Goal: Information Seeking & Learning: Compare options

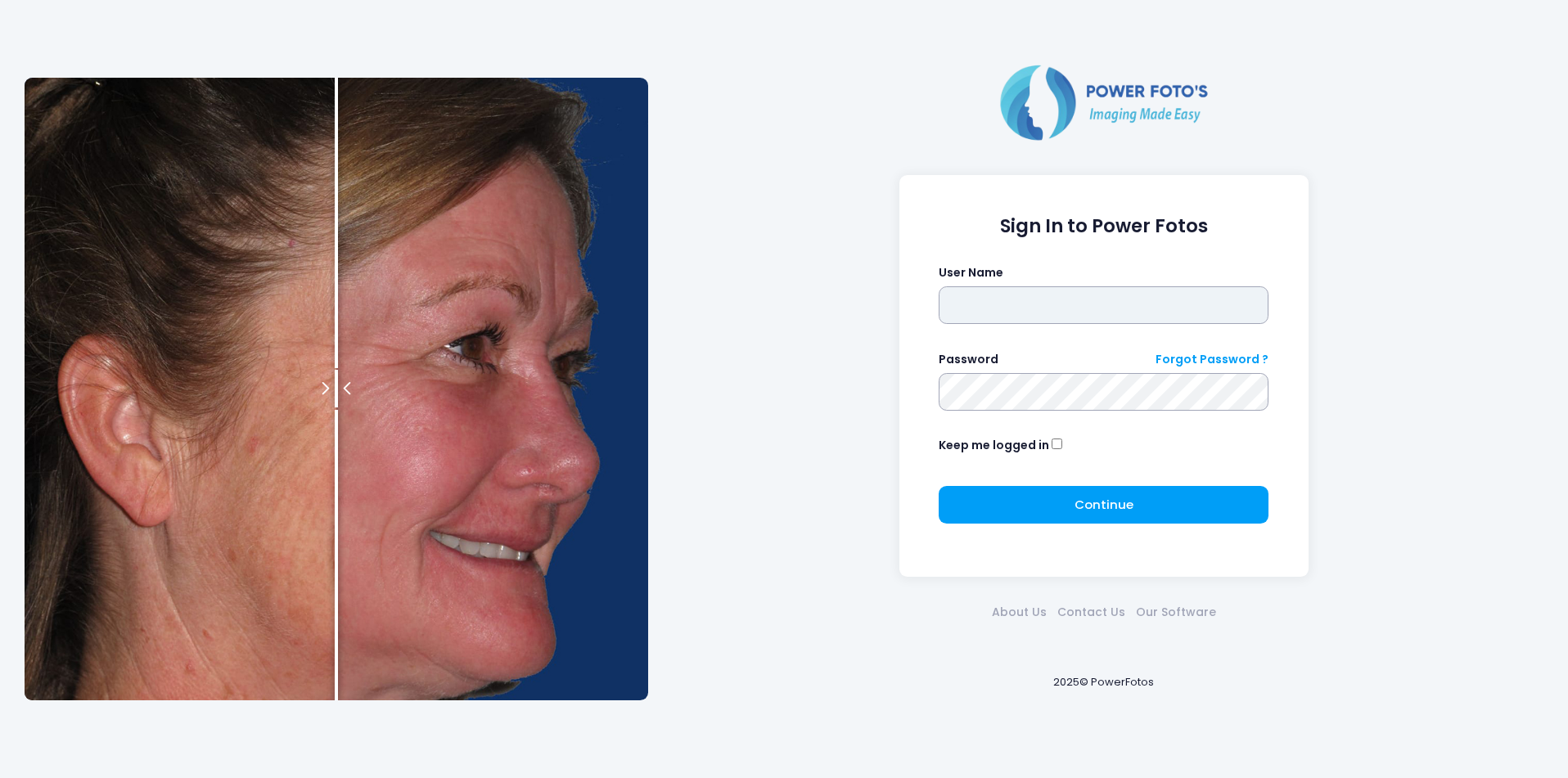
click at [1066, 305] on input "text" at bounding box center [1104, 305] width 330 height 37
type input "********"
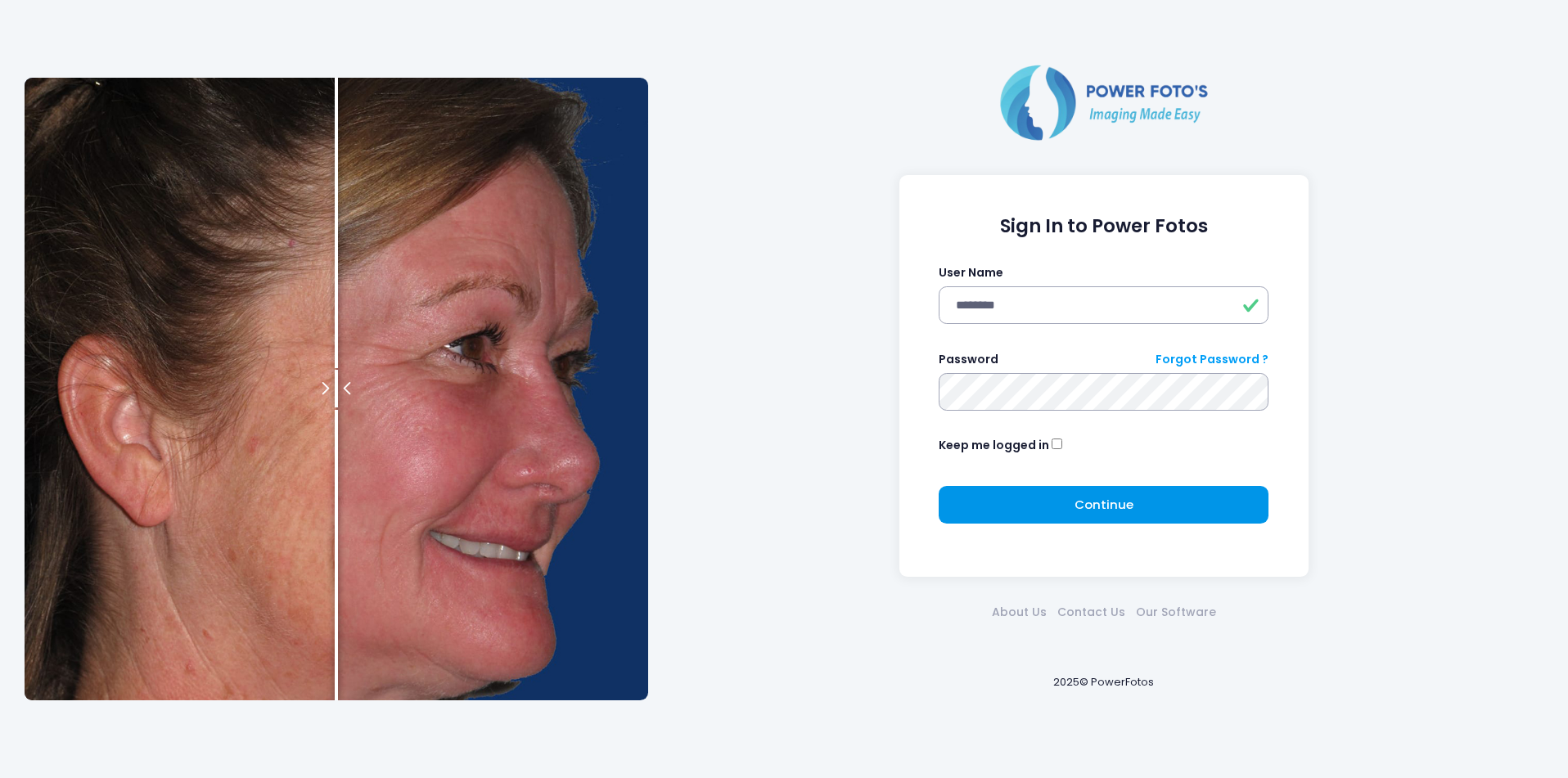
click at [1071, 509] on button "Continue Please wait..." at bounding box center [1104, 504] width 330 height 37
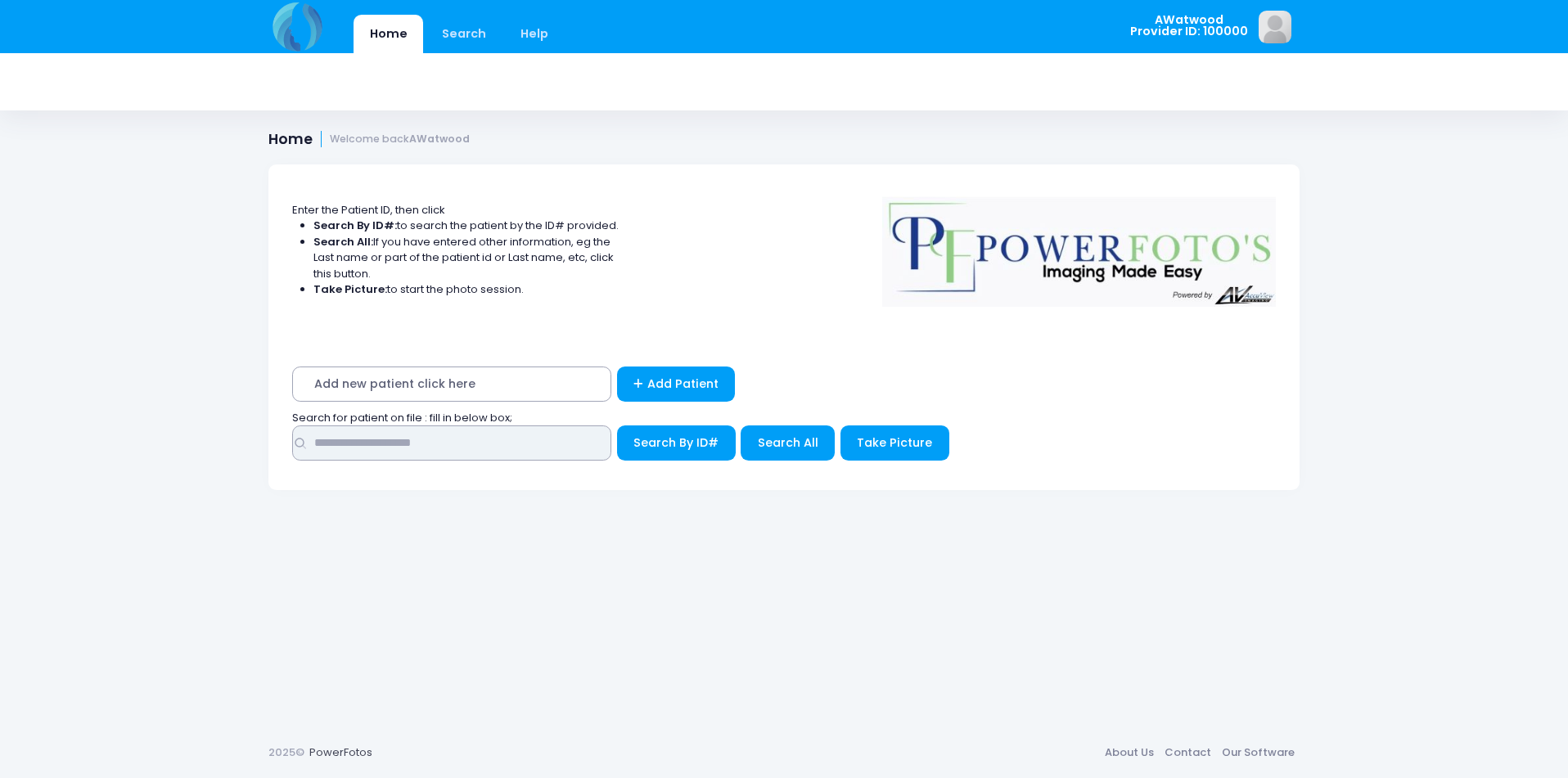
click at [498, 437] on input "text" at bounding box center [451, 443] width 319 height 35
type input "****"
click at [800, 441] on span "Search All" at bounding box center [788, 443] width 61 height 17
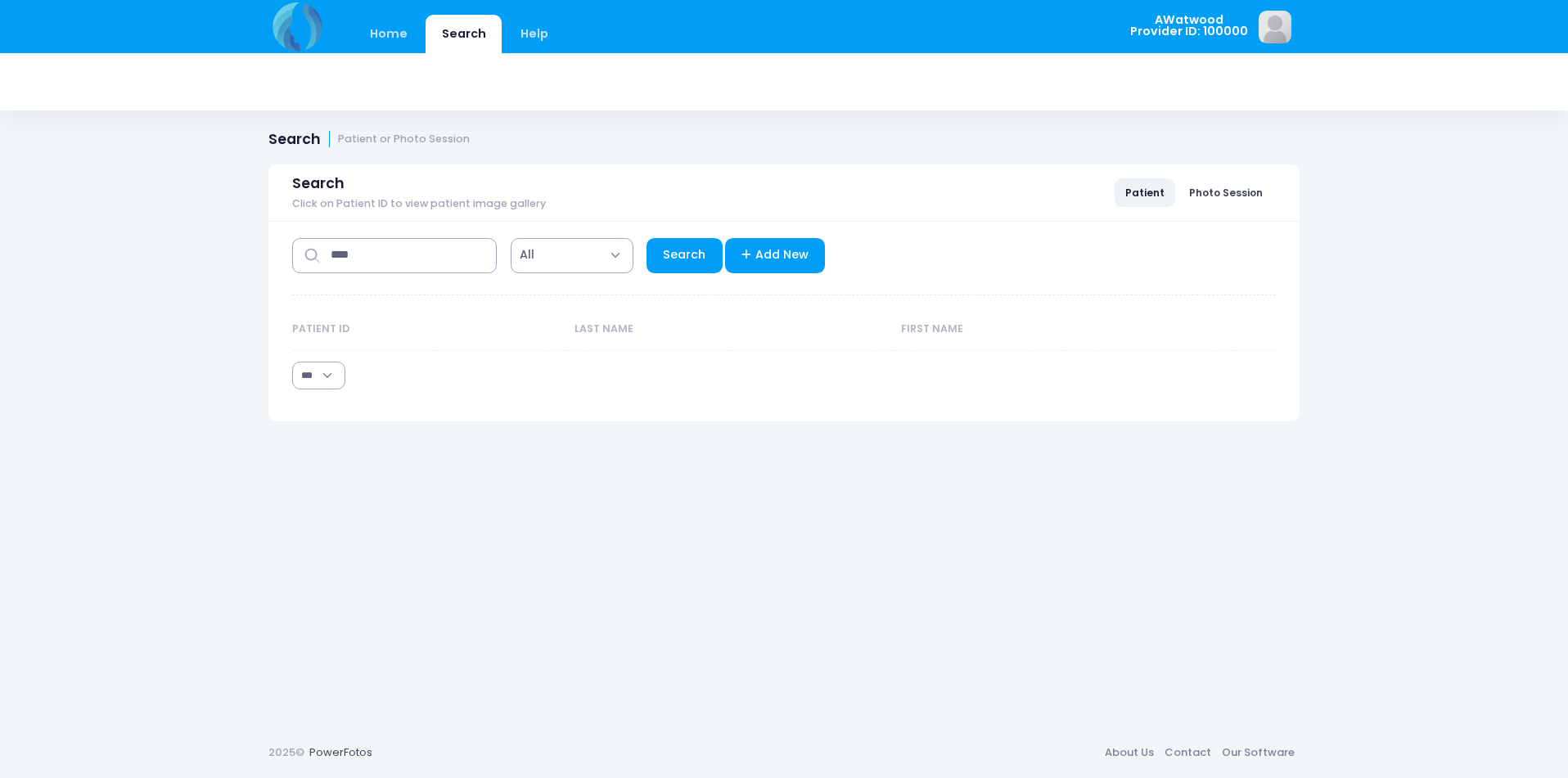
select select "***"
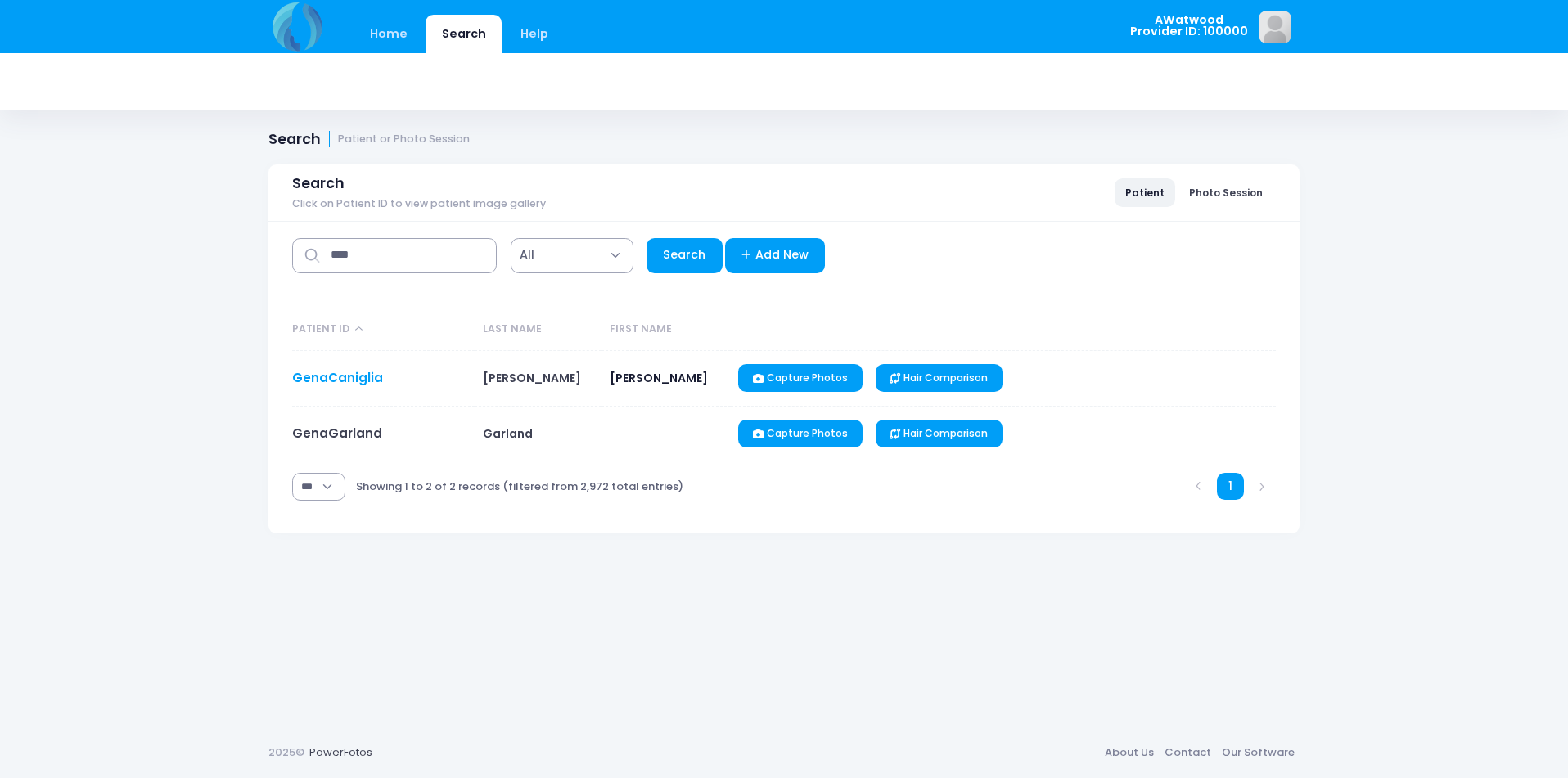
click at [324, 377] on link "GenaCaniglia" at bounding box center [337, 377] width 90 height 17
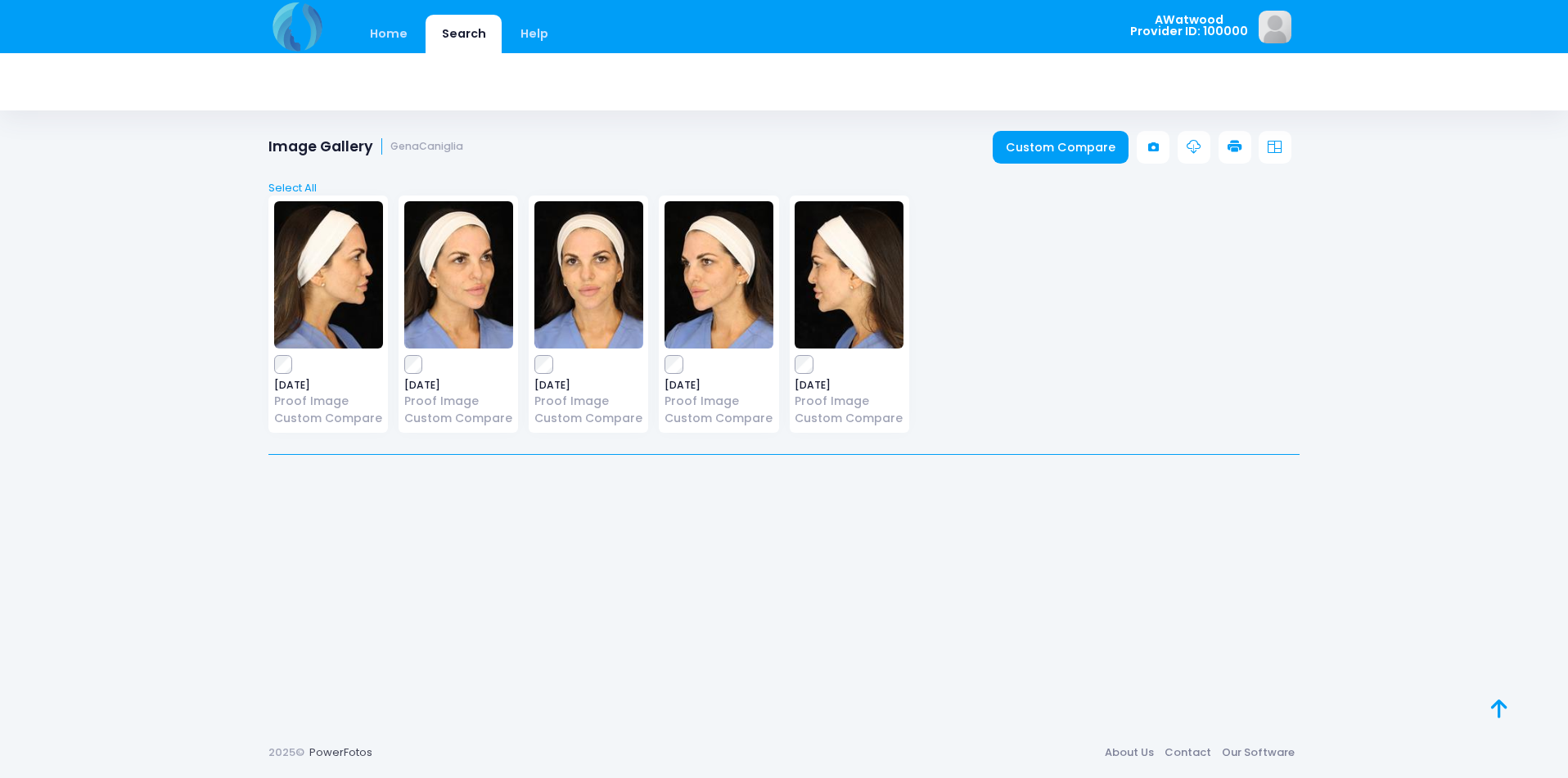
click at [732, 265] on img at bounding box center [719, 275] width 109 height 147
click at [364, 285] on img at bounding box center [328, 275] width 109 height 147
click at [359, 275] on img at bounding box center [328, 275] width 109 height 147
click at [322, 280] on img at bounding box center [328, 275] width 109 height 147
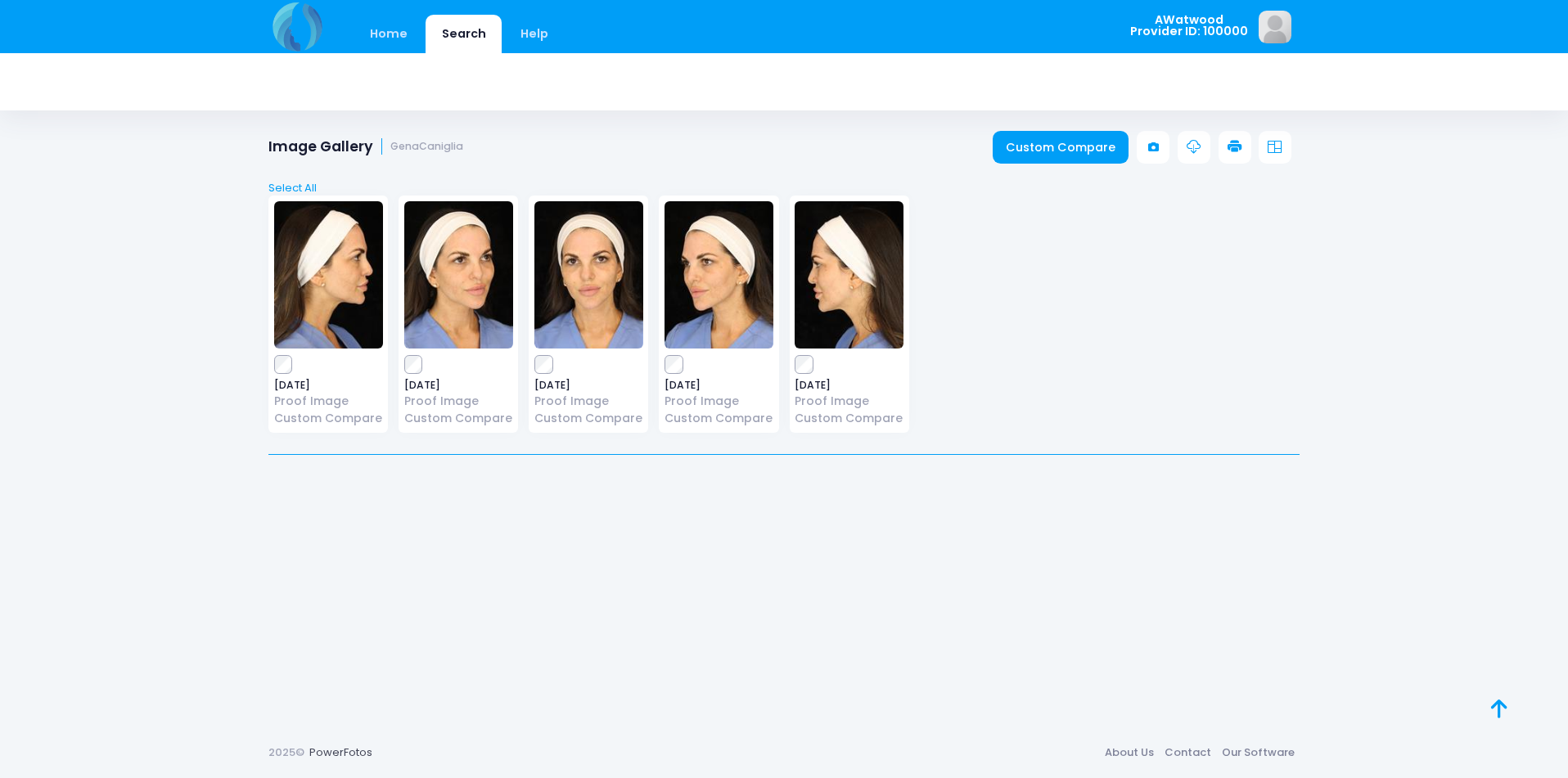
click at [654, 298] on div "2025-08-14 Proof Image Custom Compare" at bounding box center [719, 314] width 131 height 238
click at [622, 294] on img at bounding box center [588, 275] width 109 height 147
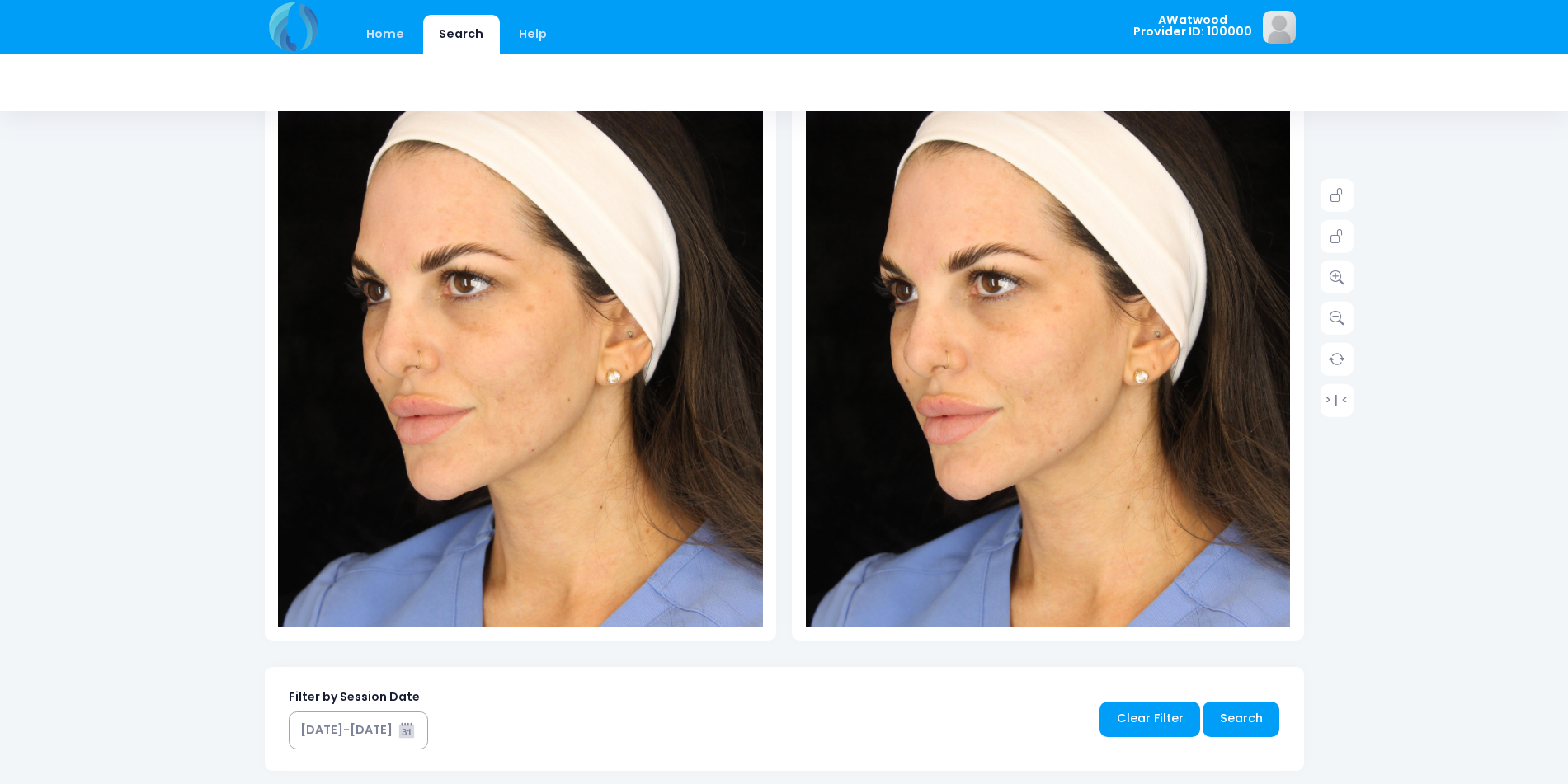
scroll to position [247, 0]
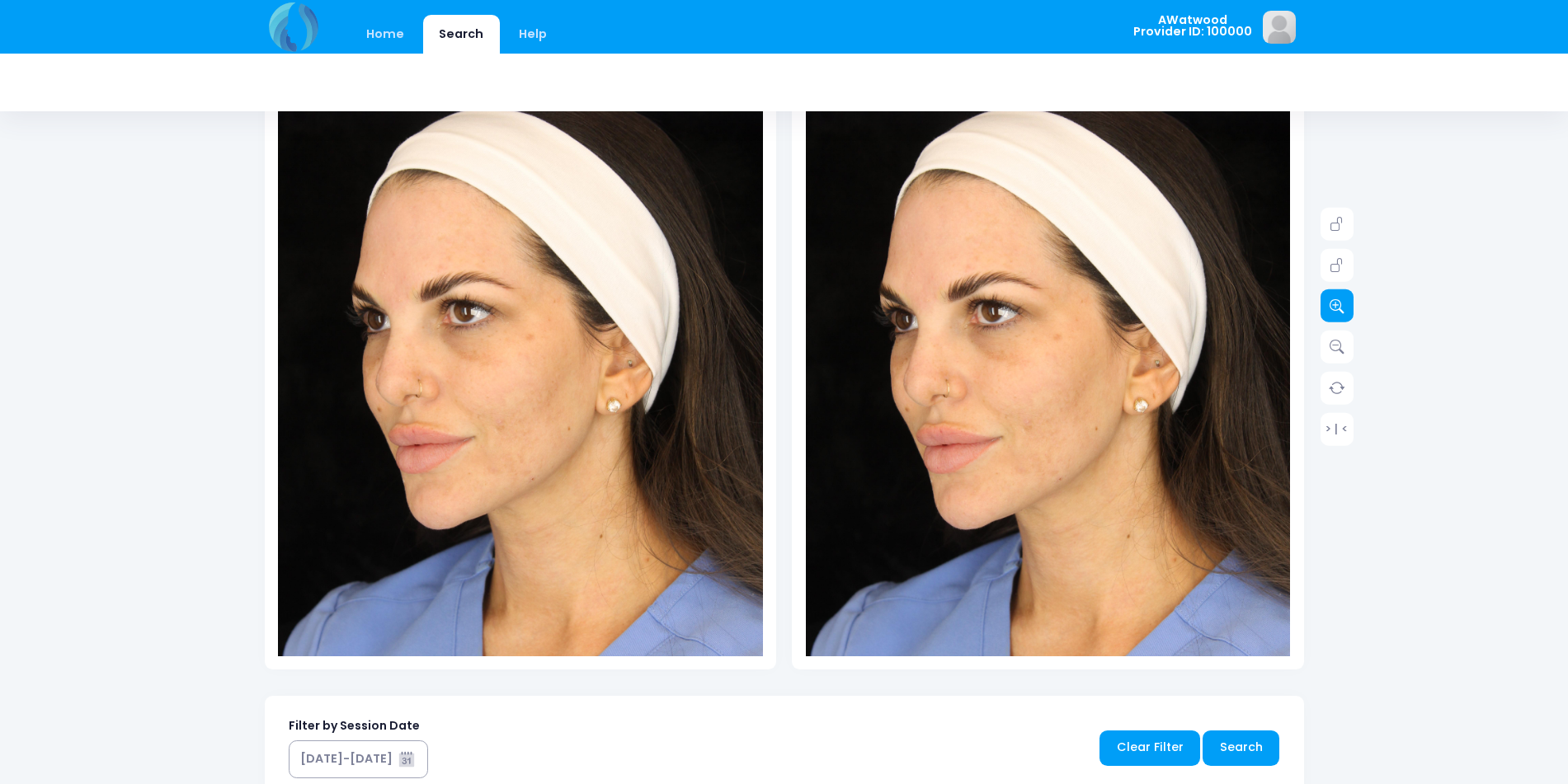
click at [1343, 300] on icon at bounding box center [1337, 306] width 15 height 15
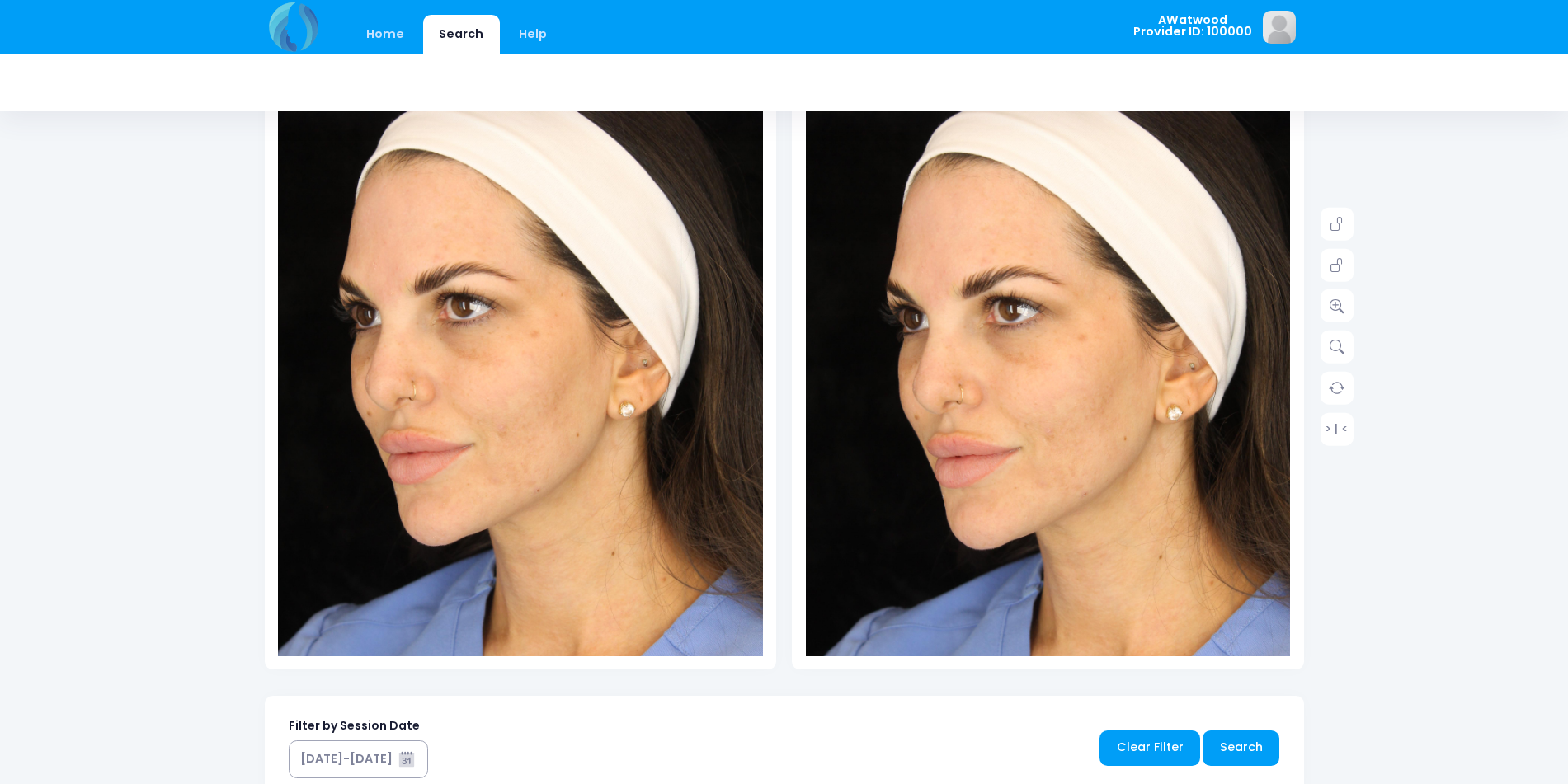
click at [481, 331] on img at bounding box center [524, 372] width 534 height 799
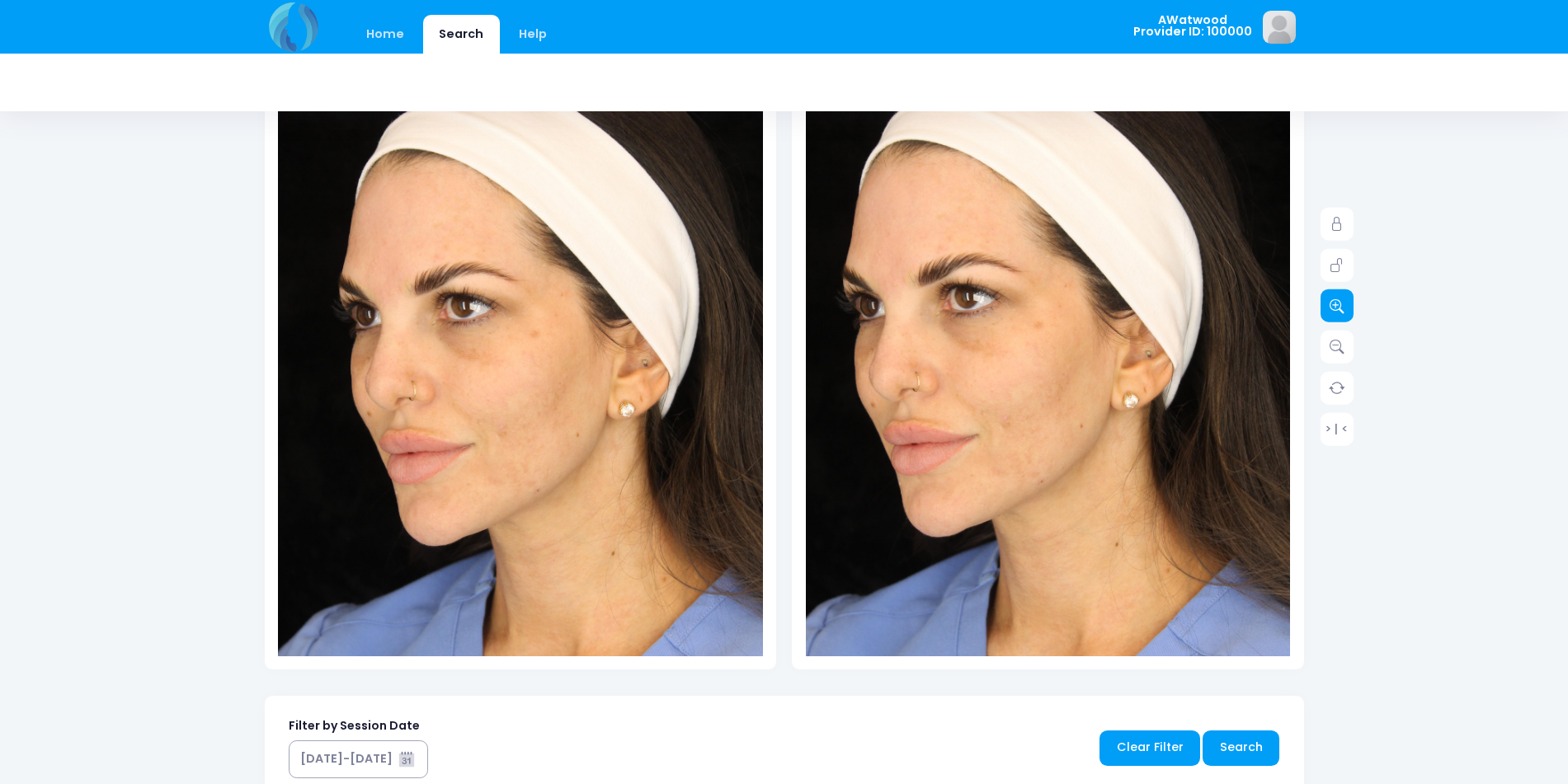
click at [1333, 306] on icon at bounding box center [1337, 306] width 15 height 15
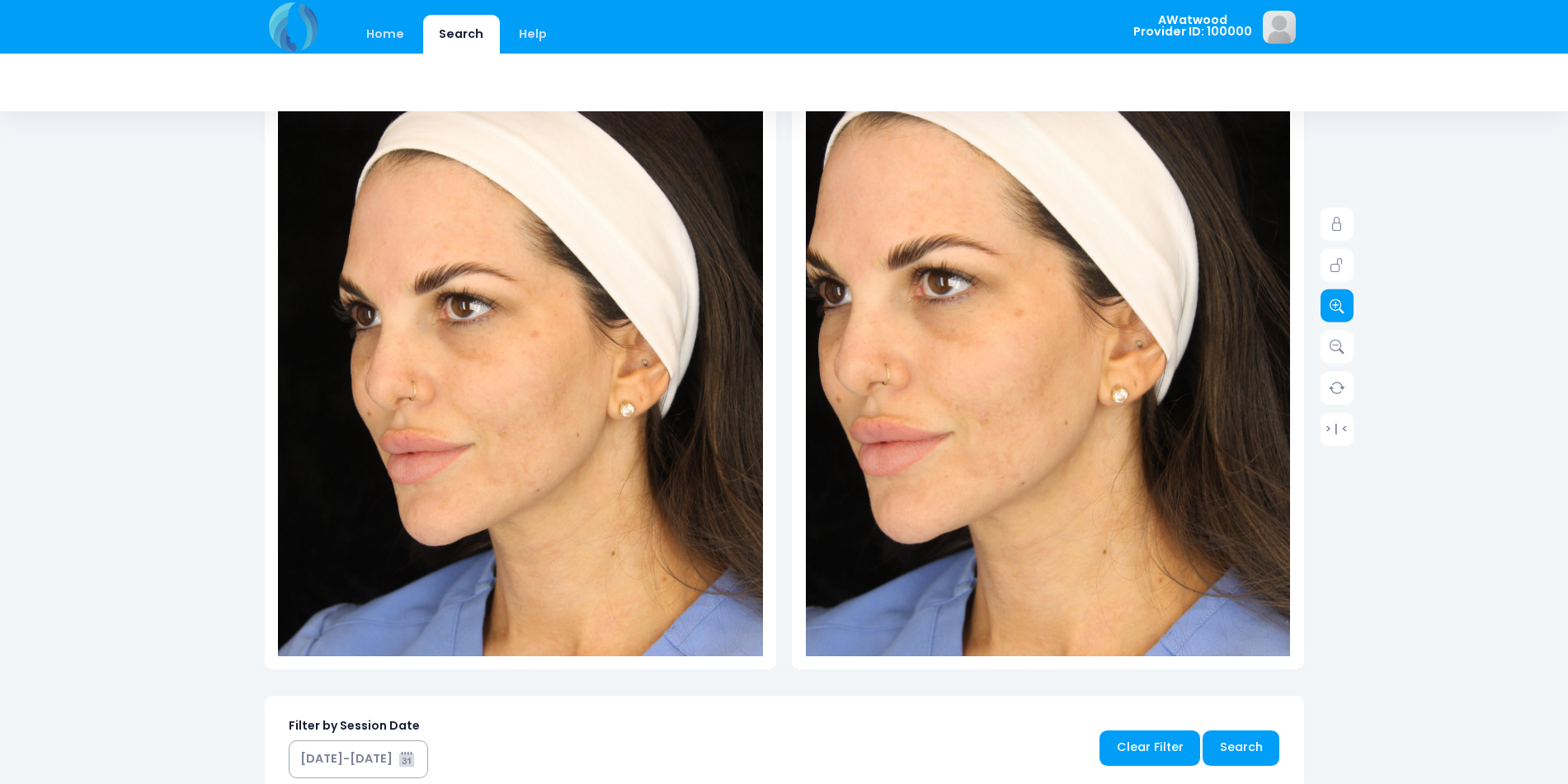
click at [1333, 306] on icon at bounding box center [1337, 306] width 15 height 15
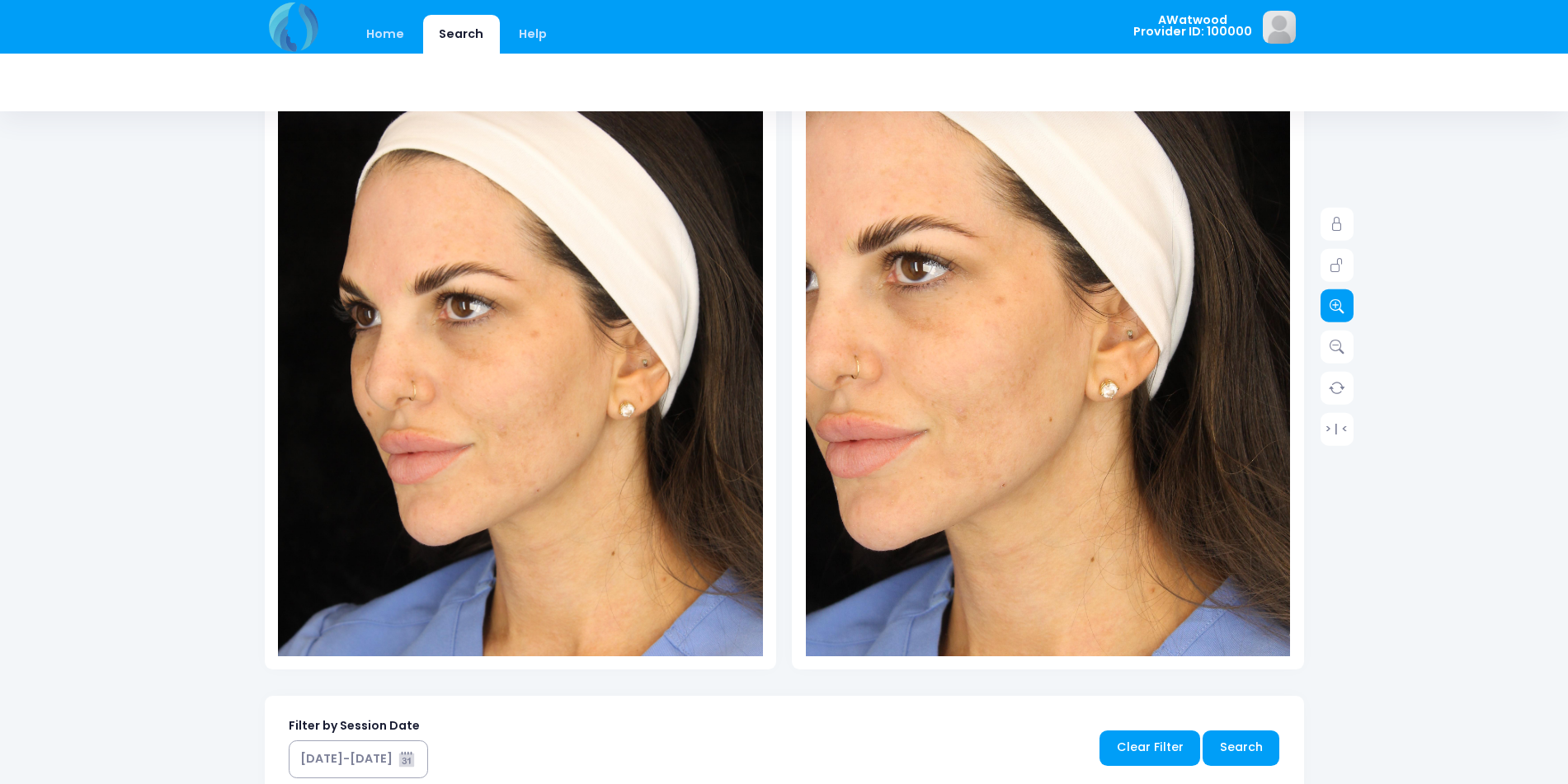
click at [1333, 306] on icon at bounding box center [1337, 306] width 15 height 15
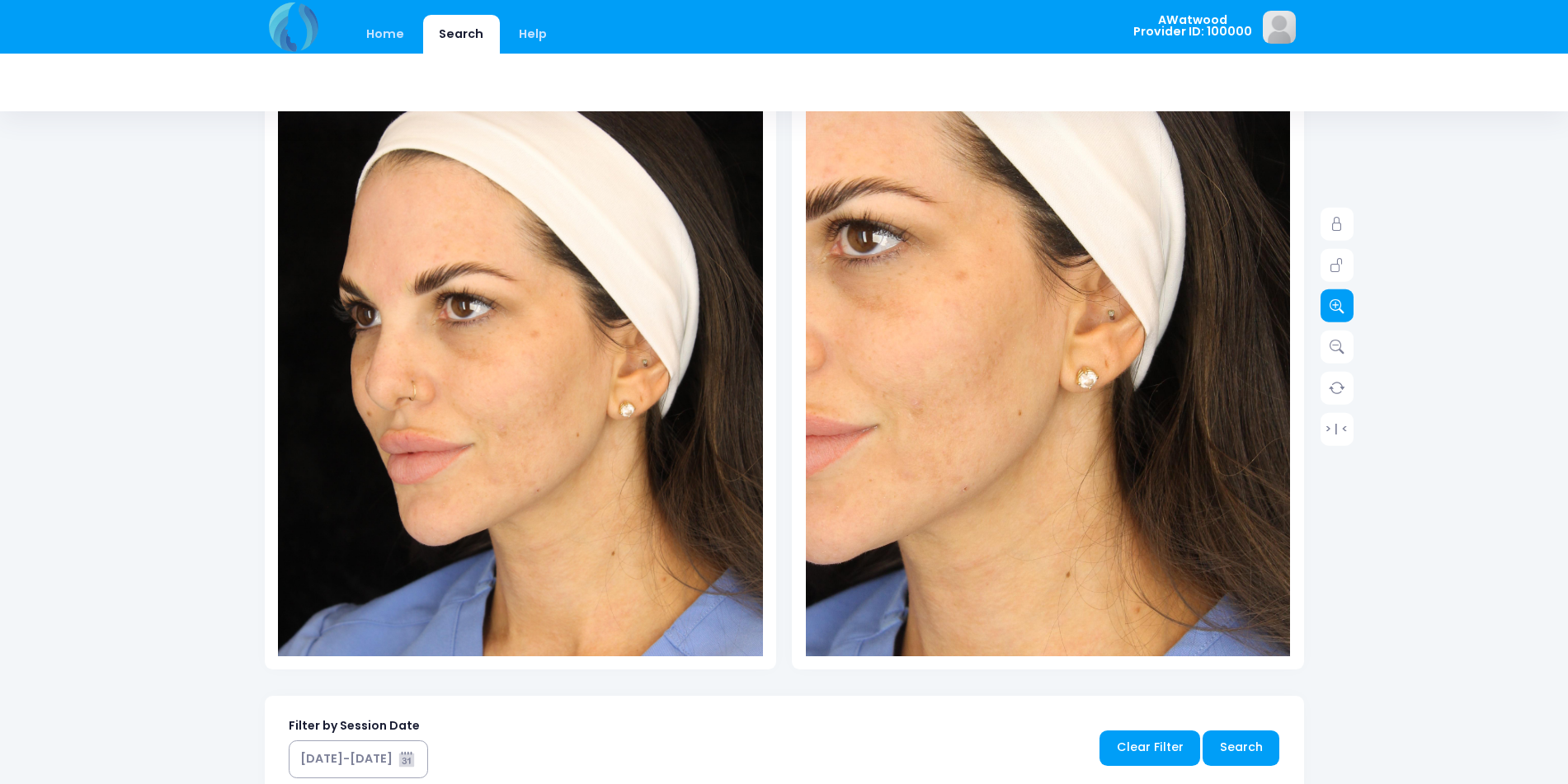
click at [1333, 306] on icon at bounding box center [1337, 306] width 15 height 15
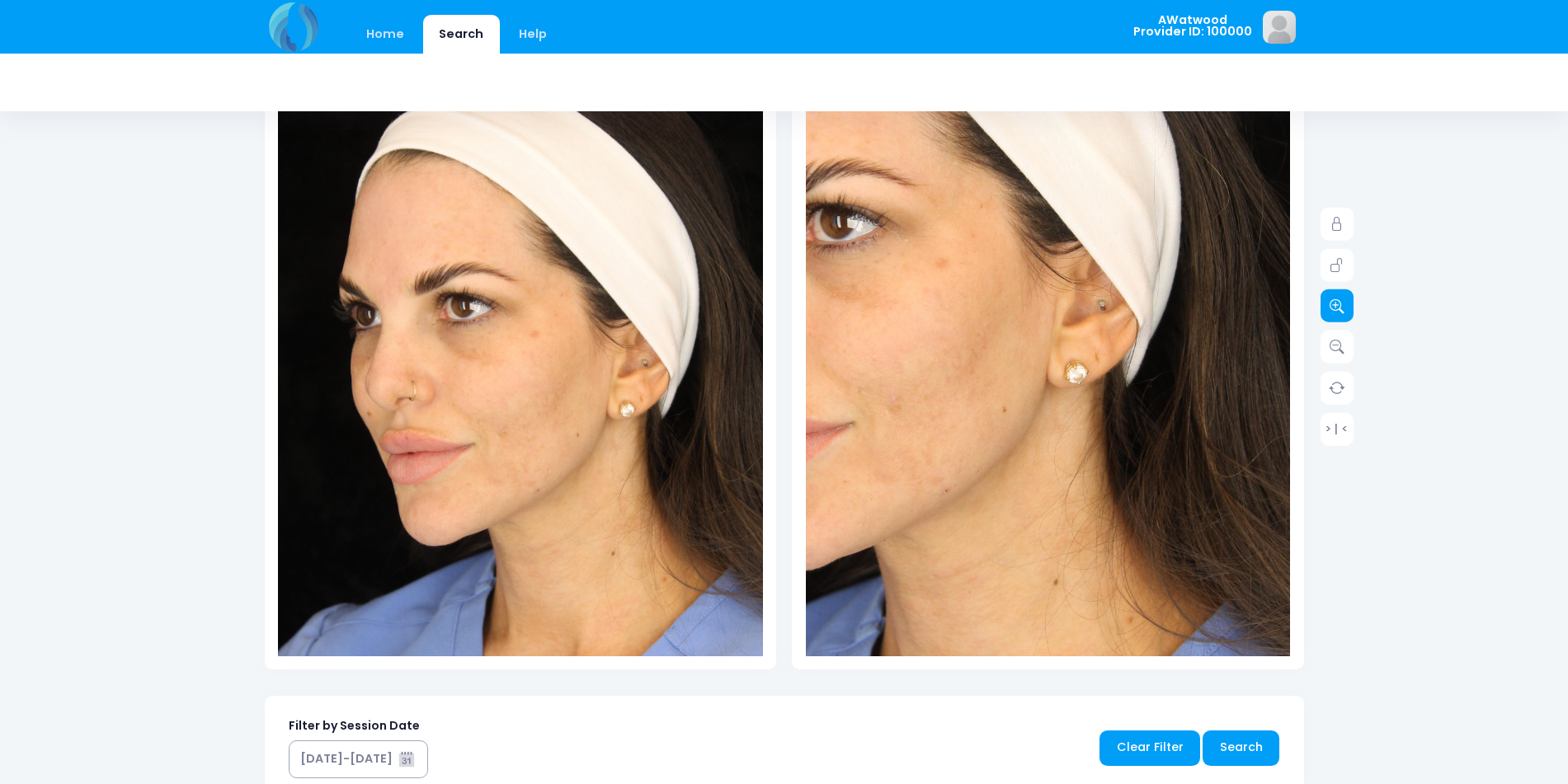
click at [1333, 306] on icon at bounding box center [1337, 306] width 15 height 15
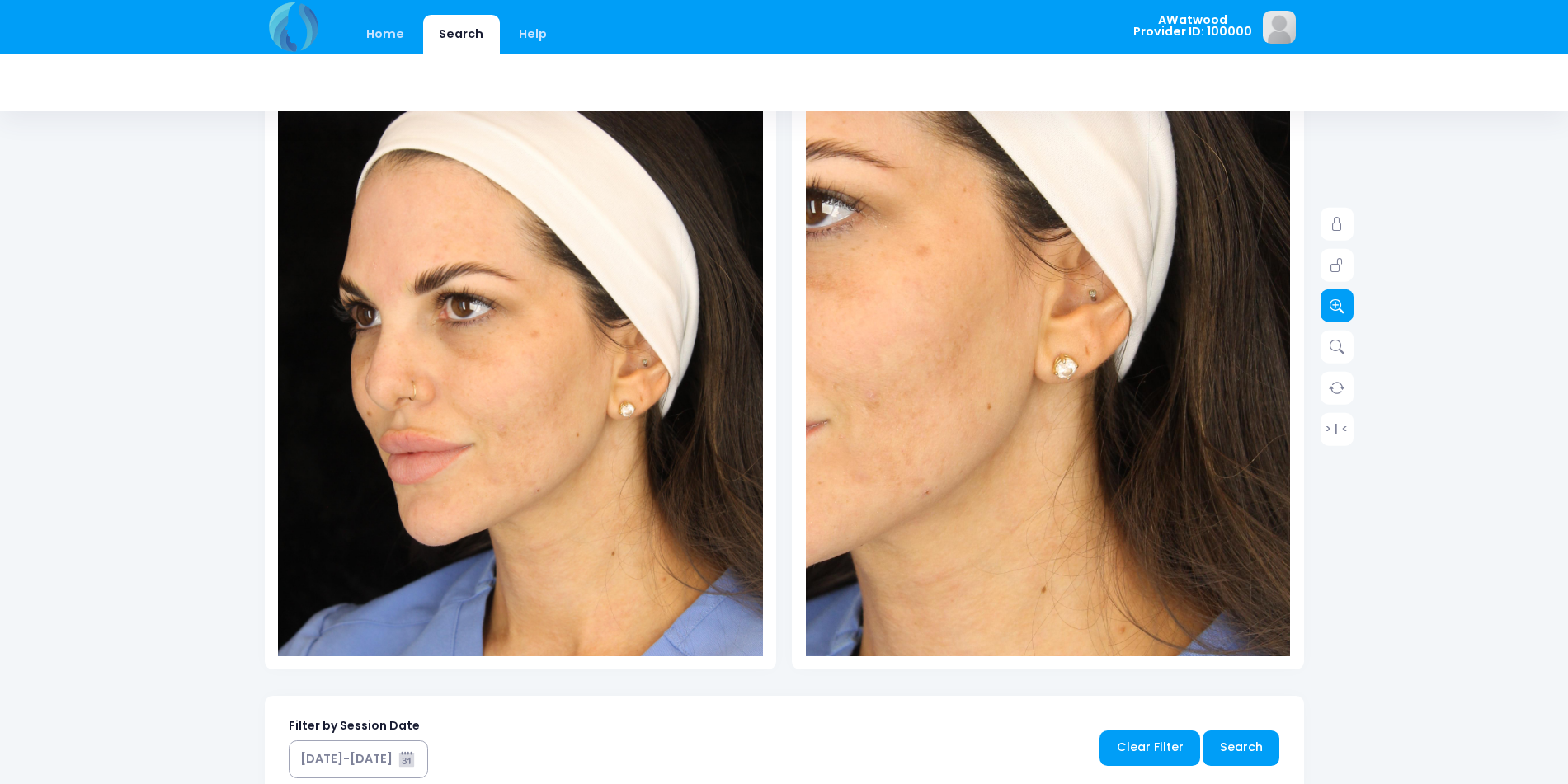
click at [1333, 306] on icon at bounding box center [1337, 306] width 15 height 15
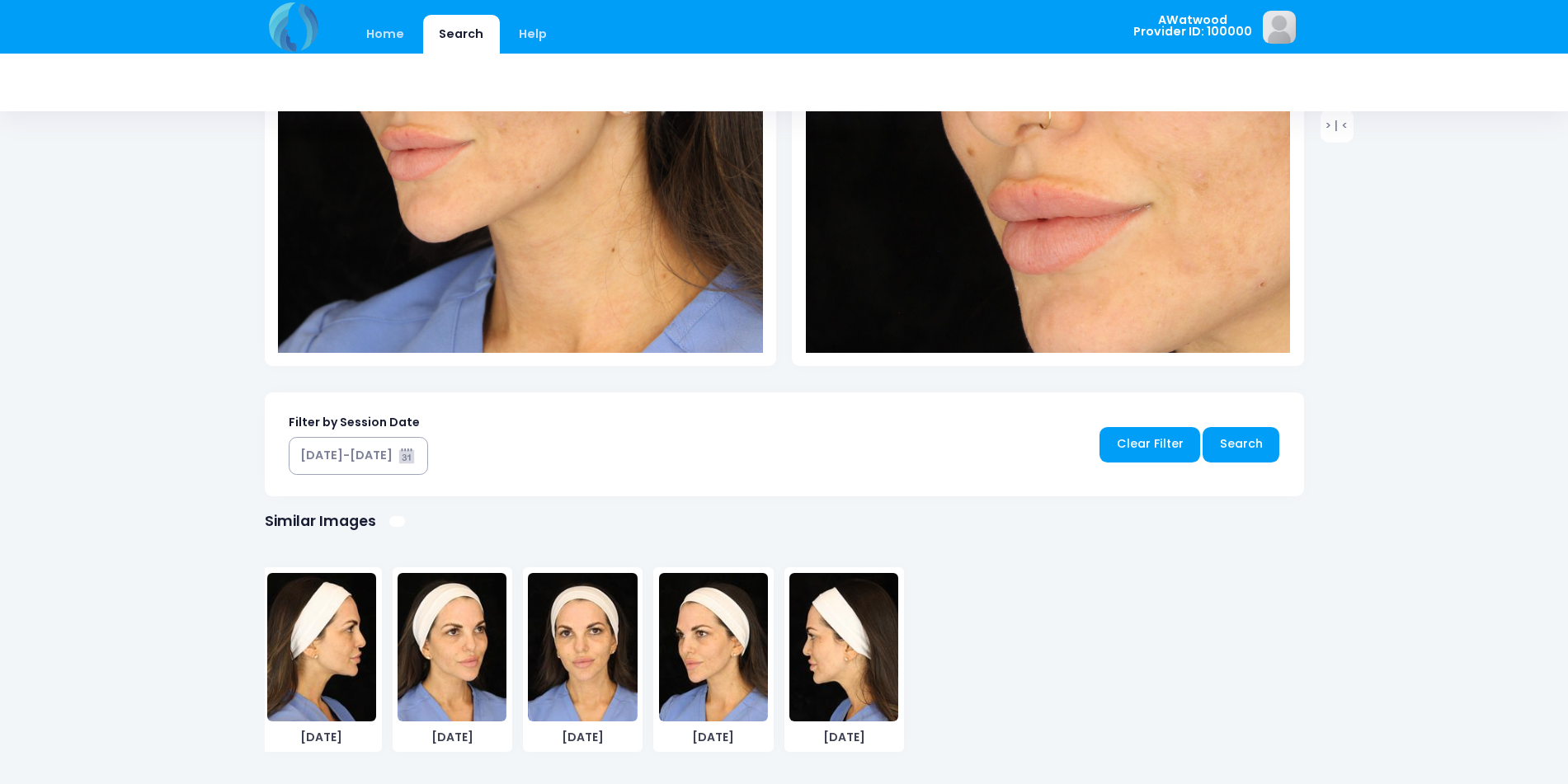
scroll to position [576, 0]
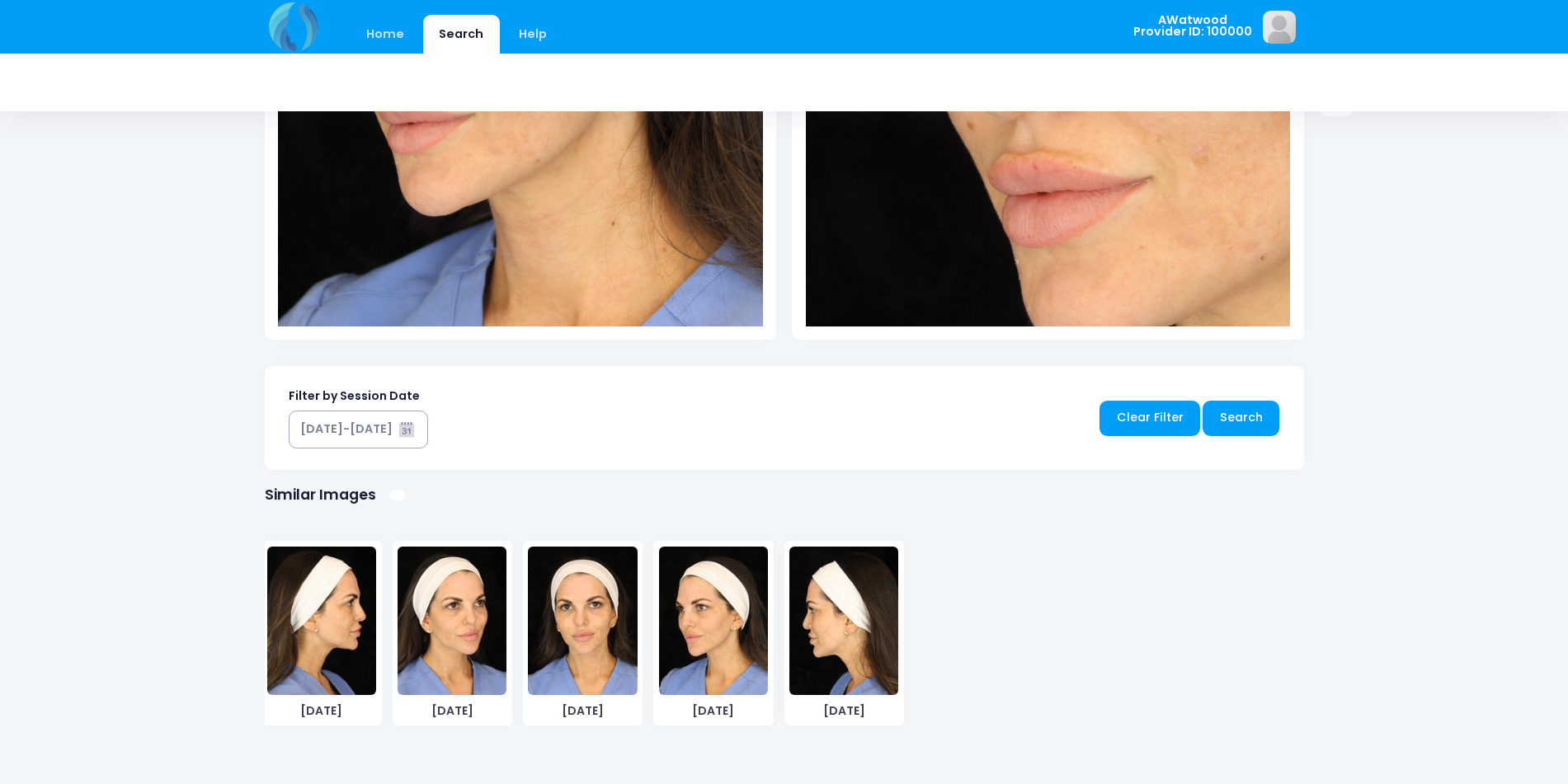
click at [437, 627] on img at bounding box center [452, 621] width 109 height 148
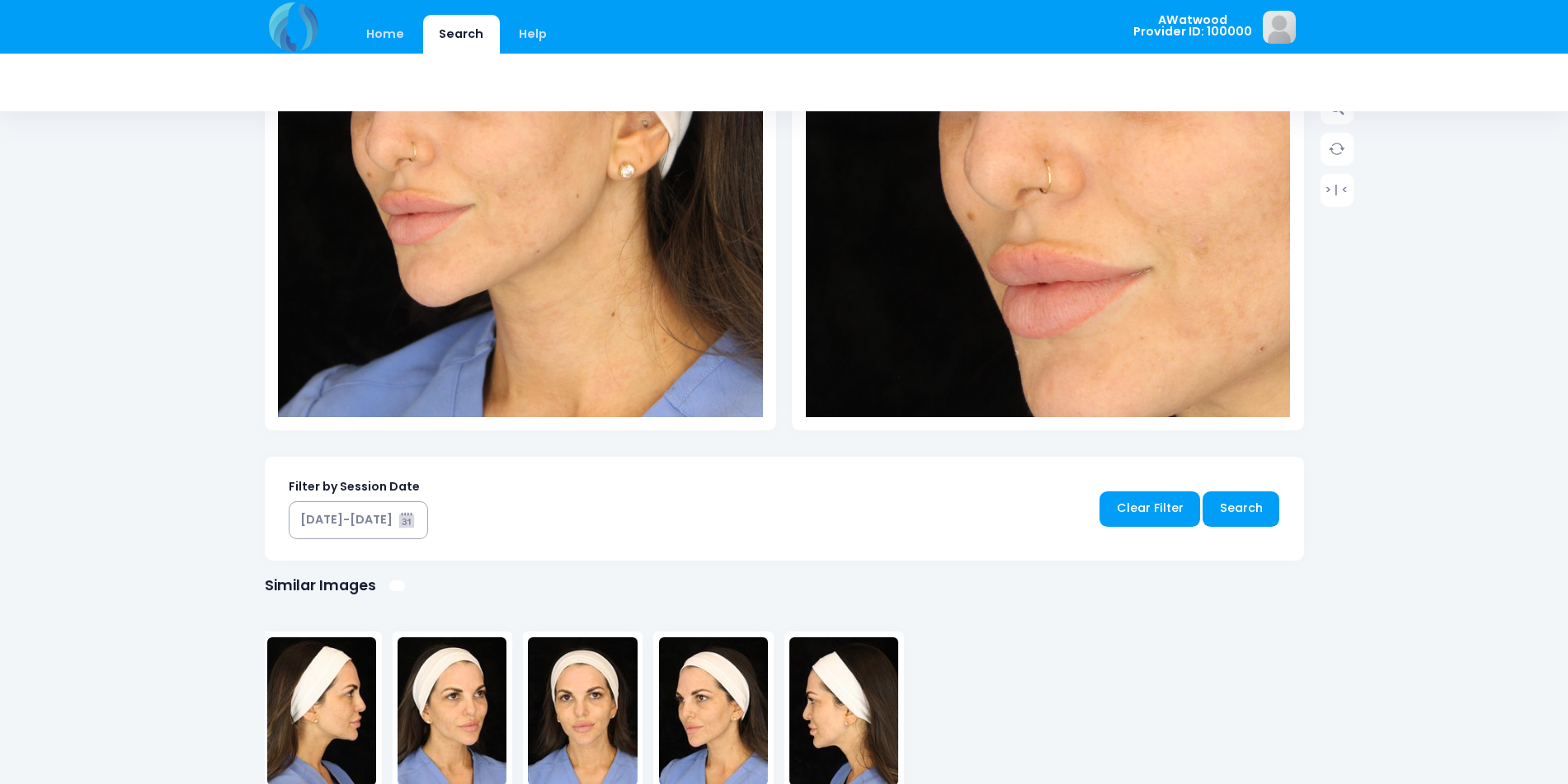
click at [328, 708] on img at bounding box center [321, 711] width 109 height 148
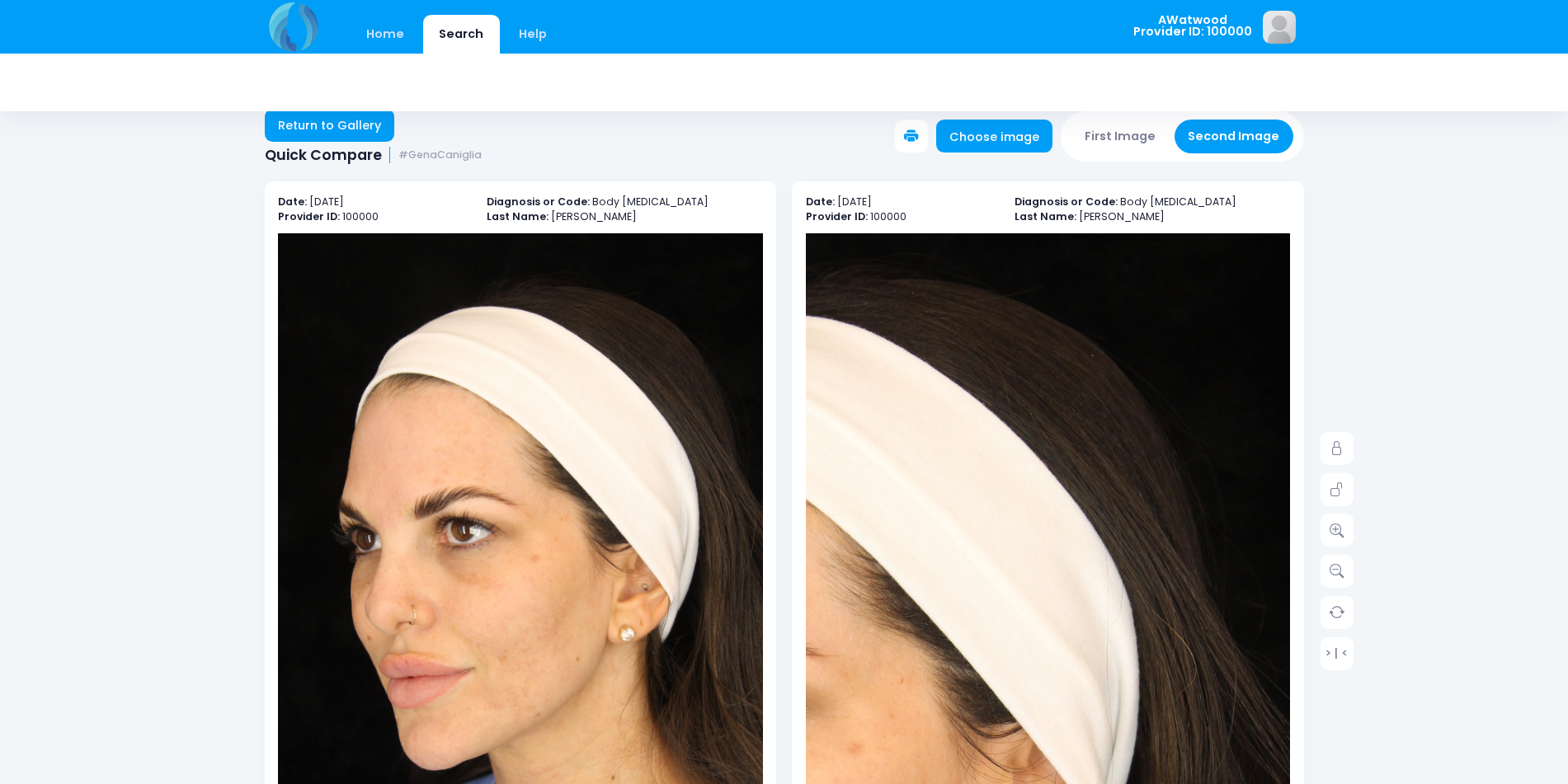
scroll to position [0, 0]
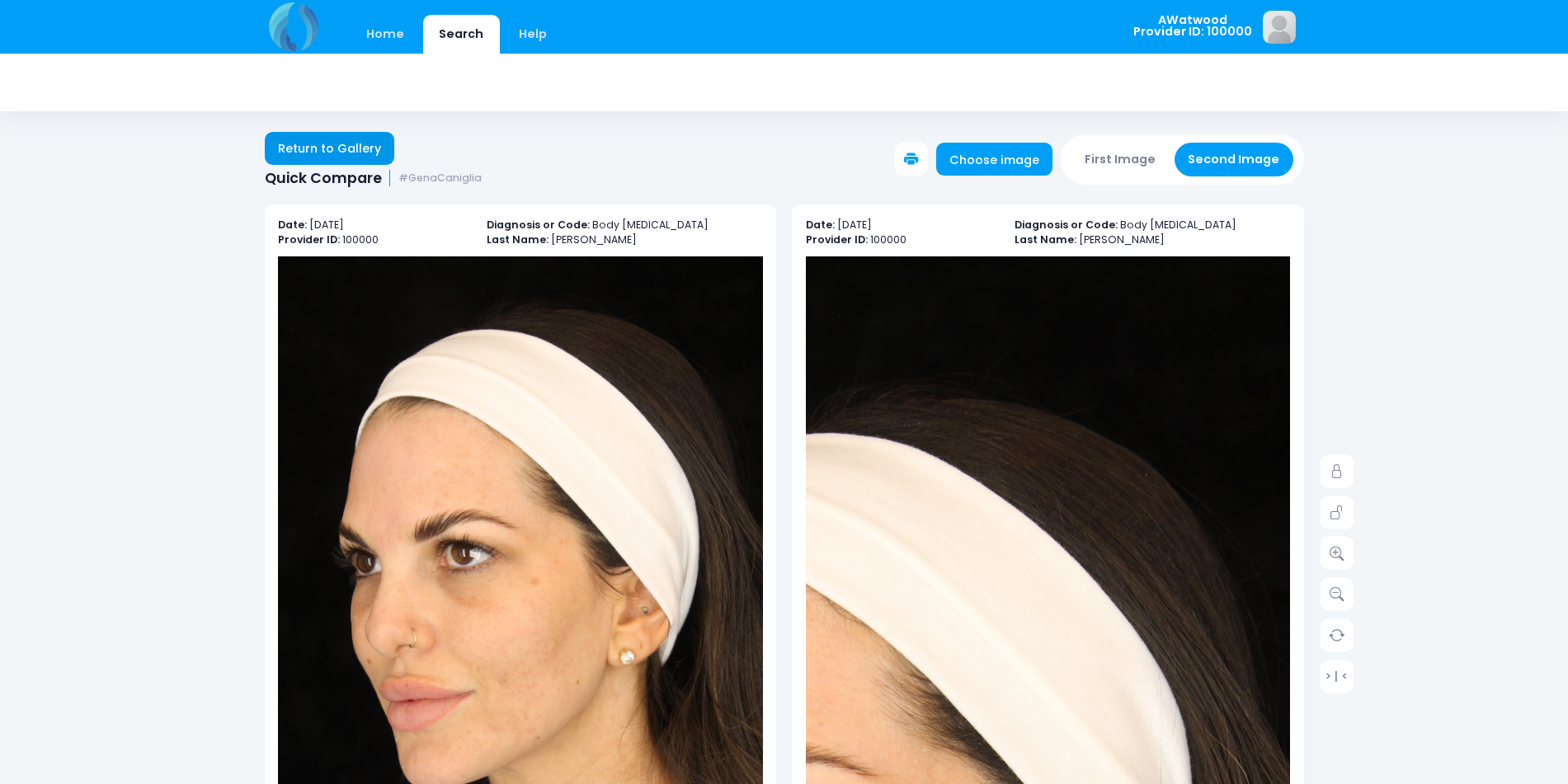
click at [313, 148] on link "Return to Gallery" at bounding box center [330, 147] width 131 height 33
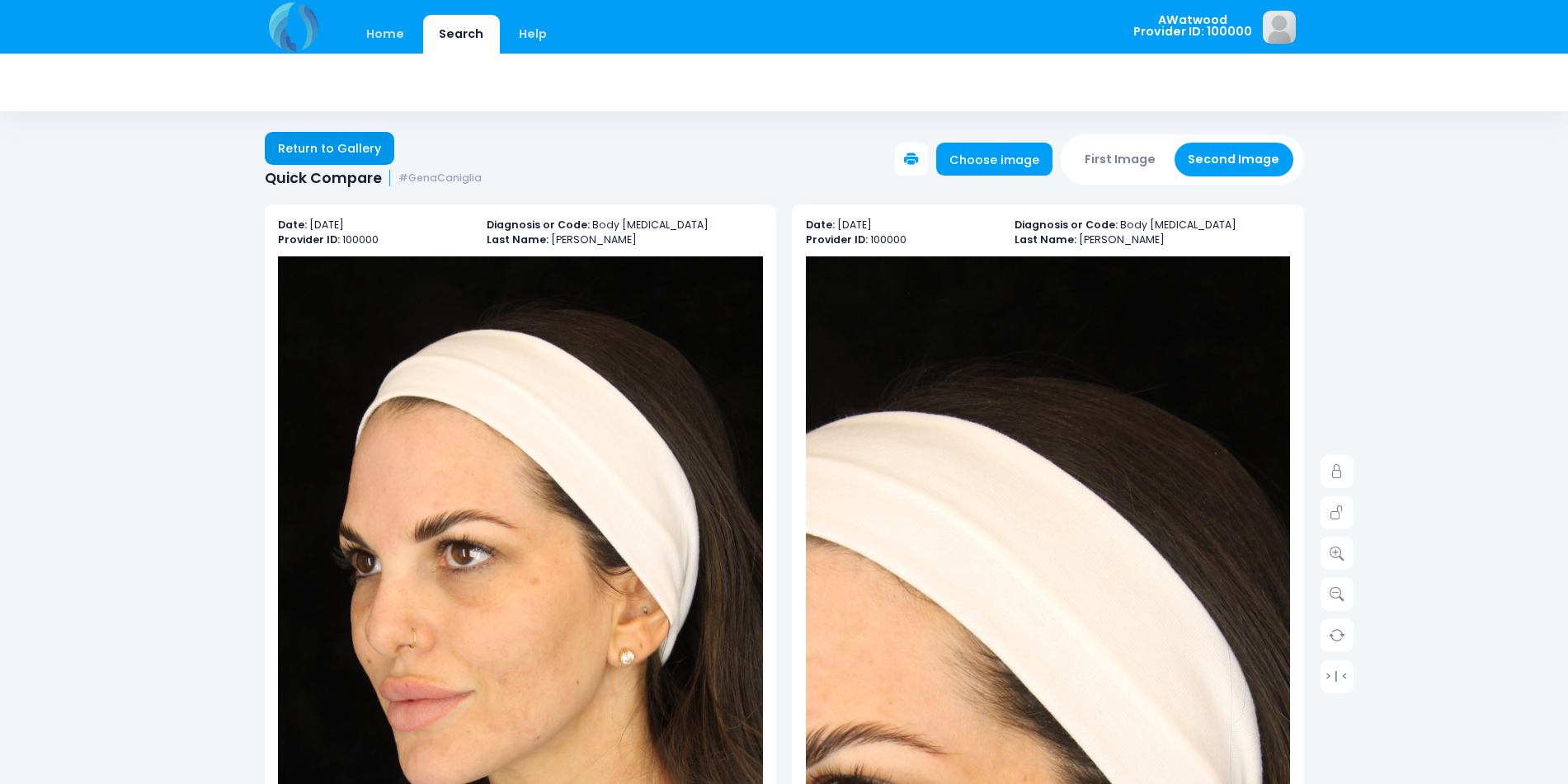
click at [300, 146] on link "Return to Gallery" at bounding box center [330, 147] width 131 height 33
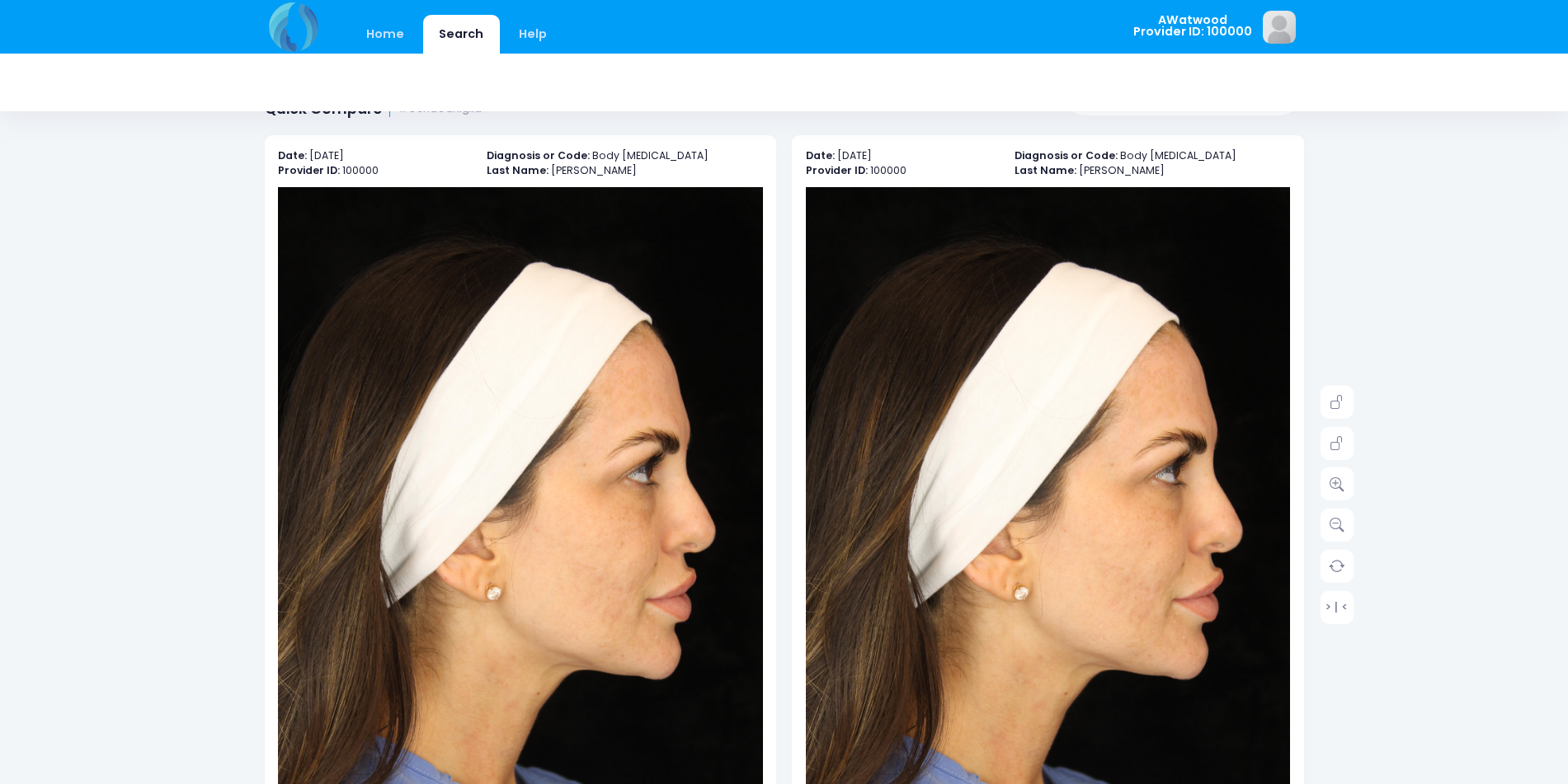
scroll to position [247, 0]
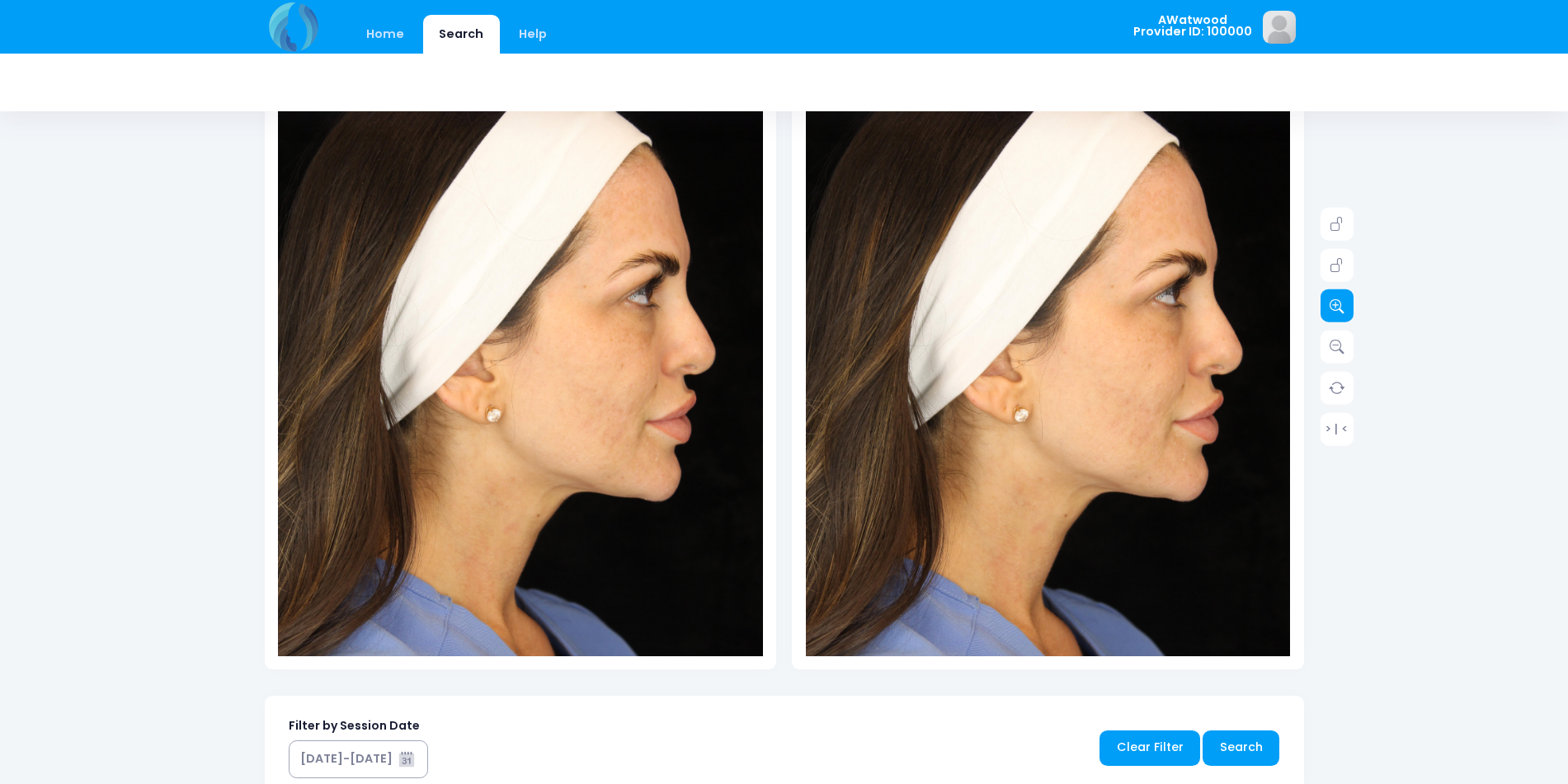
click at [1327, 309] on link at bounding box center [1336, 305] width 33 height 33
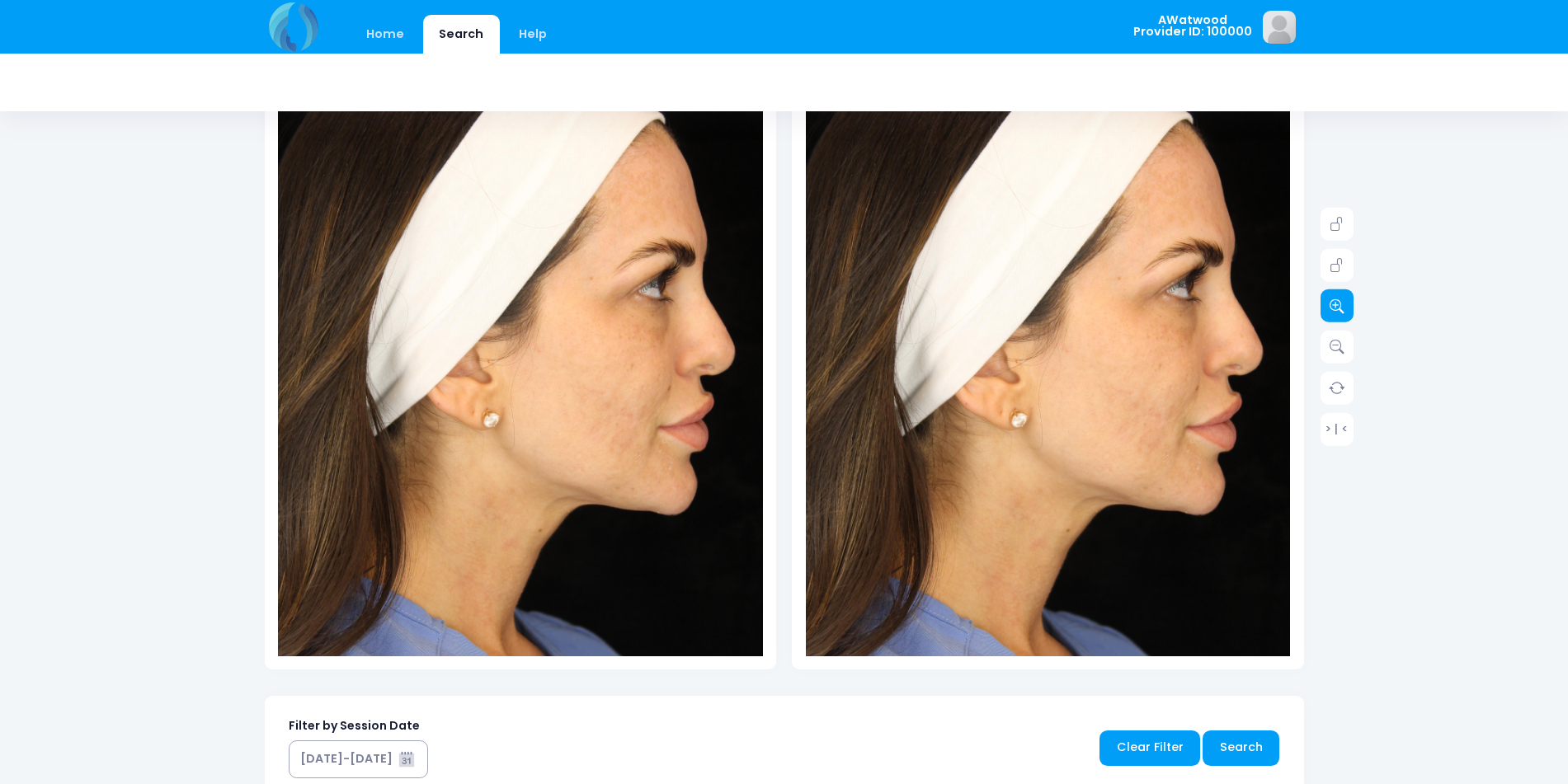
click at [1327, 309] on link at bounding box center [1336, 305] width 33 height 33
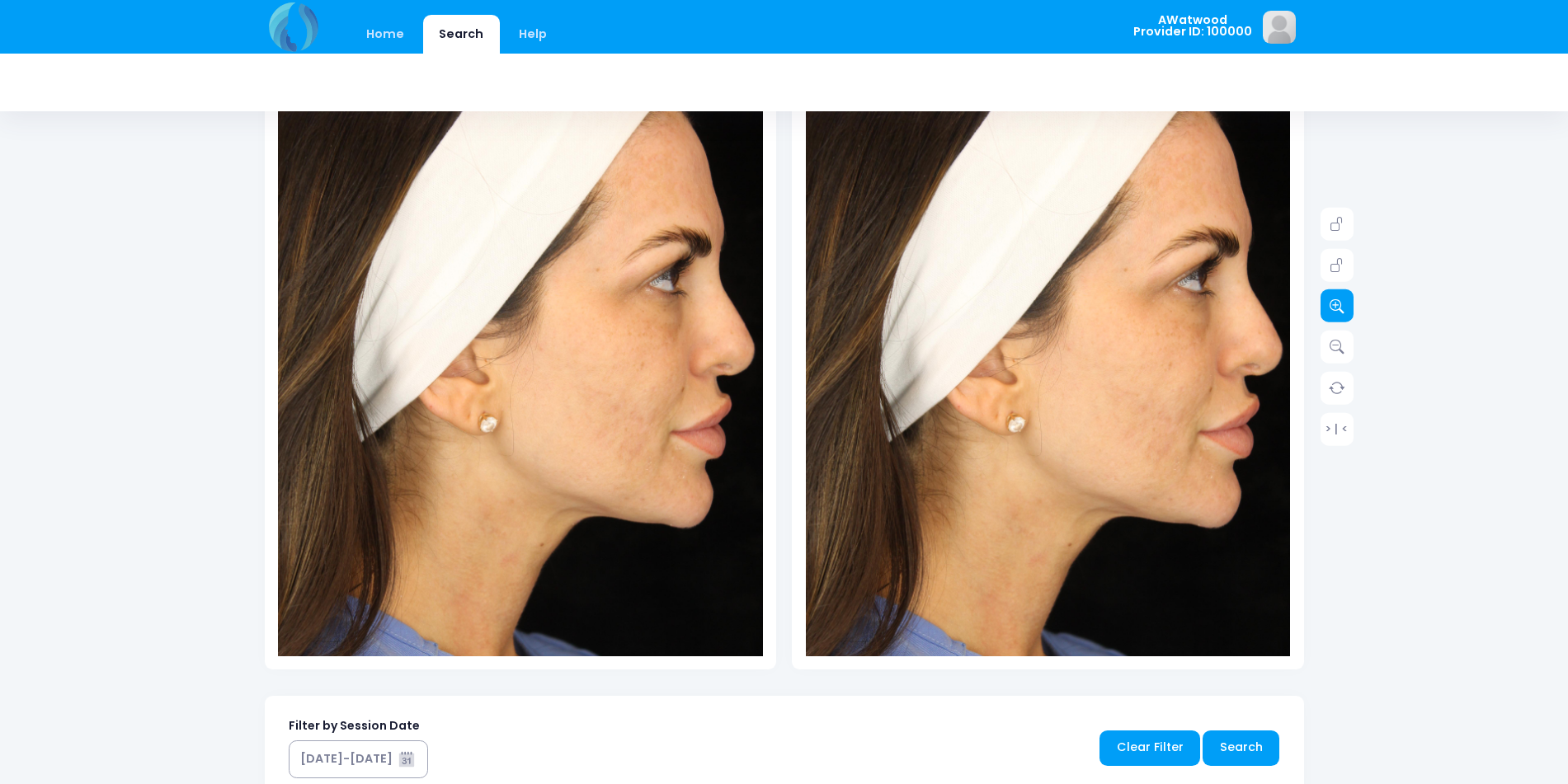
click at [1327, 309] on link at bounding box center [1336, 305] width 33 height 33
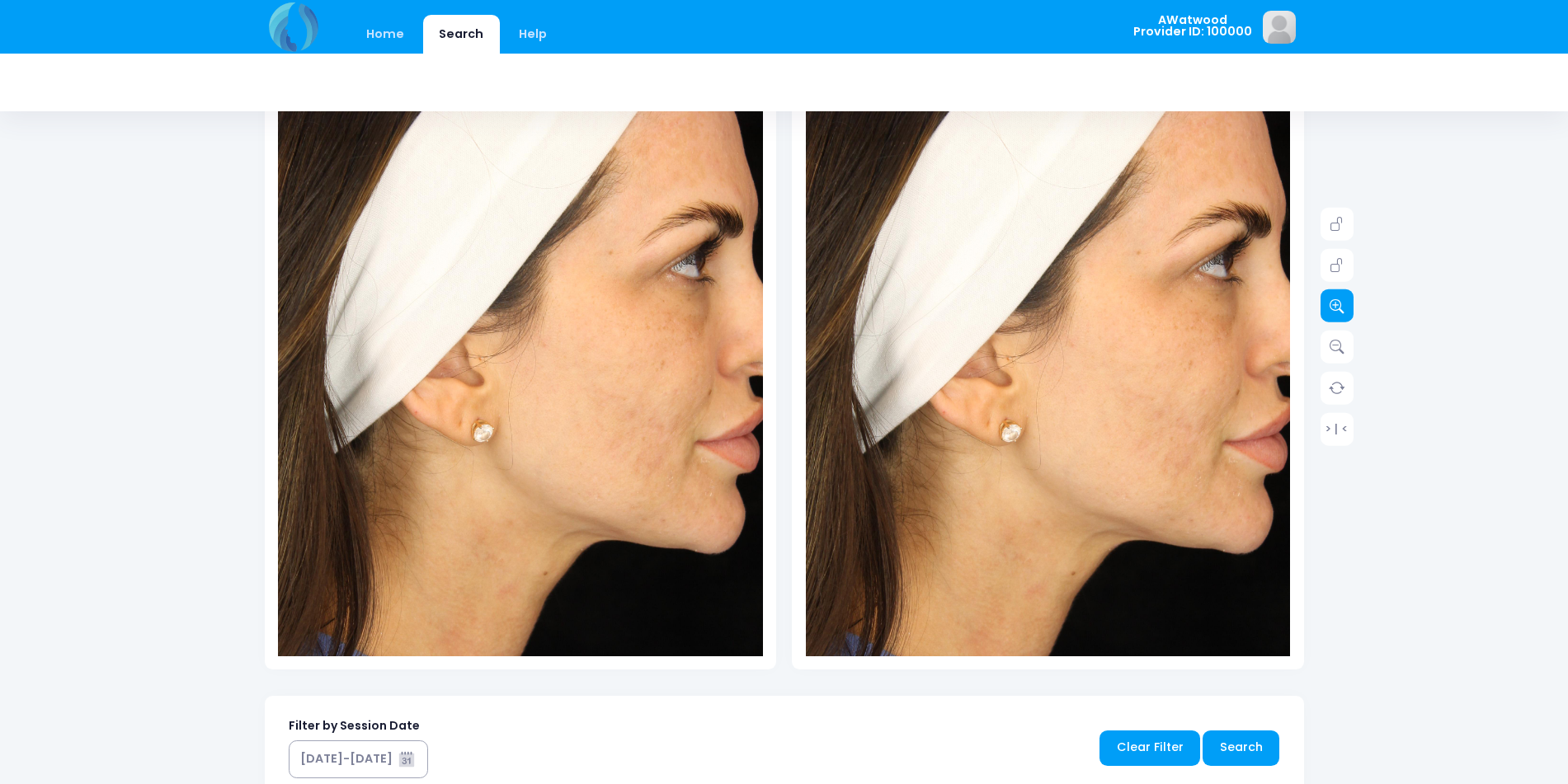
click at [1327, 309] on link at bounding box center [1336, 305] width 33 height 33
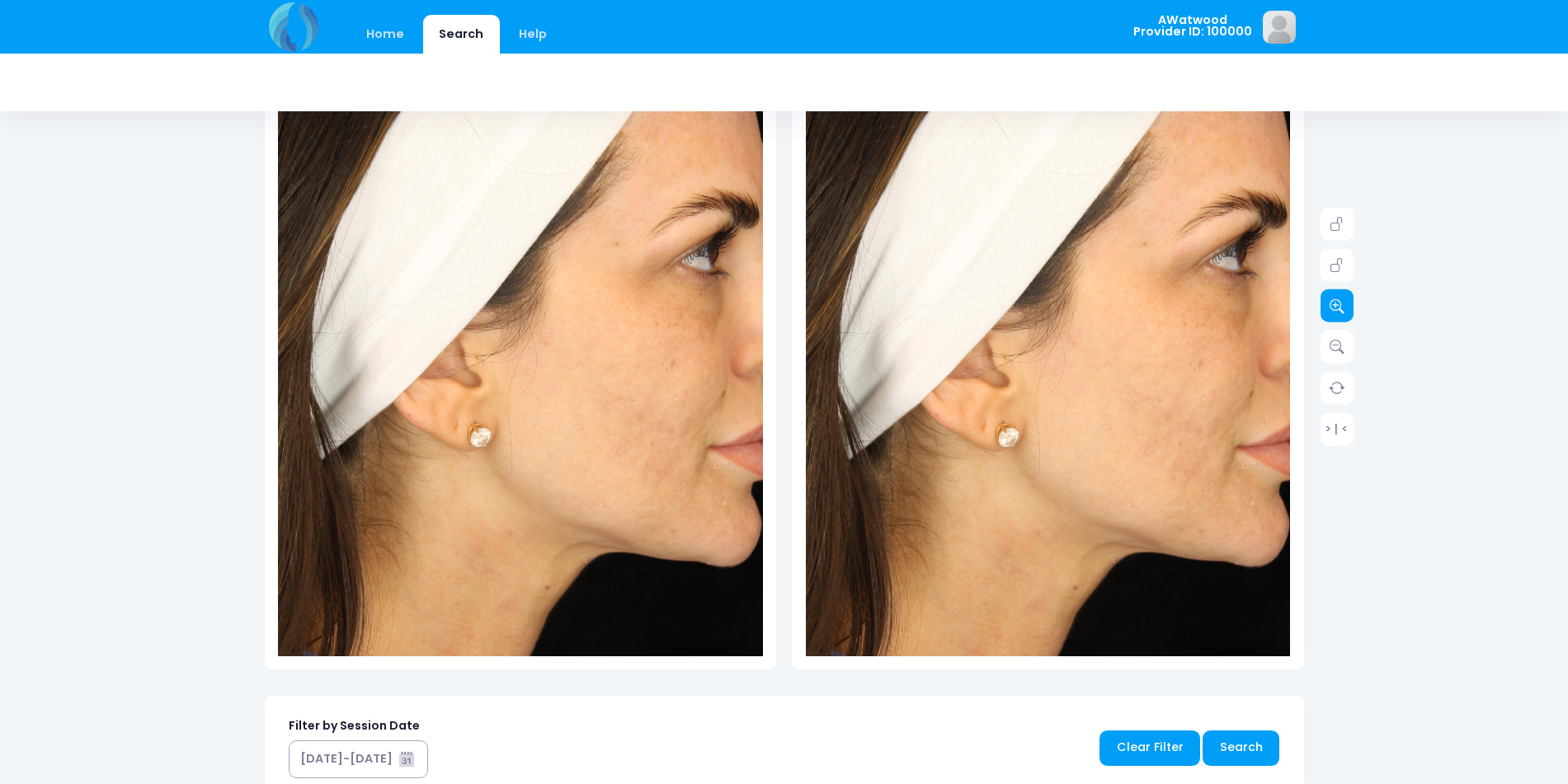
click at [1327, 309] on link at bounding box center [1336, 305] width 33 height 33
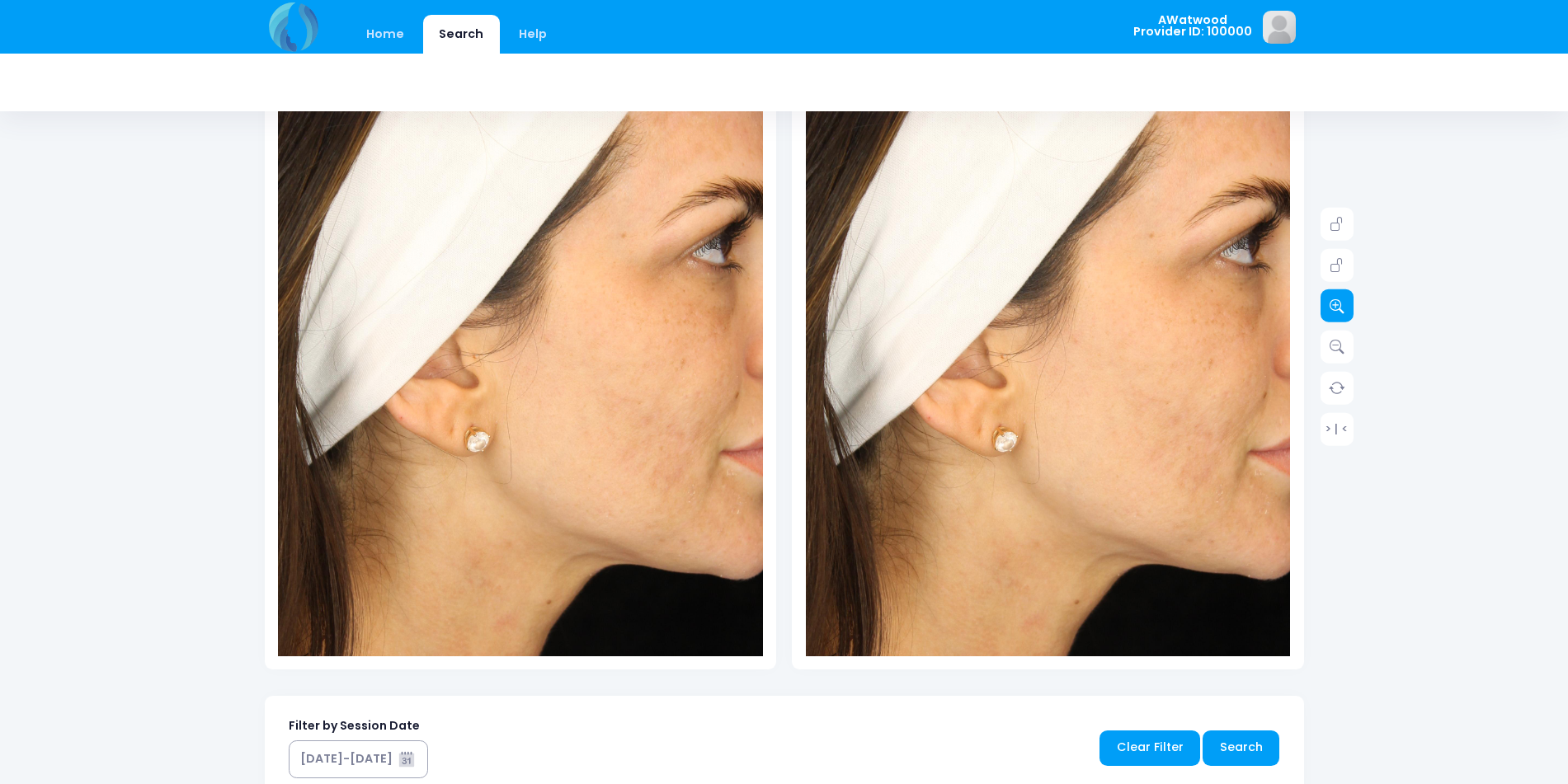
click at [1327, 309] on link at bounding box center [1336, 305] width 33 height 33
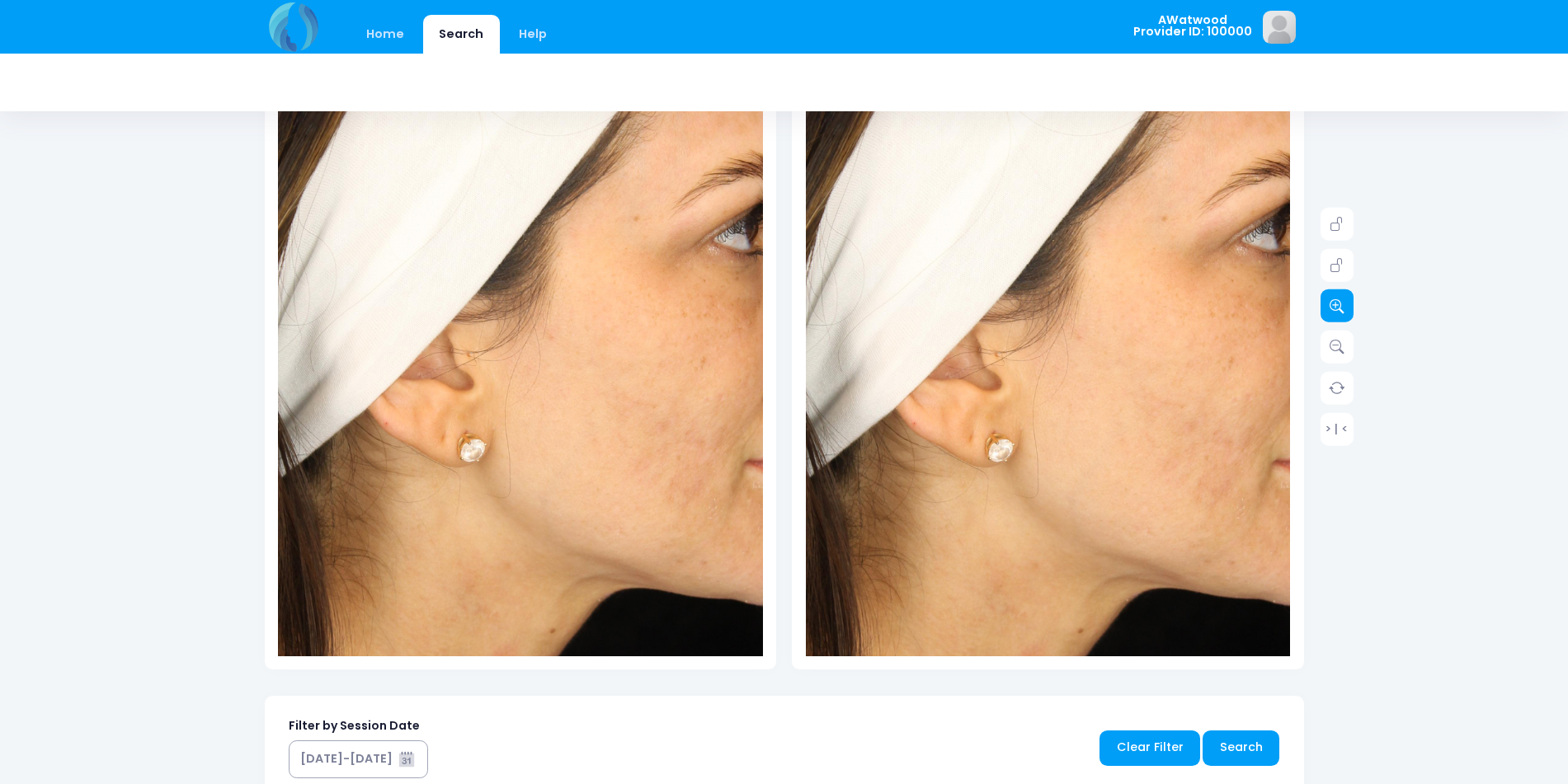
click at [1327, 309] on link at bounding box center [1336, 305] width 33 height 33
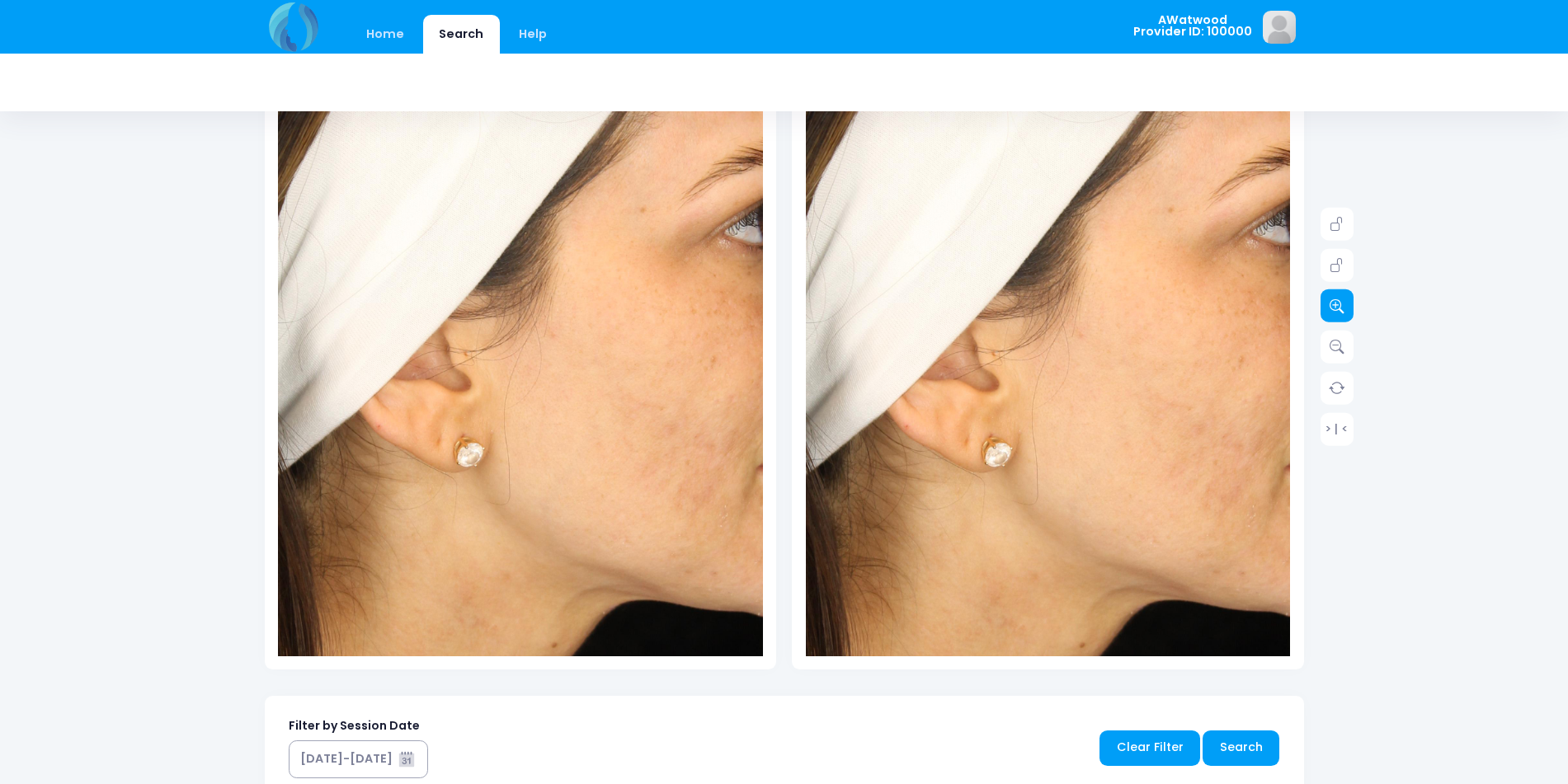
click at [1327, 309] on link at bounding box center [1336, 305] width 33 height 33
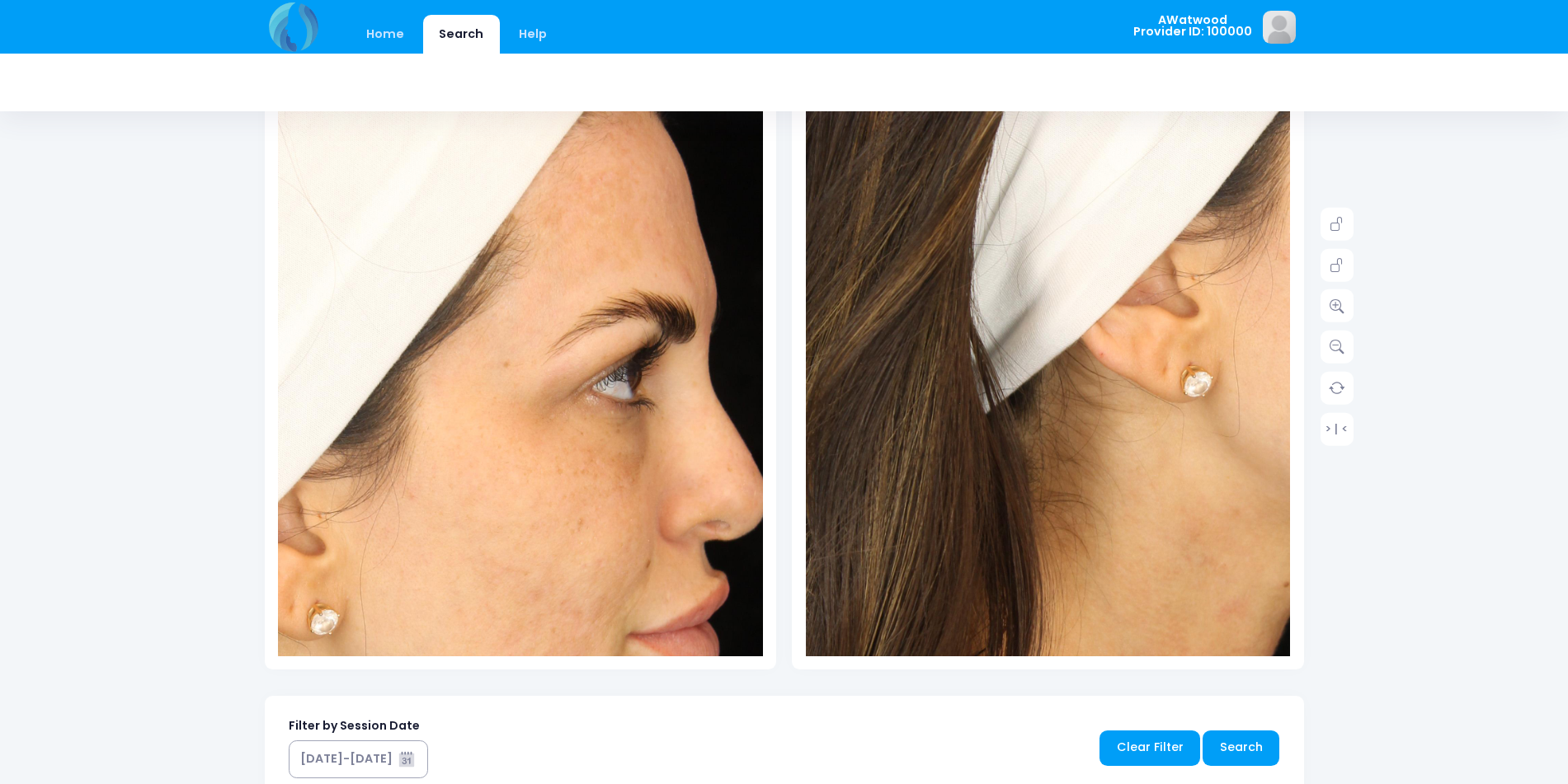
click at [663, 187] on img at bounding box center [377, 534] width 970 height 1453
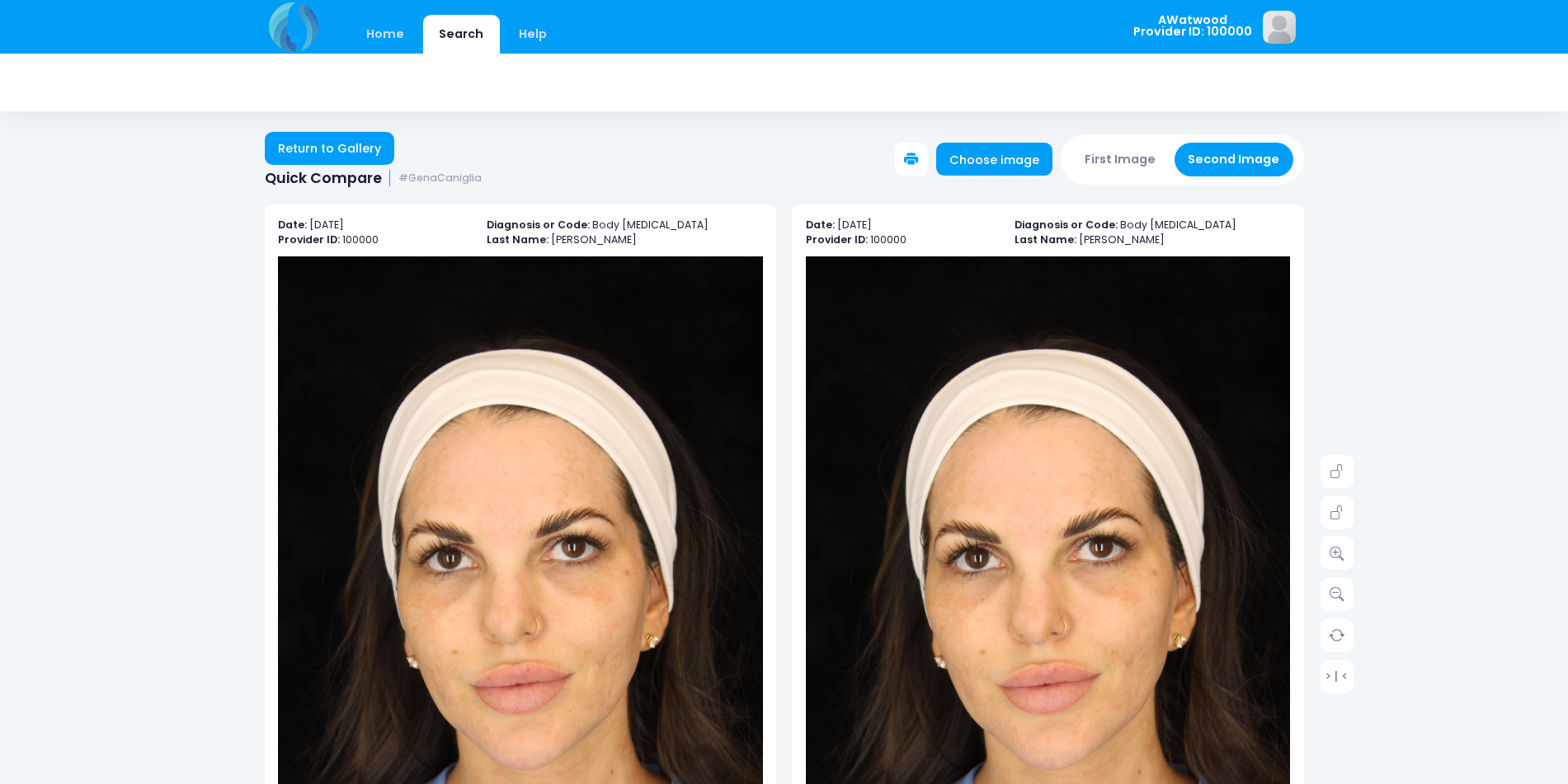
click at [475, 490] on img at bounding box center [520, 620] width 485 height 727
click at [1327, 560] on link at bounding box center [1336, 552] width 33 height 33
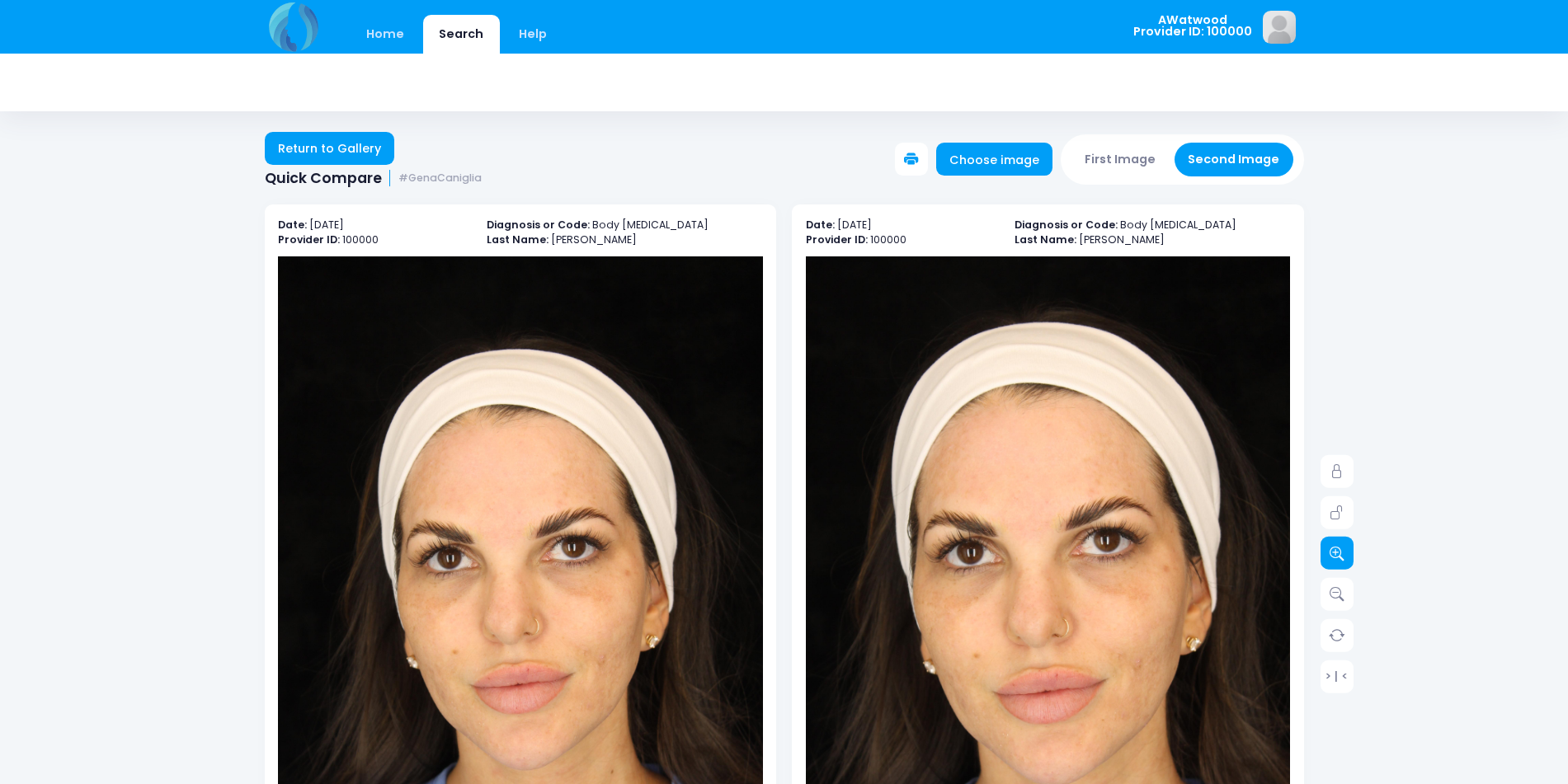
click at [1327, 560] on link at bounding box center [1336, 552] width 33 height 33
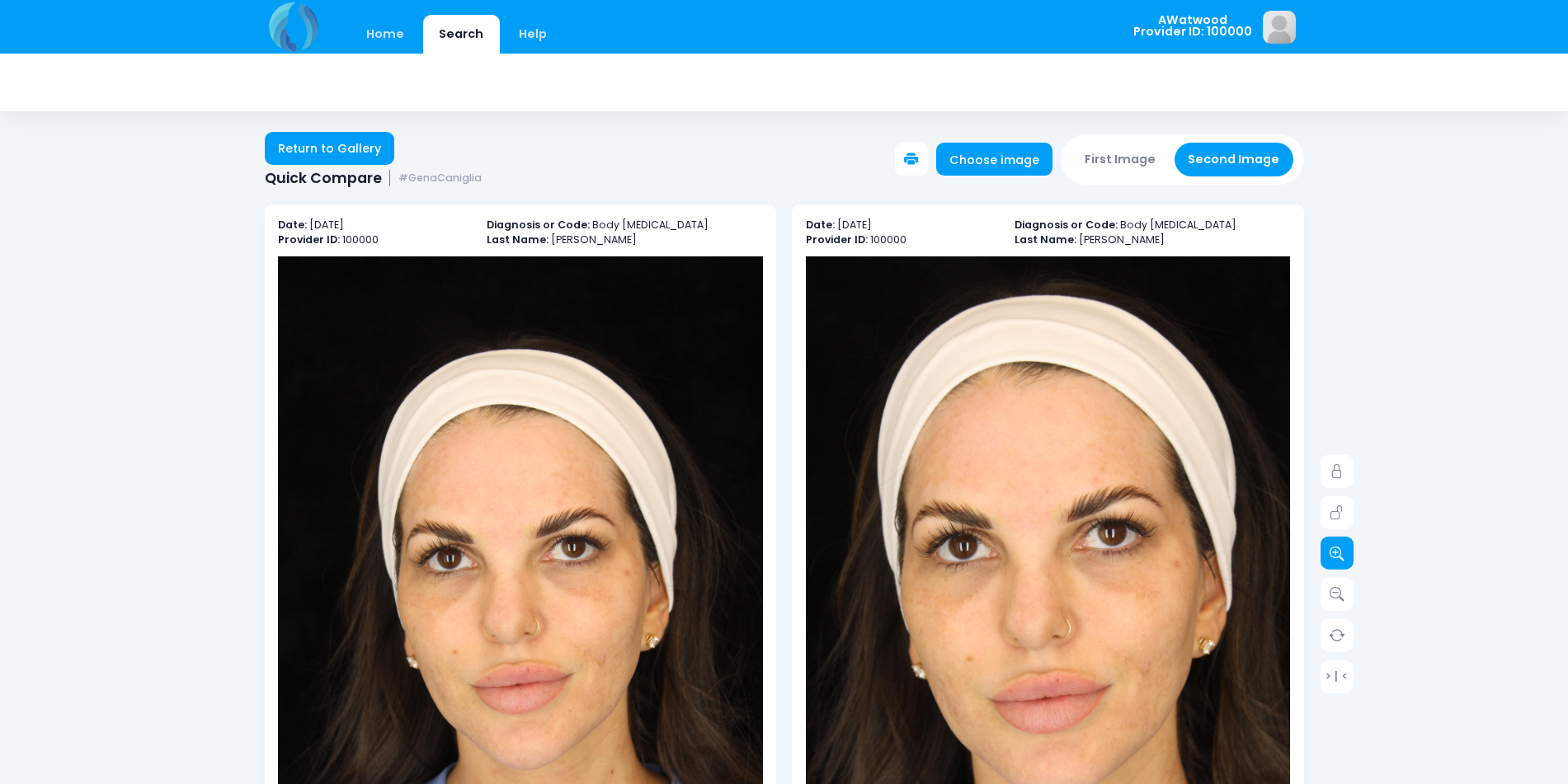
click at [1327, 560] on link at bounding box center [1336, 552] width 33 height 33
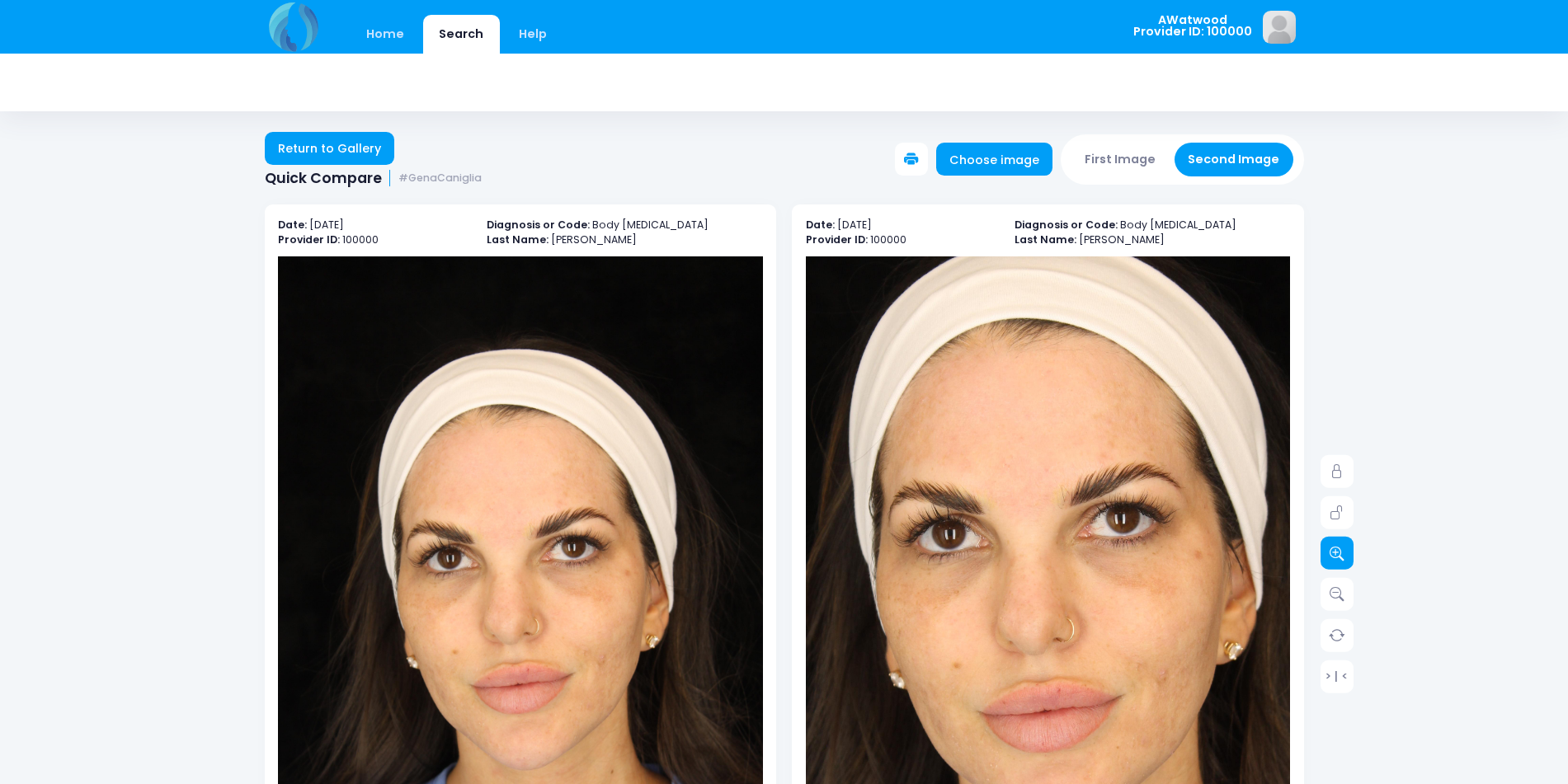
click at [1327, 560] on link at bounding box center [1336, 552] width 33 height 33
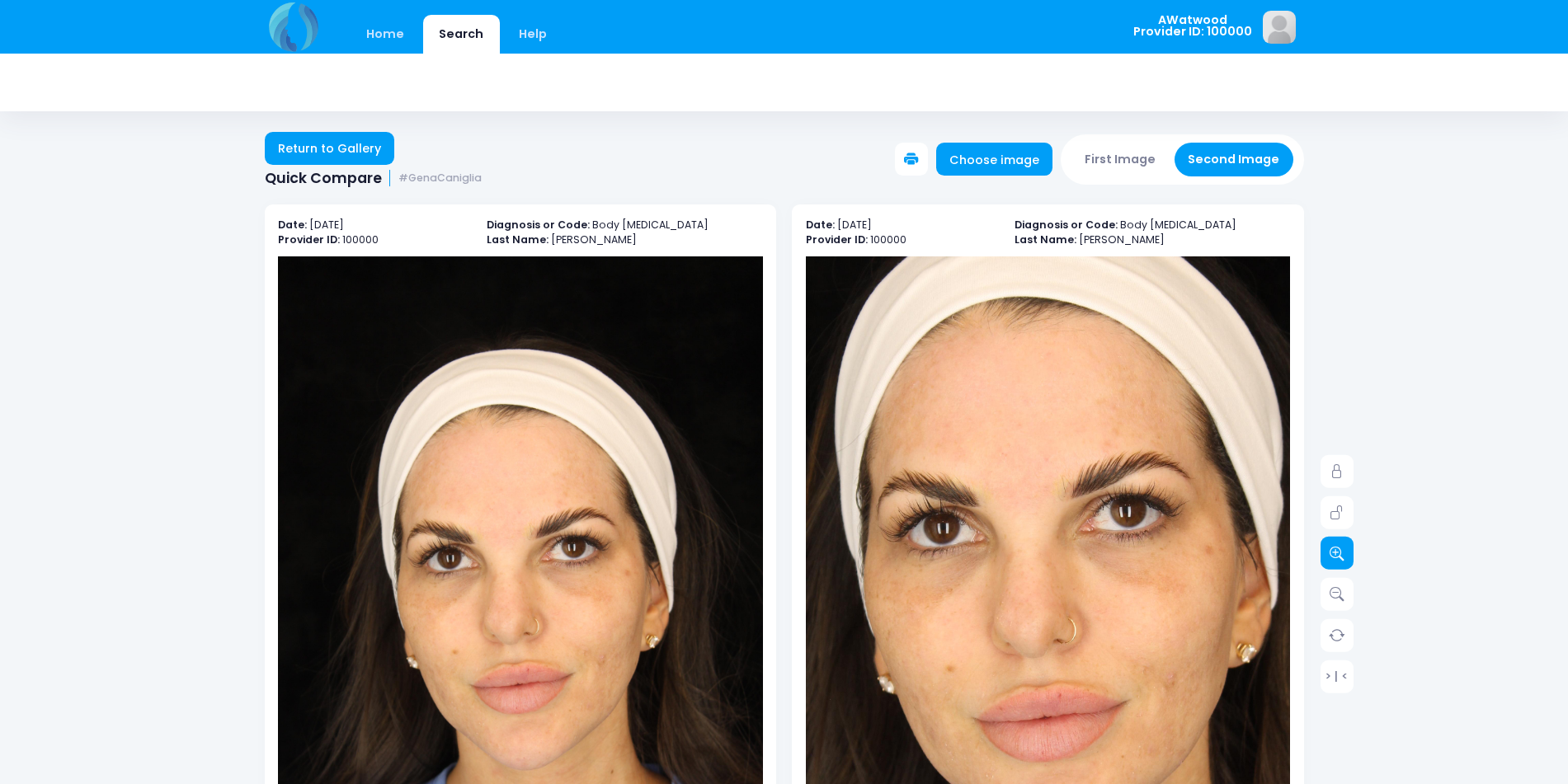
click at [1327, 560] on link at bounding box center [1336, 552] width 33 height 33
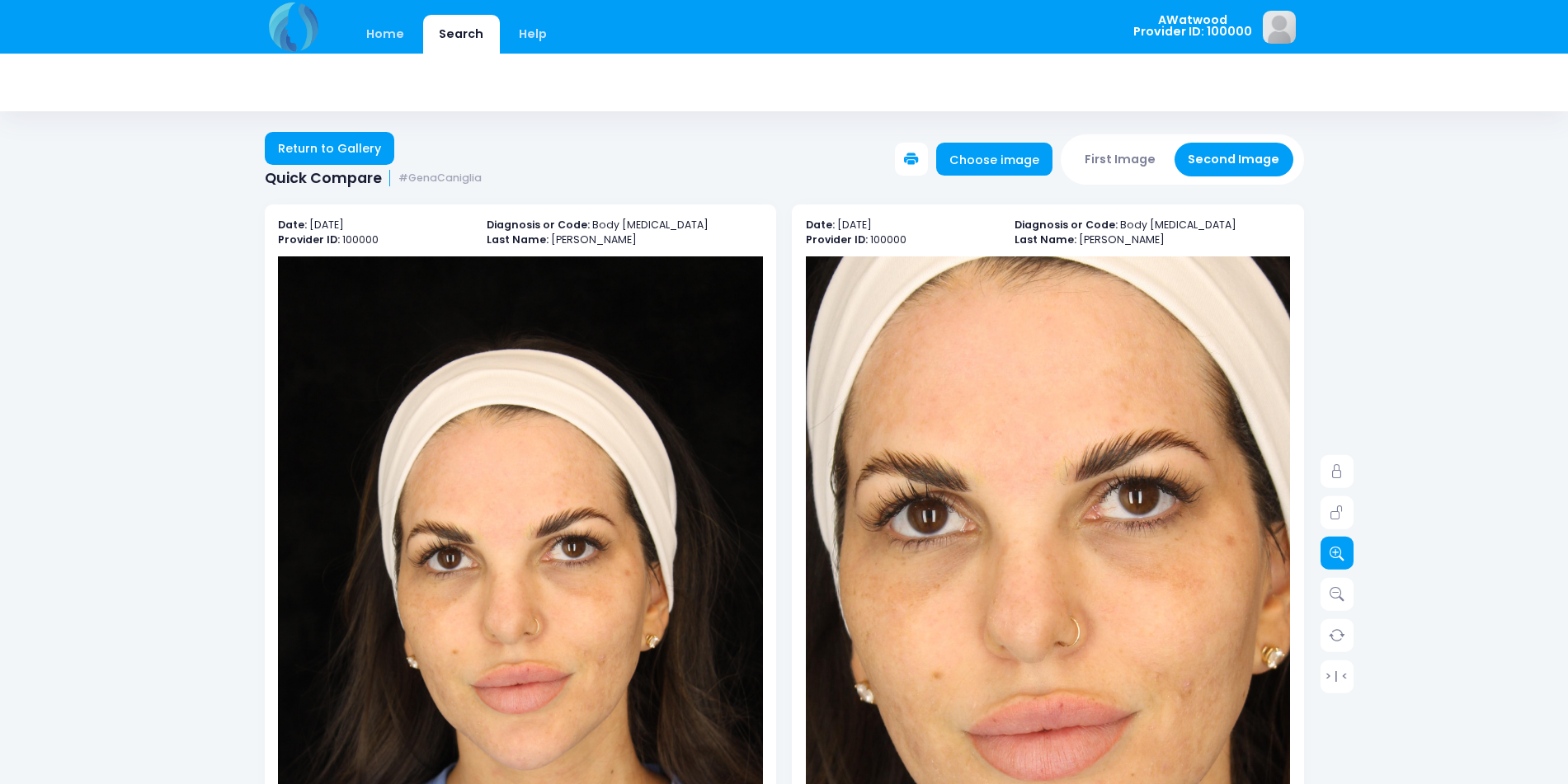
click at [1327, 559] on link at bounding box center [1336, 552] width 33 height 33
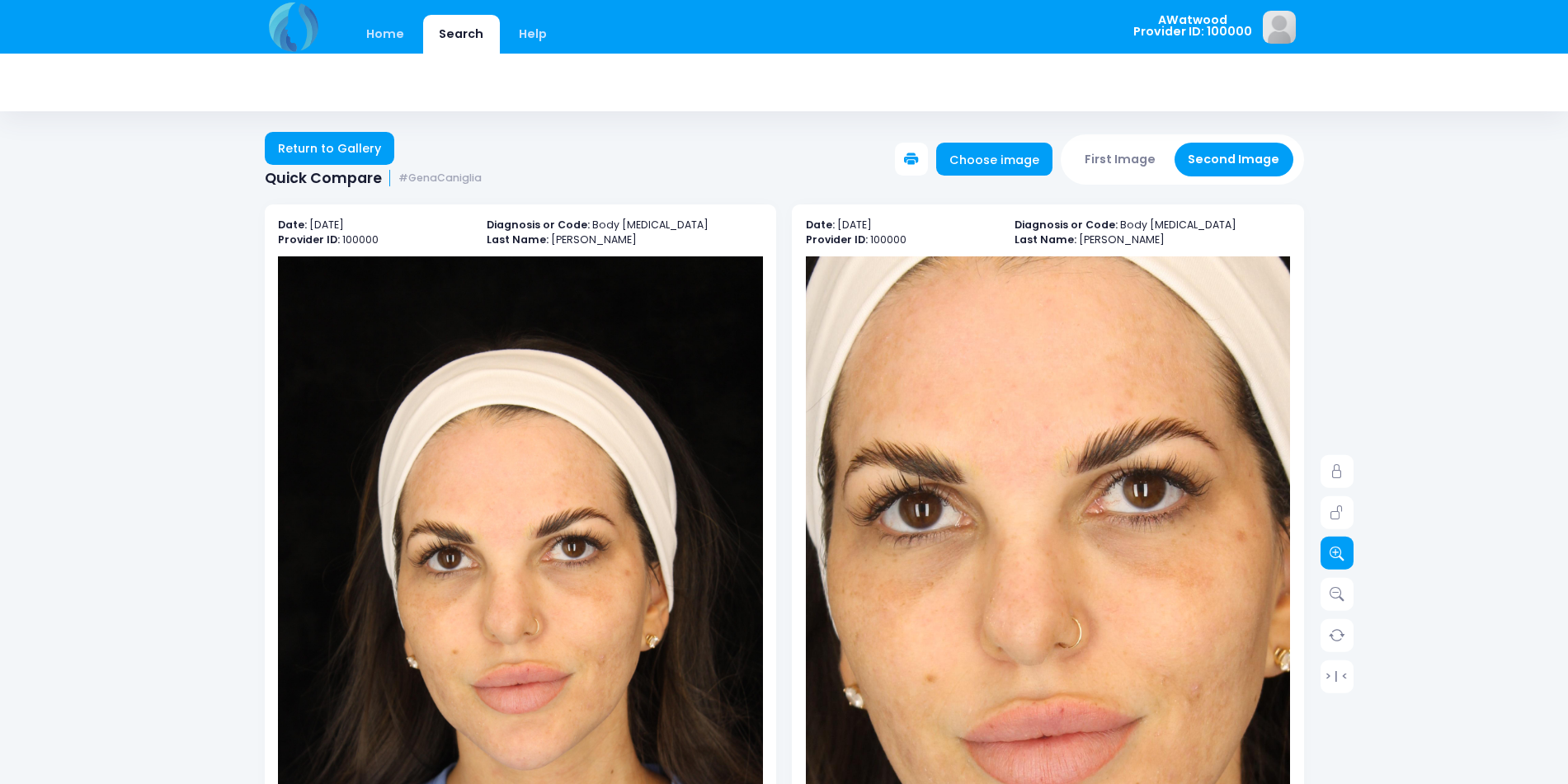
click at [1327, 559] on link at bounding box center [1336, 552] width 33 height 33
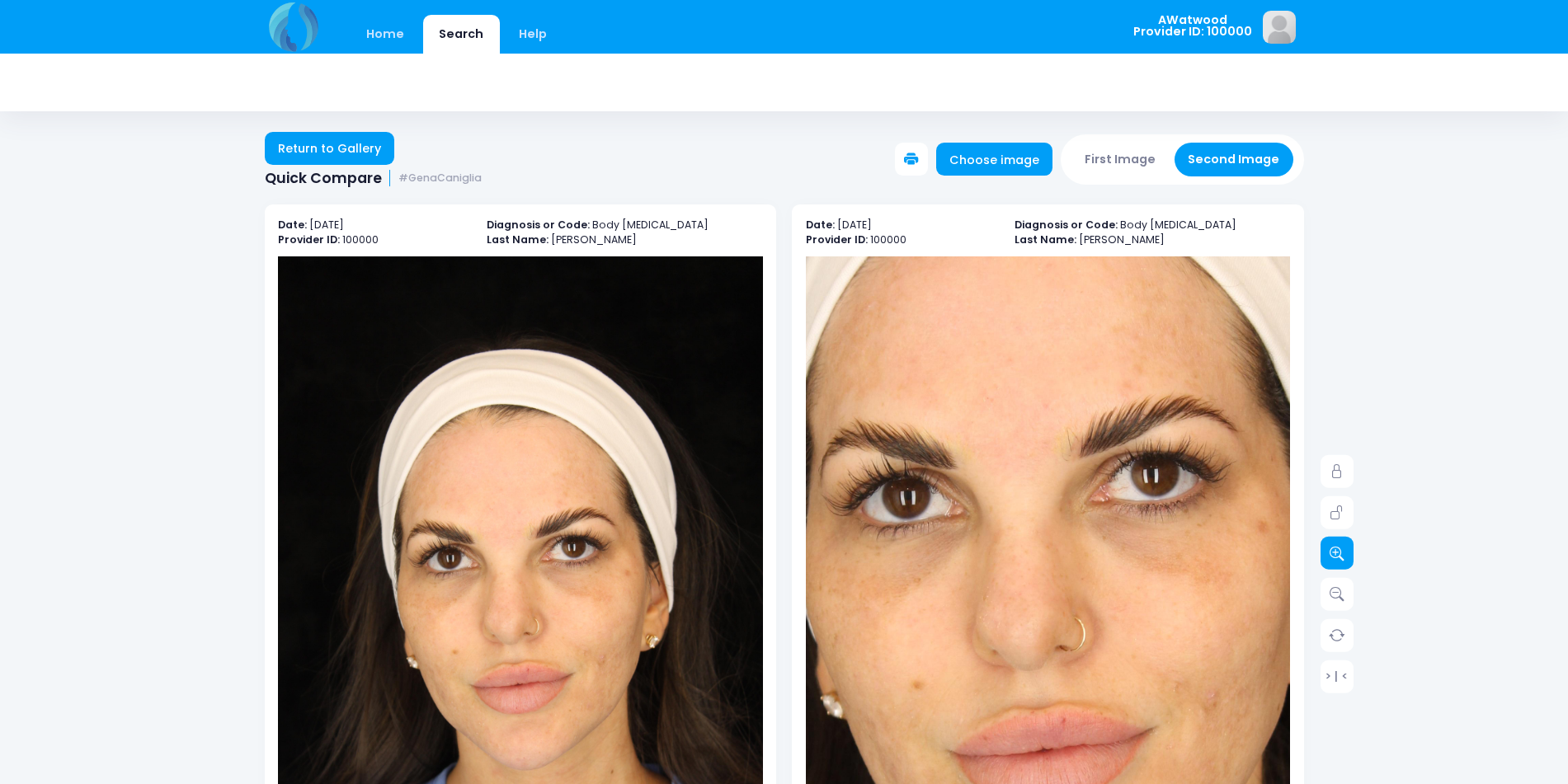
click at [1327, 559] on link at bounding box center [1336, 552] width 33 height 33
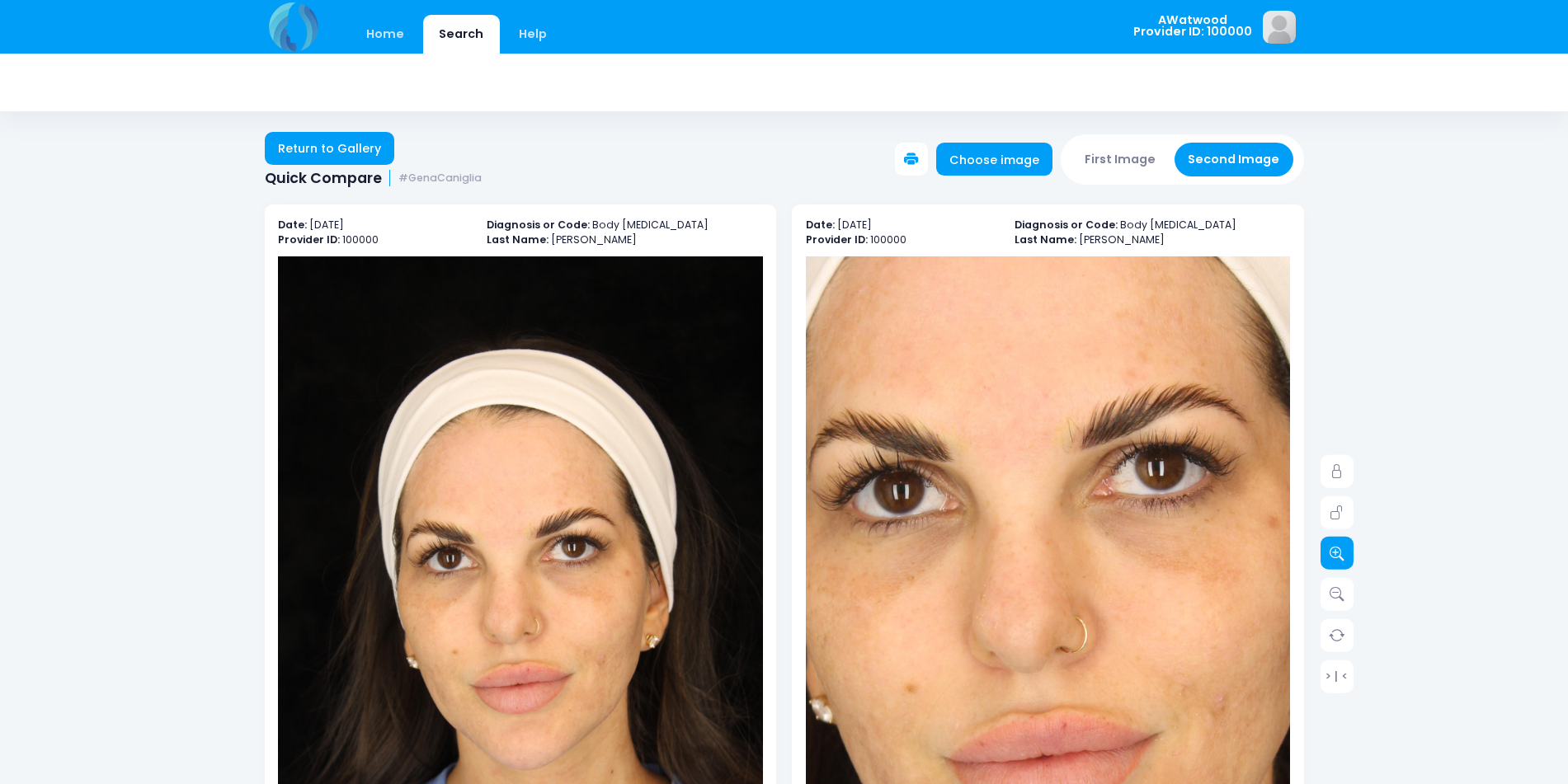
click at [1327, 559] on link at bounding box center [1336, 552] width 33 height 33
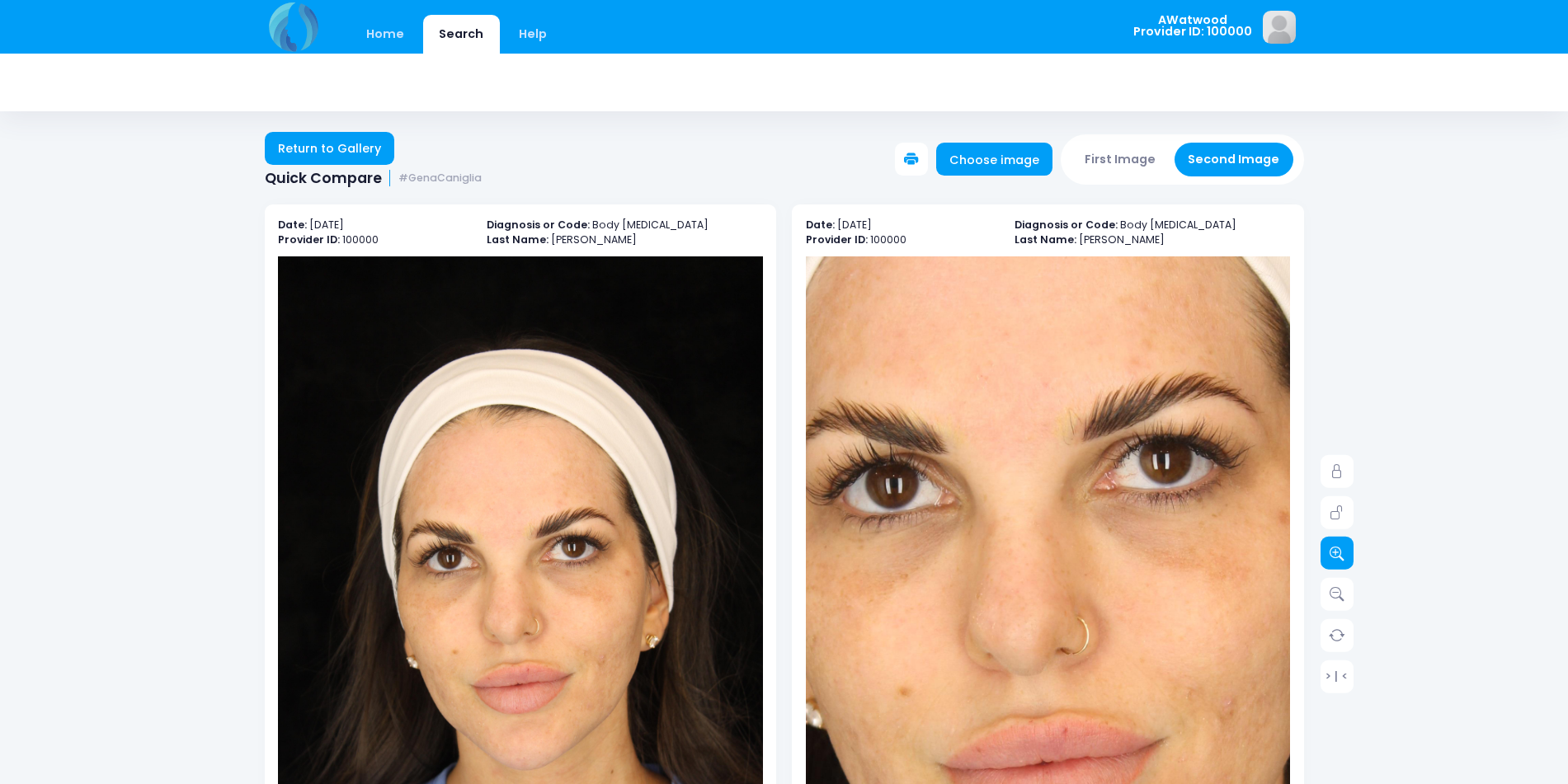
click at [1327, 559] on link at bounding box center [1336, 552] width 33 height 33
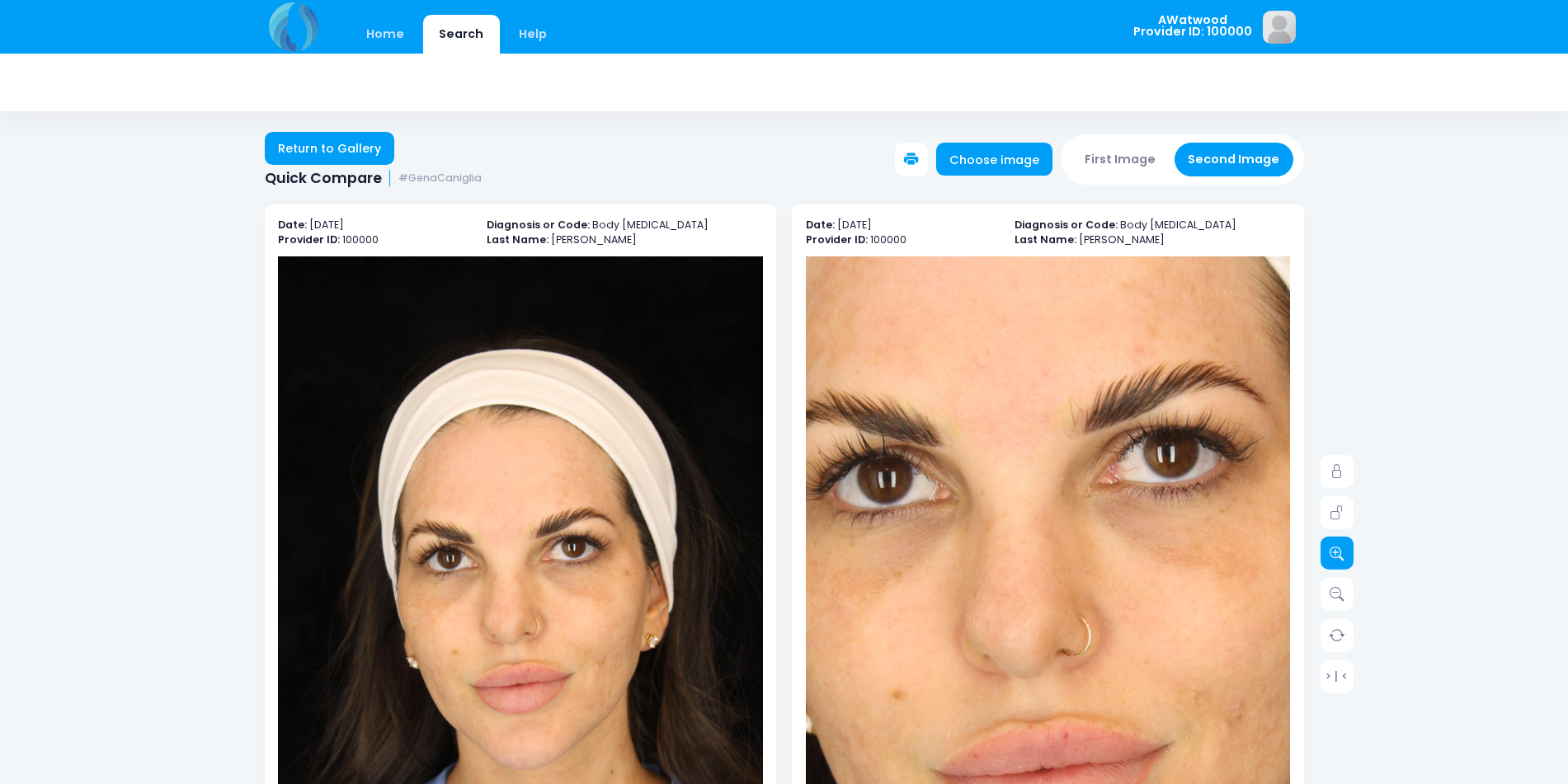
click at [1327, 559] on link at bounding box center [1336, 552] width 33 height 33
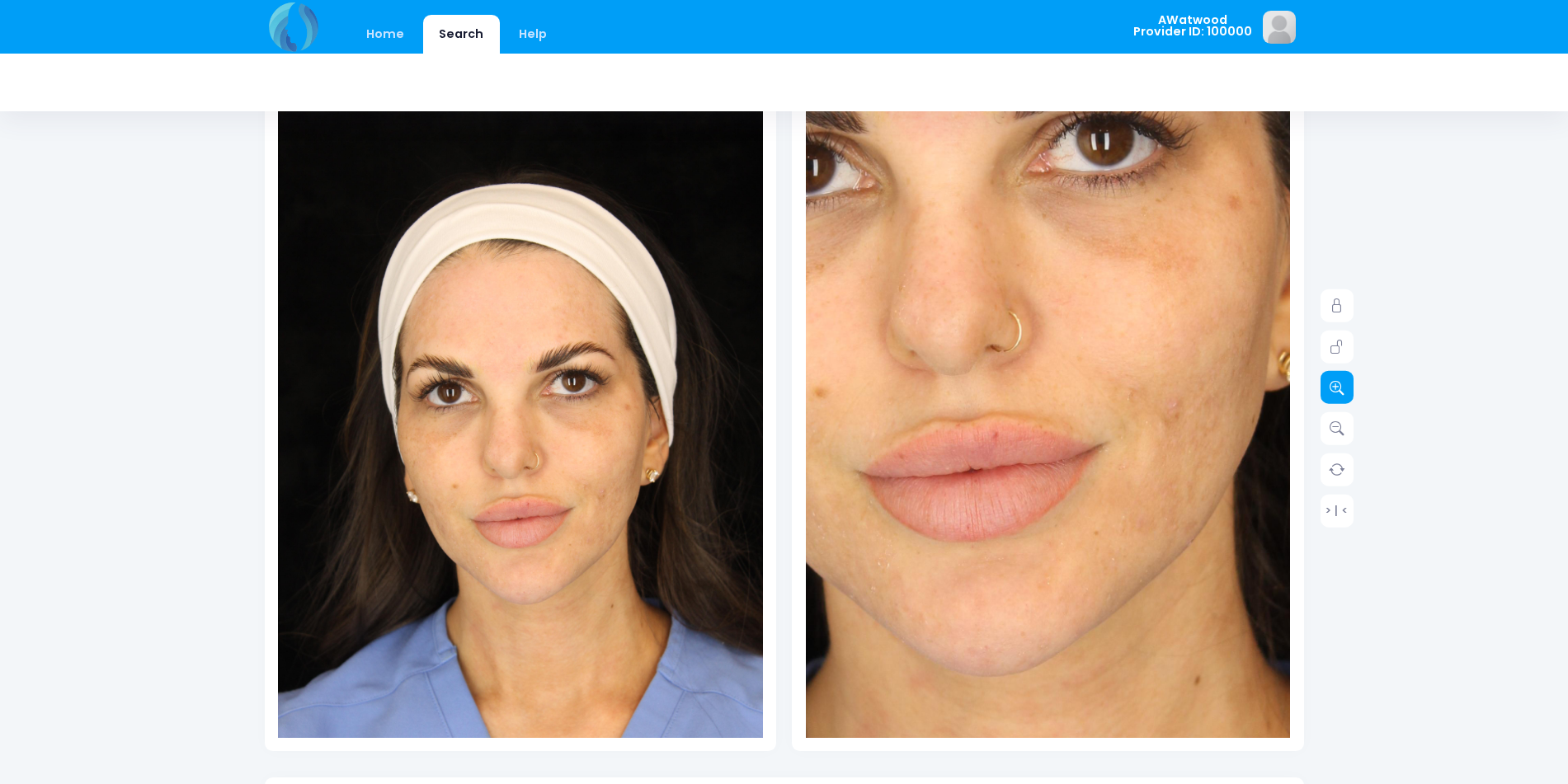
scroll to position [165, 0]
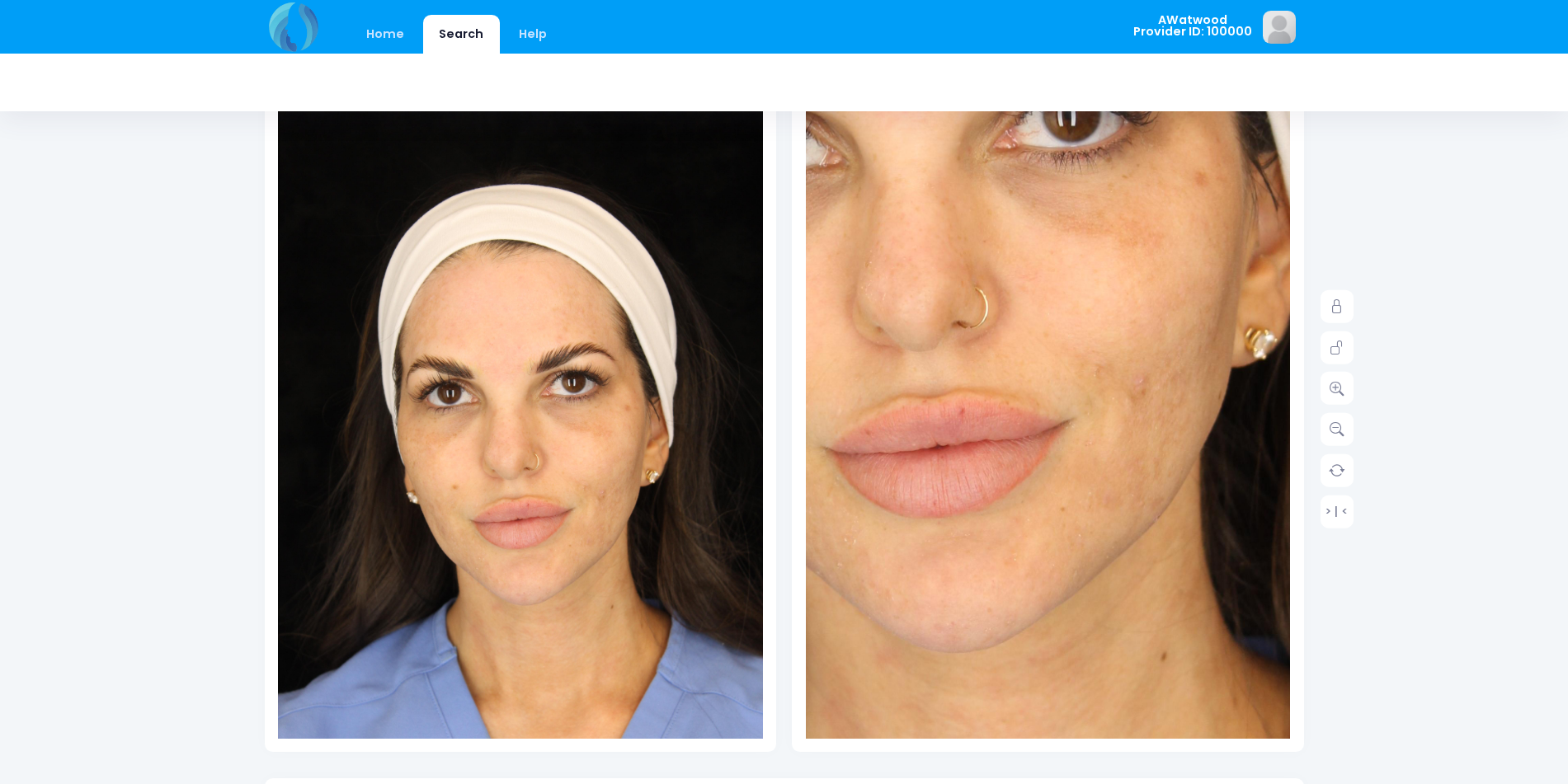
click at [1123, 519] on img at bounding box center [942, 289] width 1163 height 1744
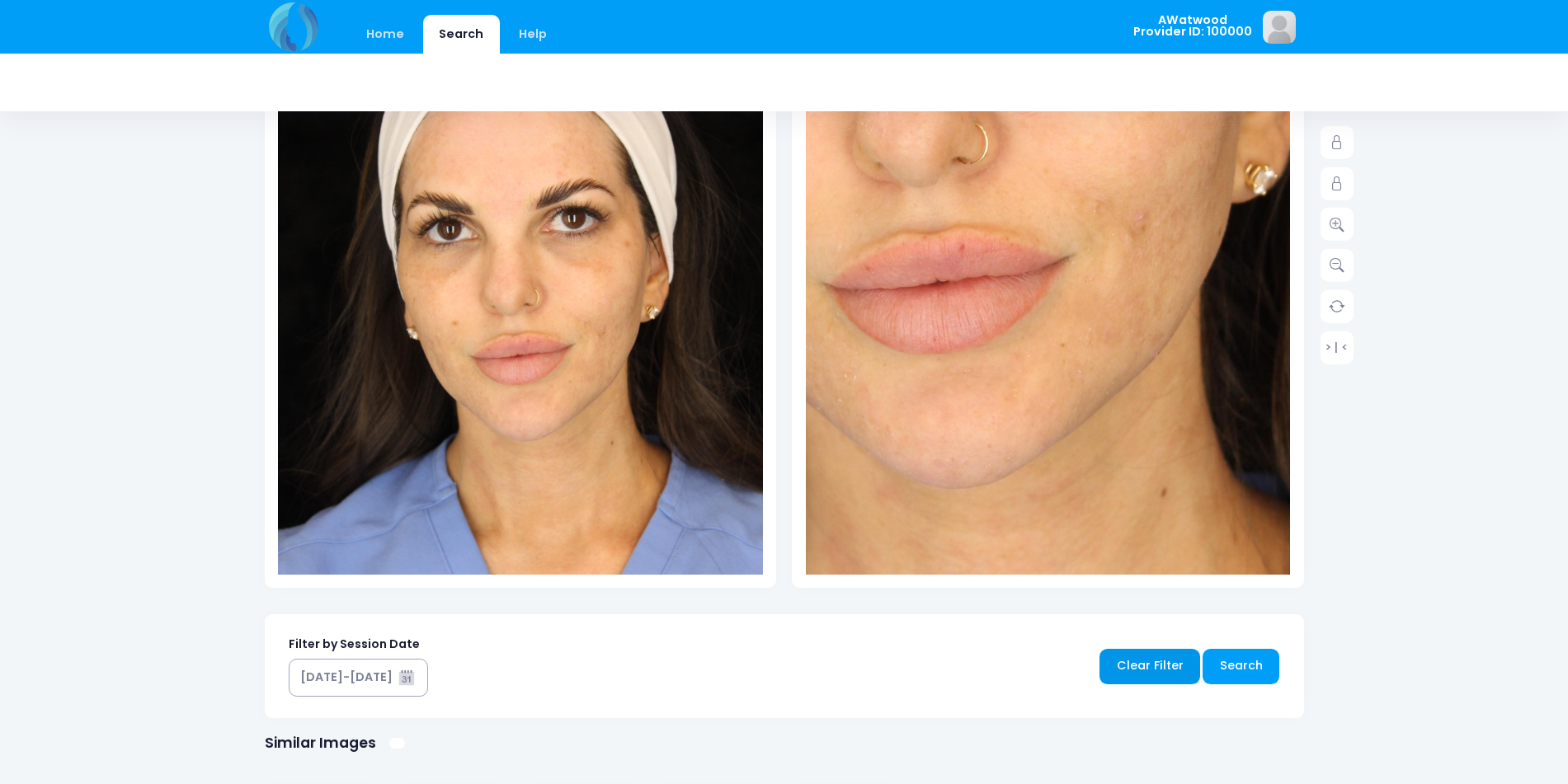
scroll to position [330, 0]
click at [969, 252] on img at bounding box center [942, 125] width 1163 height 1744
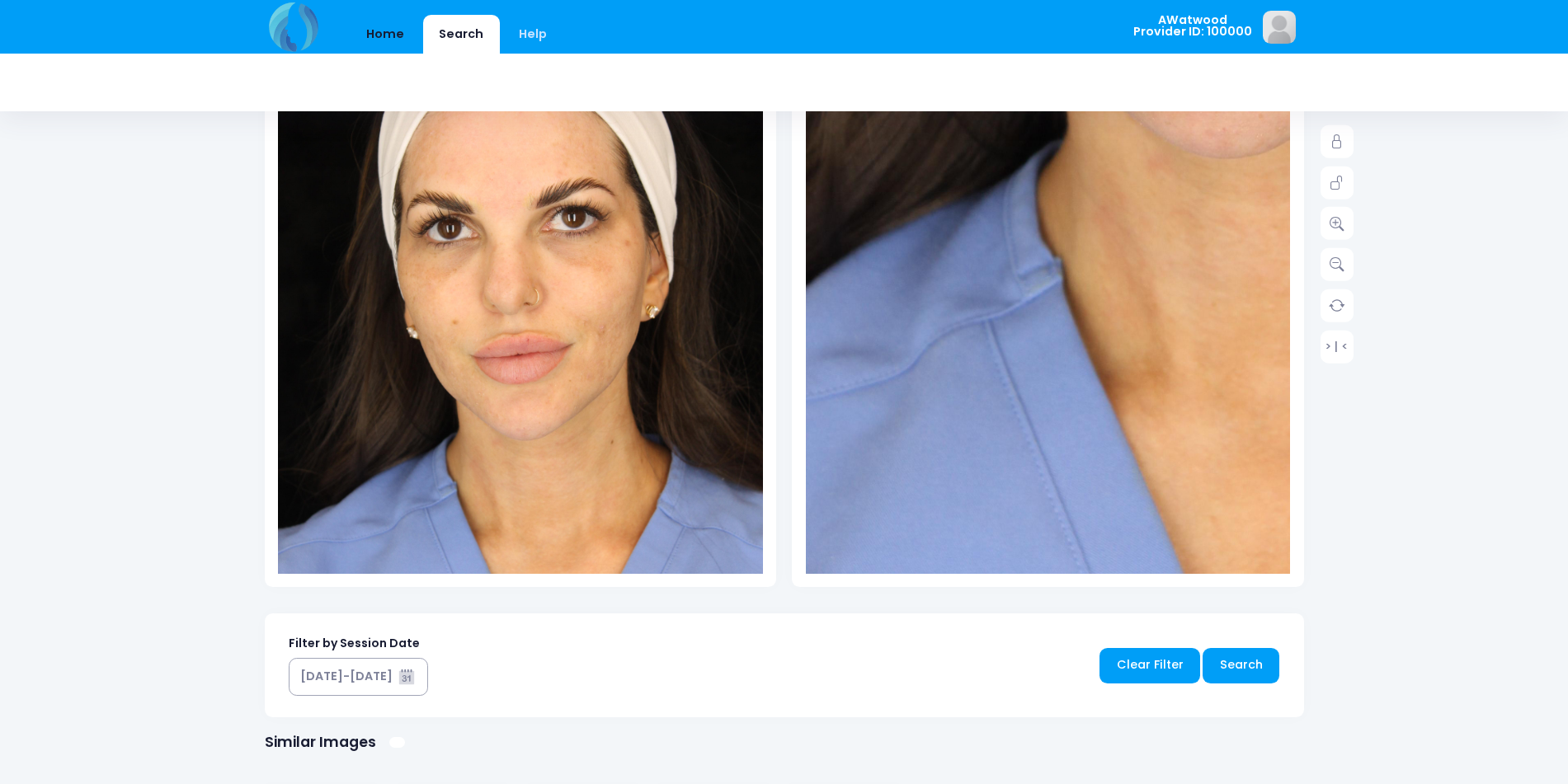
click at [382, 26] on link "Home" at bounding box center [385, 34] width 70 height 38
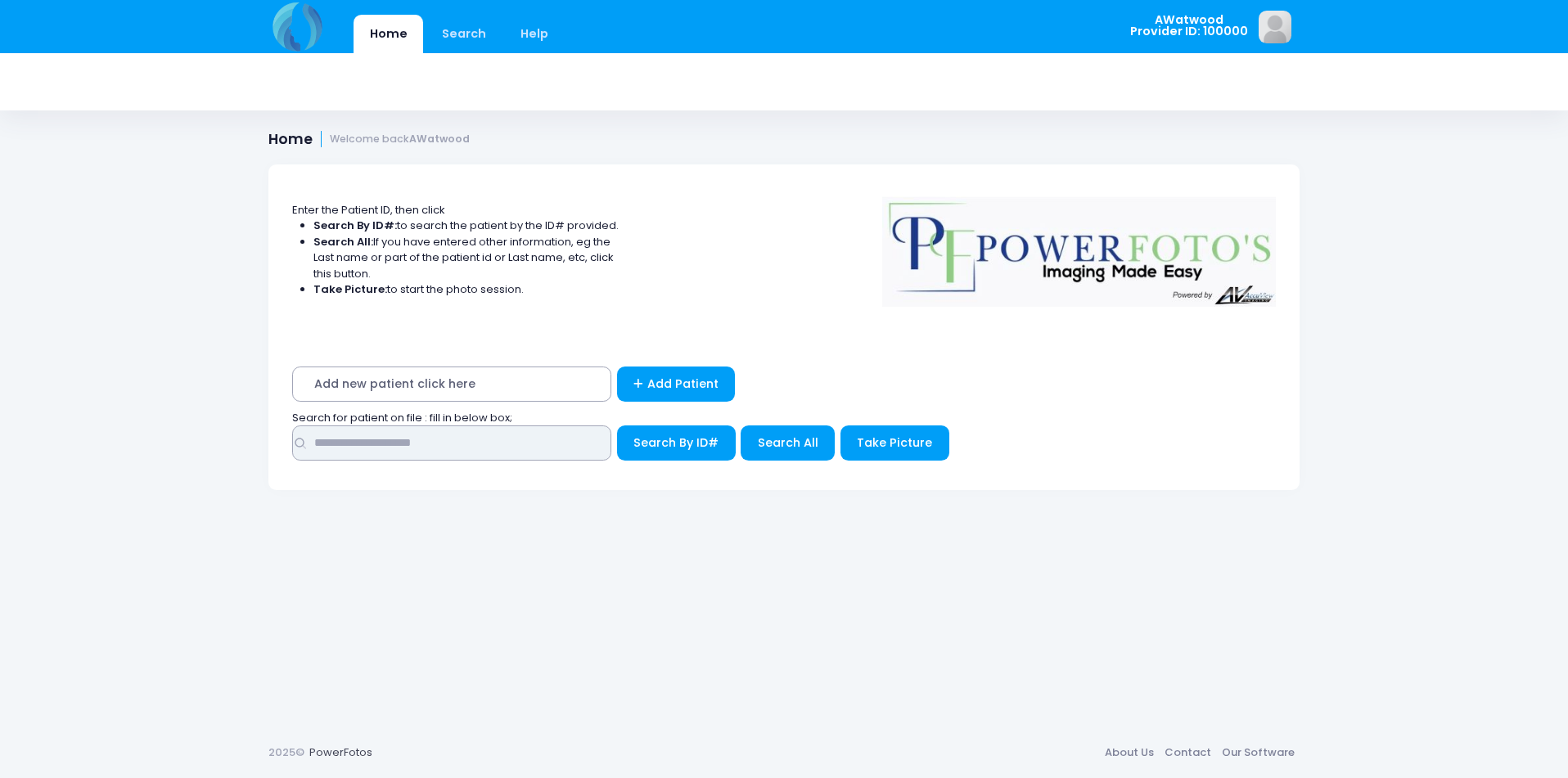
click at [520, 447] on input "text" at bounding box center [451, 443] width 319 height 35
type input "*****"
click at [814, 444] on span "Search All" at bounding box center [788, 443] width 61 height 17
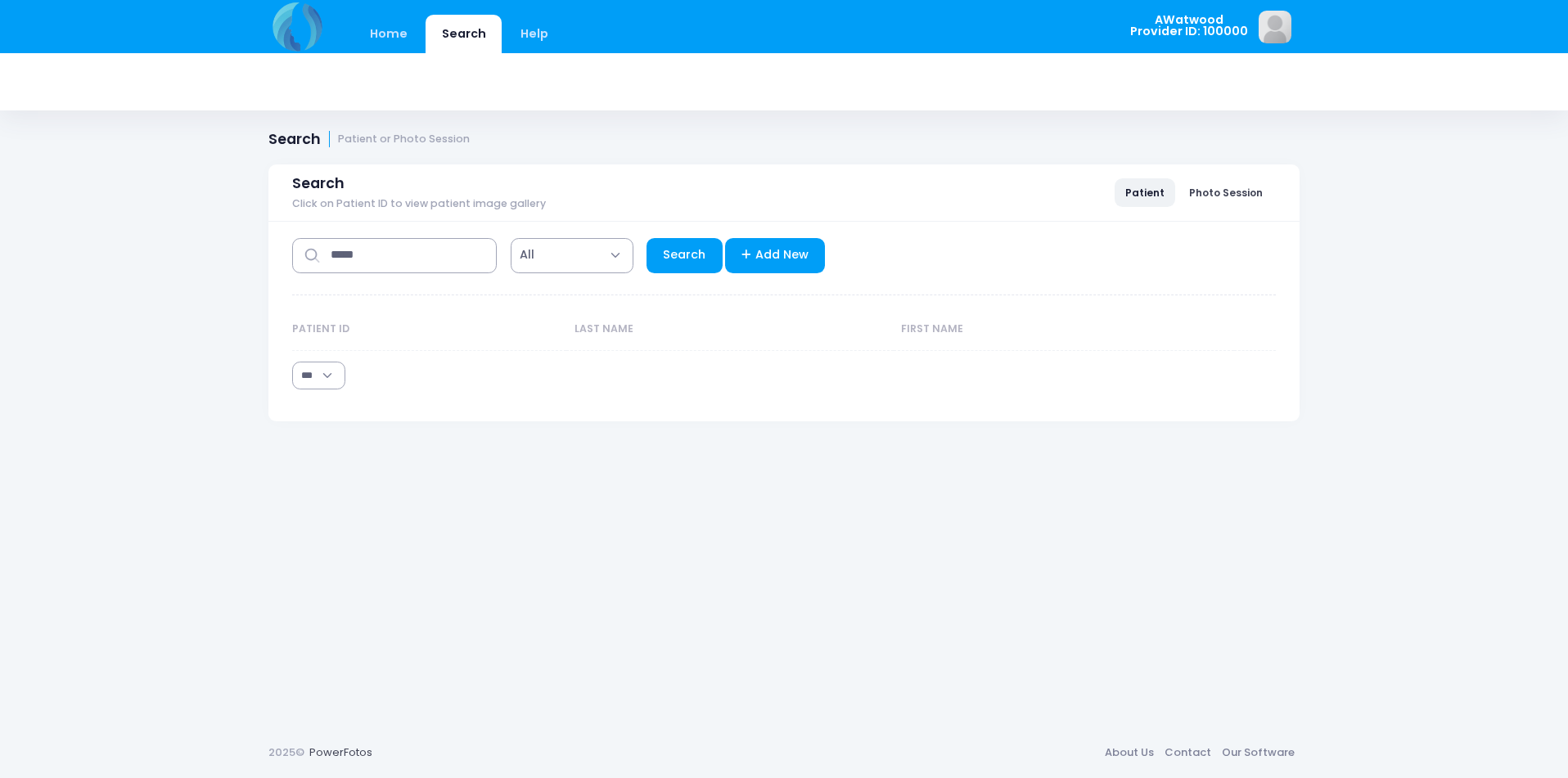
select select "***"
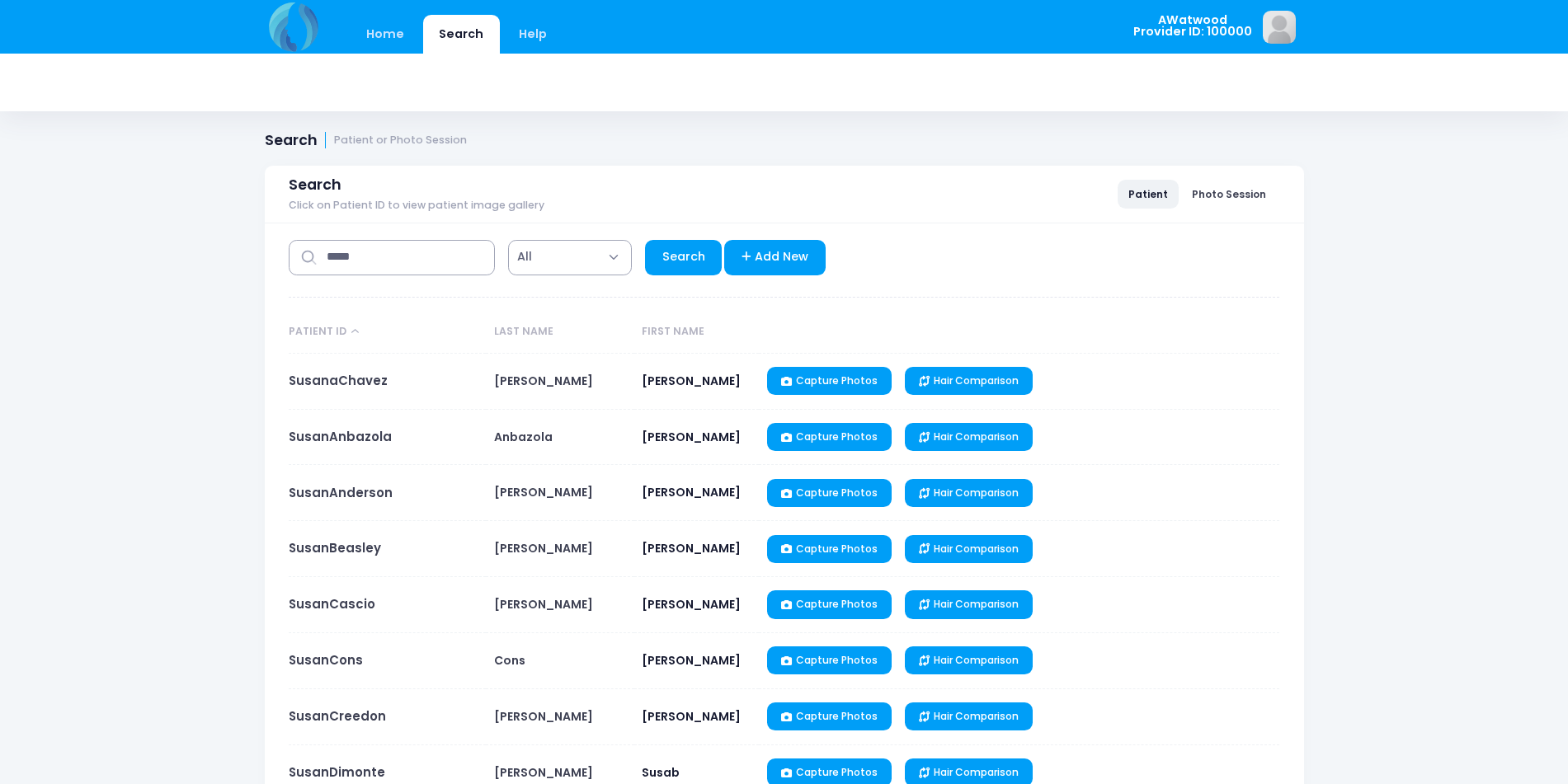
click at [322, 593] on td "SusanCascio" at bounding box center [387, 605] width 197 height 56
click at [324, 603] on link "SusanCascio" at bounding box center [332, 604] width 86 height 17
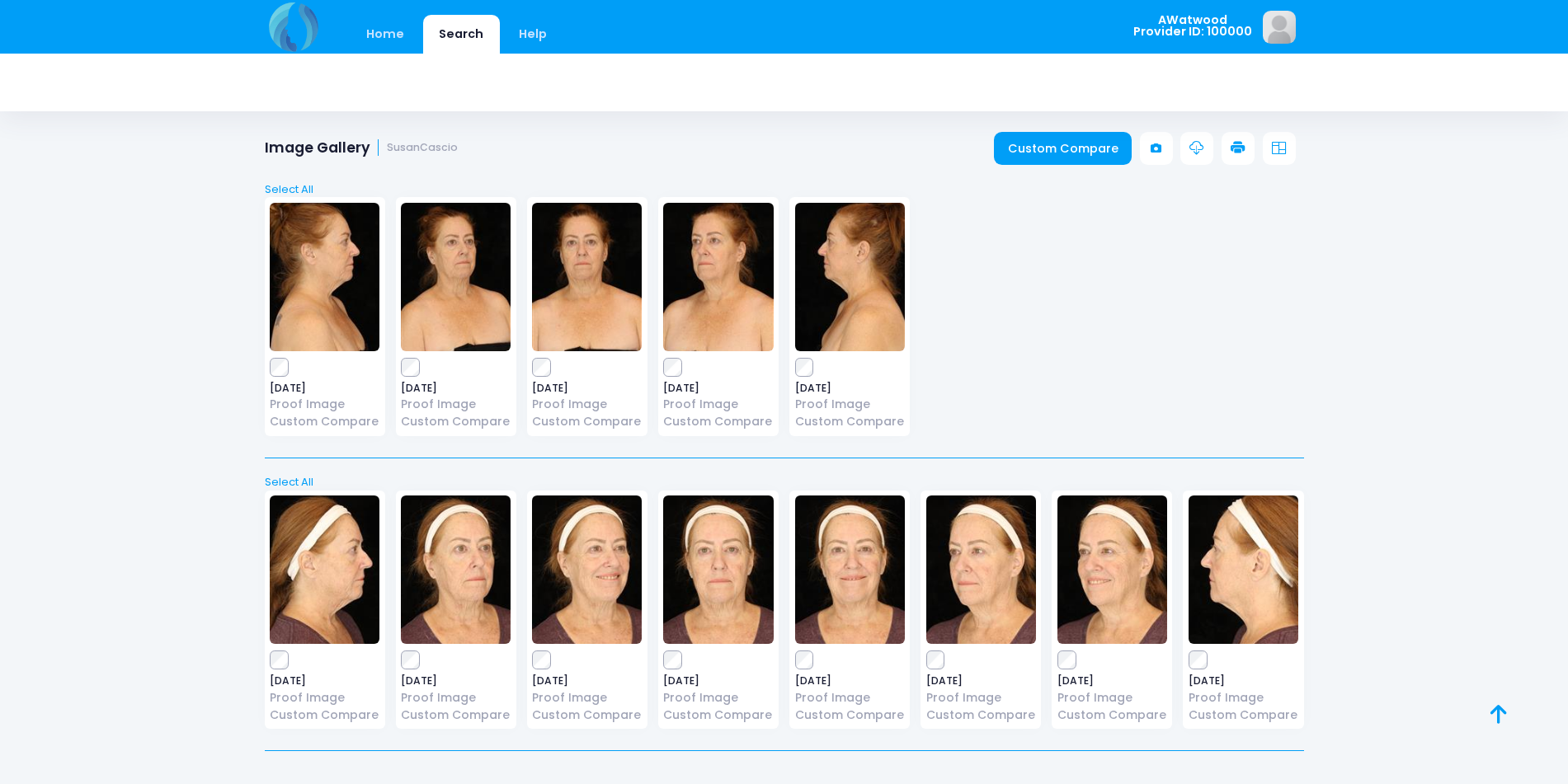
click at [1098, 546] on img at bounding box center [1111, 570] width 110 height 148
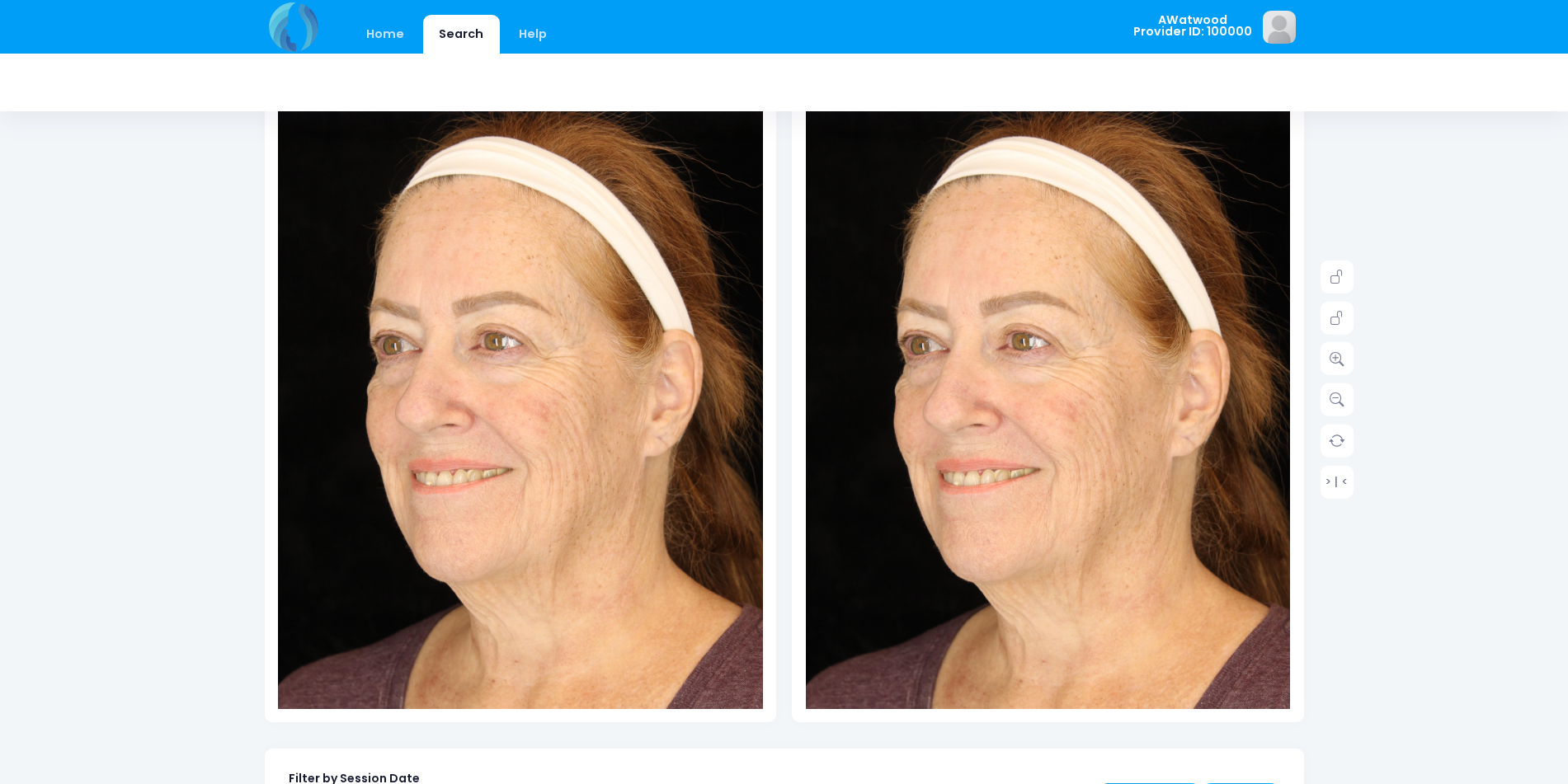
scroll to position [165, 0]
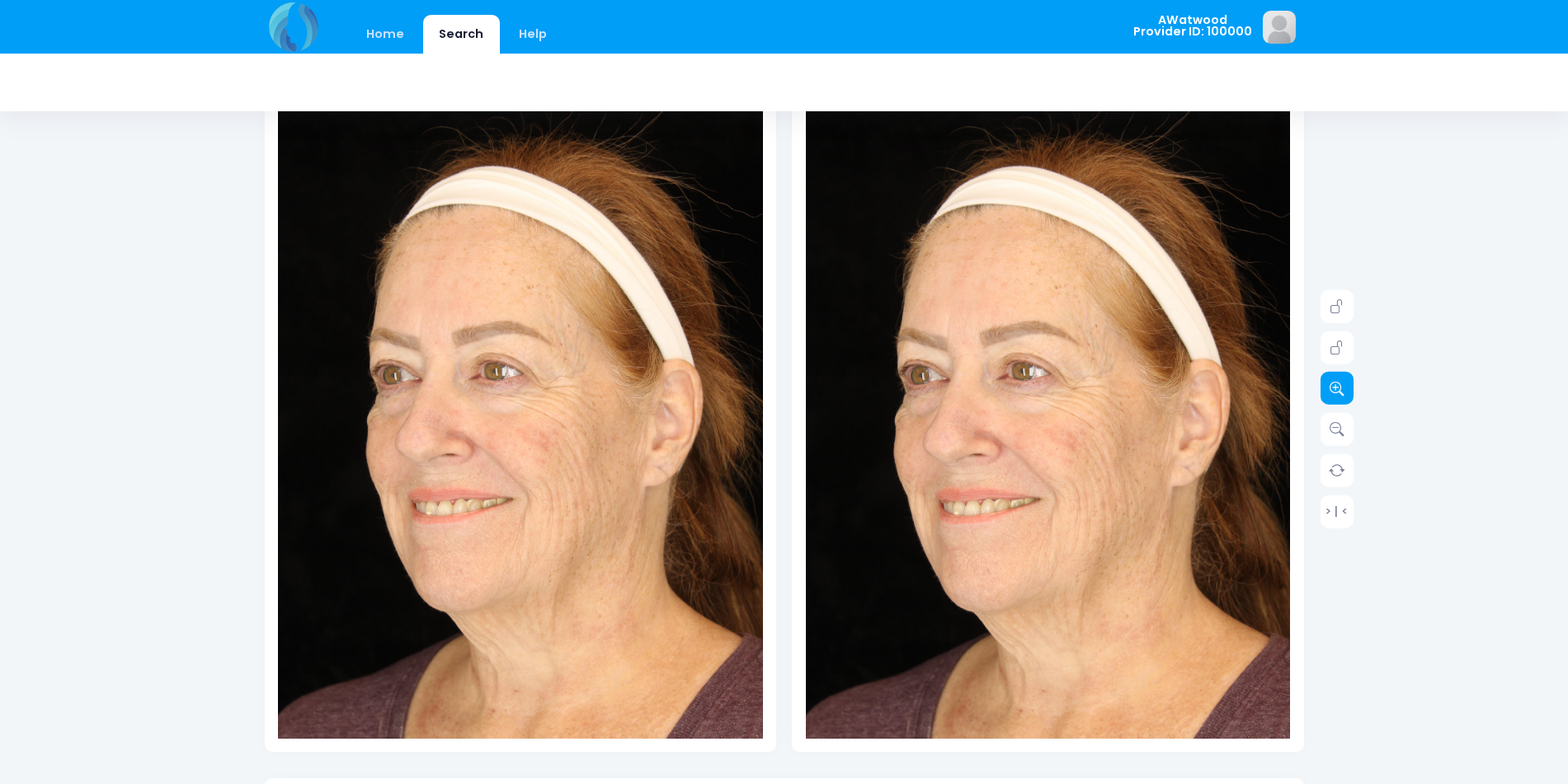
click at [1337, 389] on icon at bounding box center [1337, 389] width 15 height 15
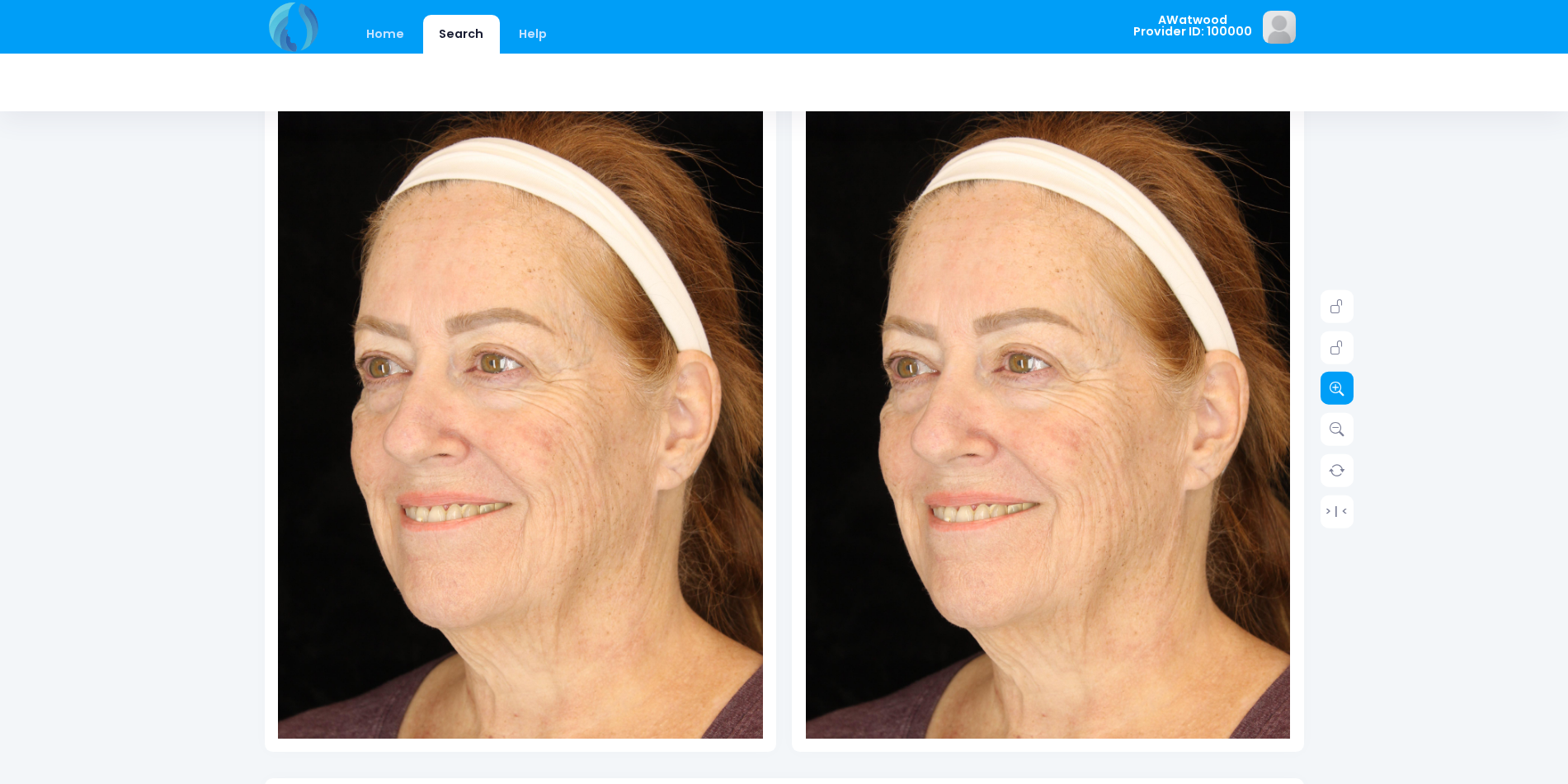
click at [1337, 390] on icon at bounding box center [1337, 389] width 15 height 15
click at [1337, 391] on icon at bounding box center [1337, 389] width 15 height 15
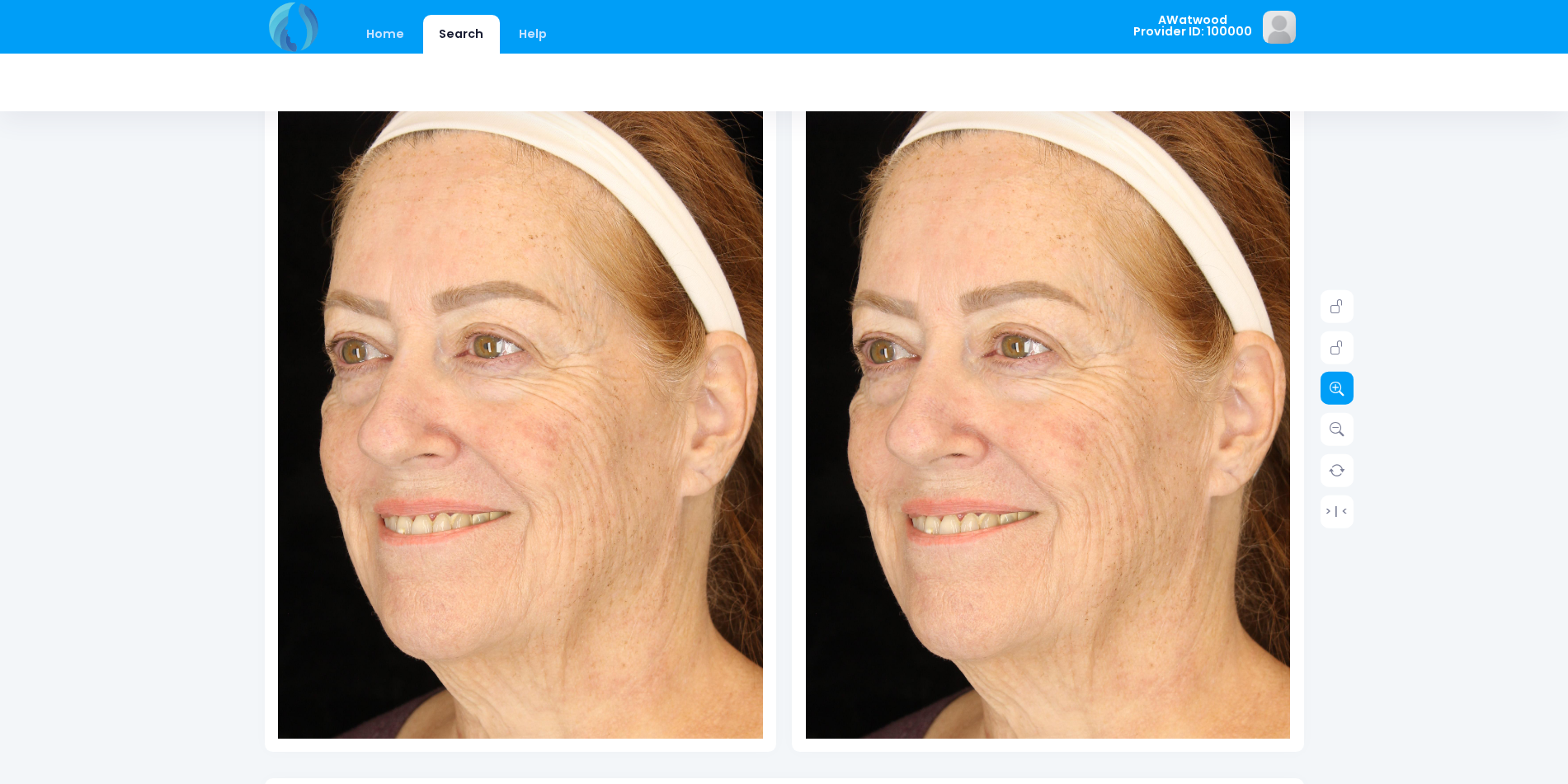
click at [1337, 391] on icon at bounding box center [1337, 389] width 15 height 15
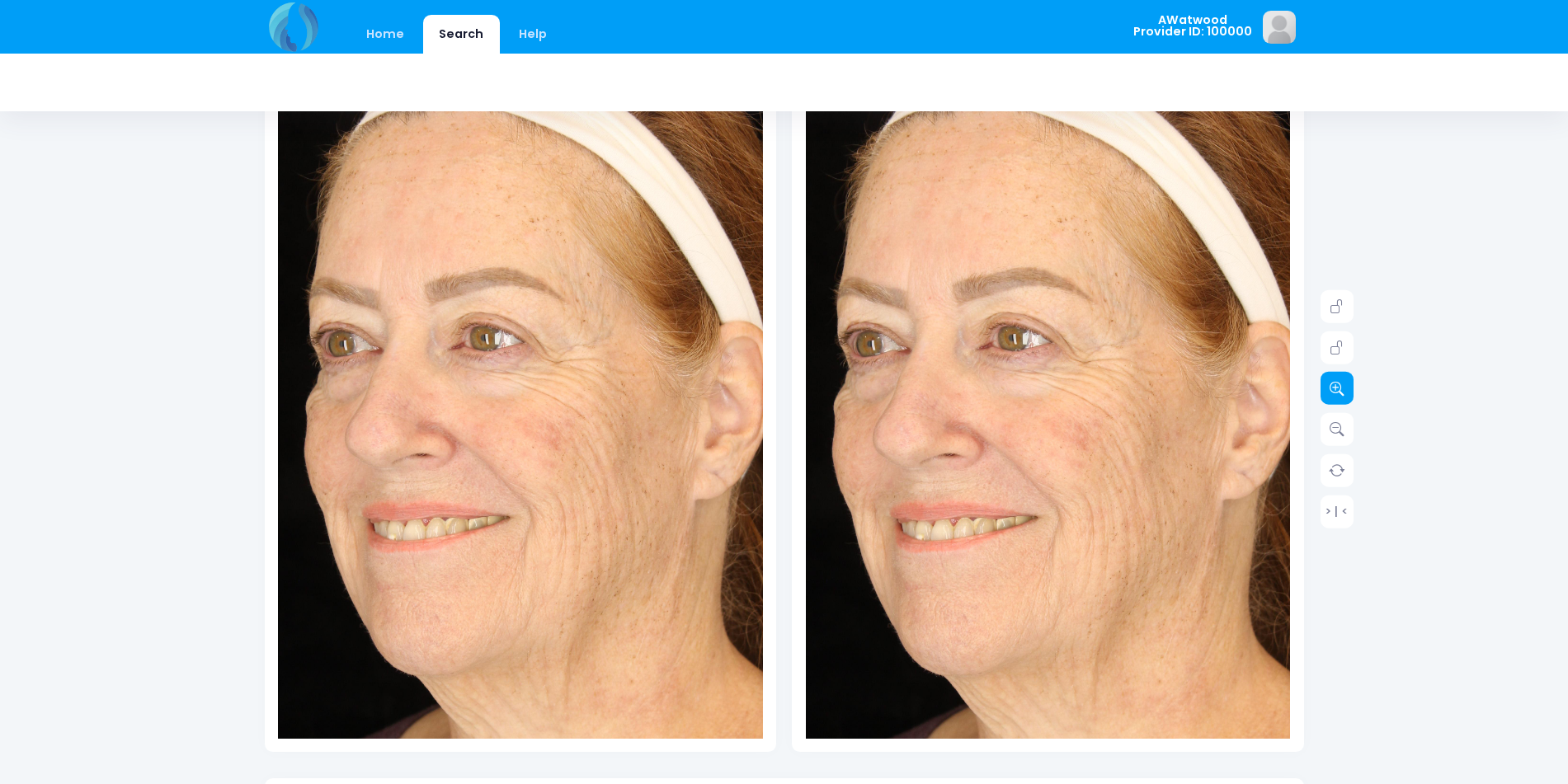
click at [1337, 391] on icon at bounding box center [1337, 389] width 15 height 15
click at [1334, 392] on icon at bounding box center [1337, 389] width 15 height 15
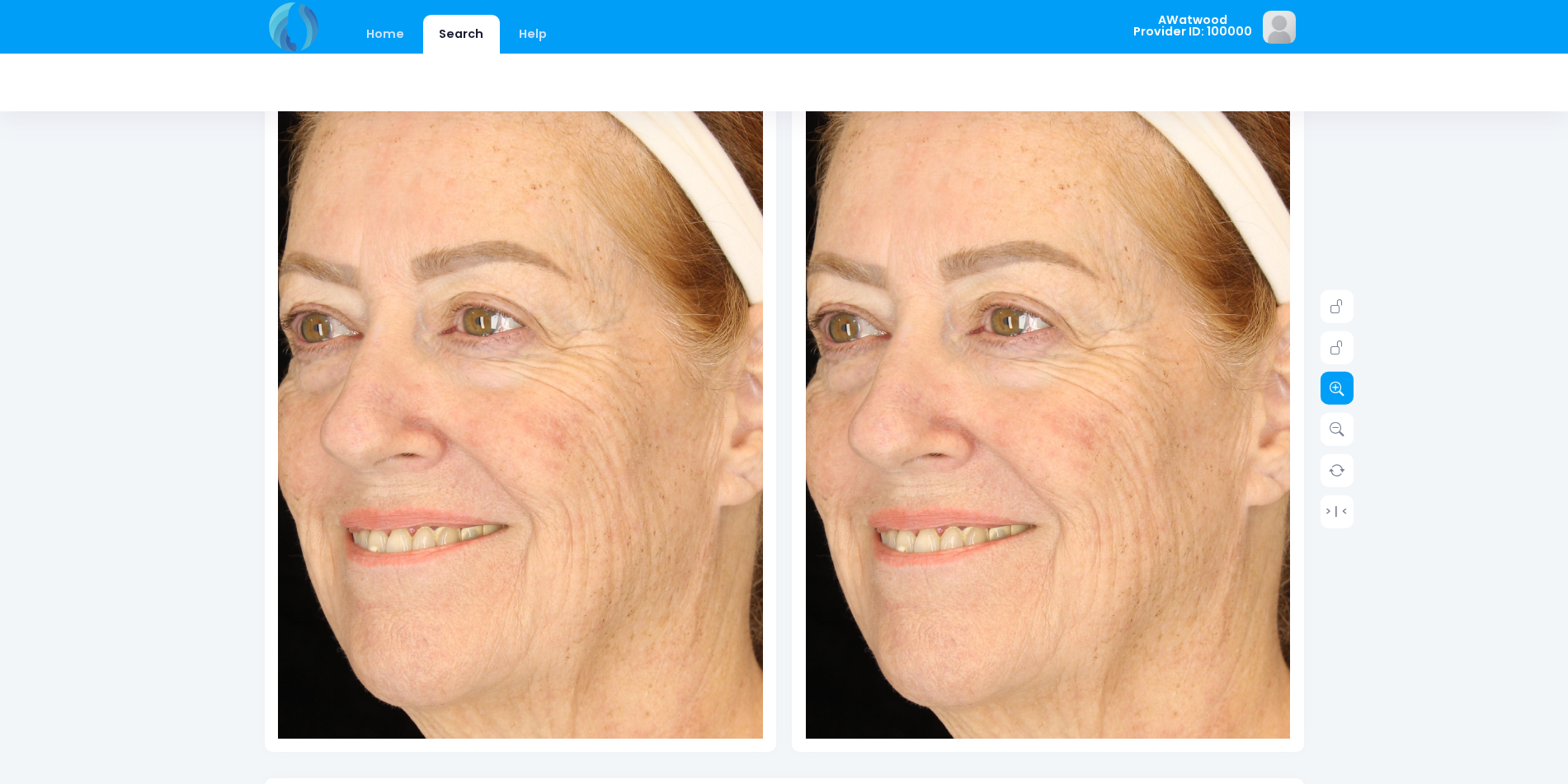
click at [1331, 394] on icon at bounding box center [1337, 389] width 15 height 15
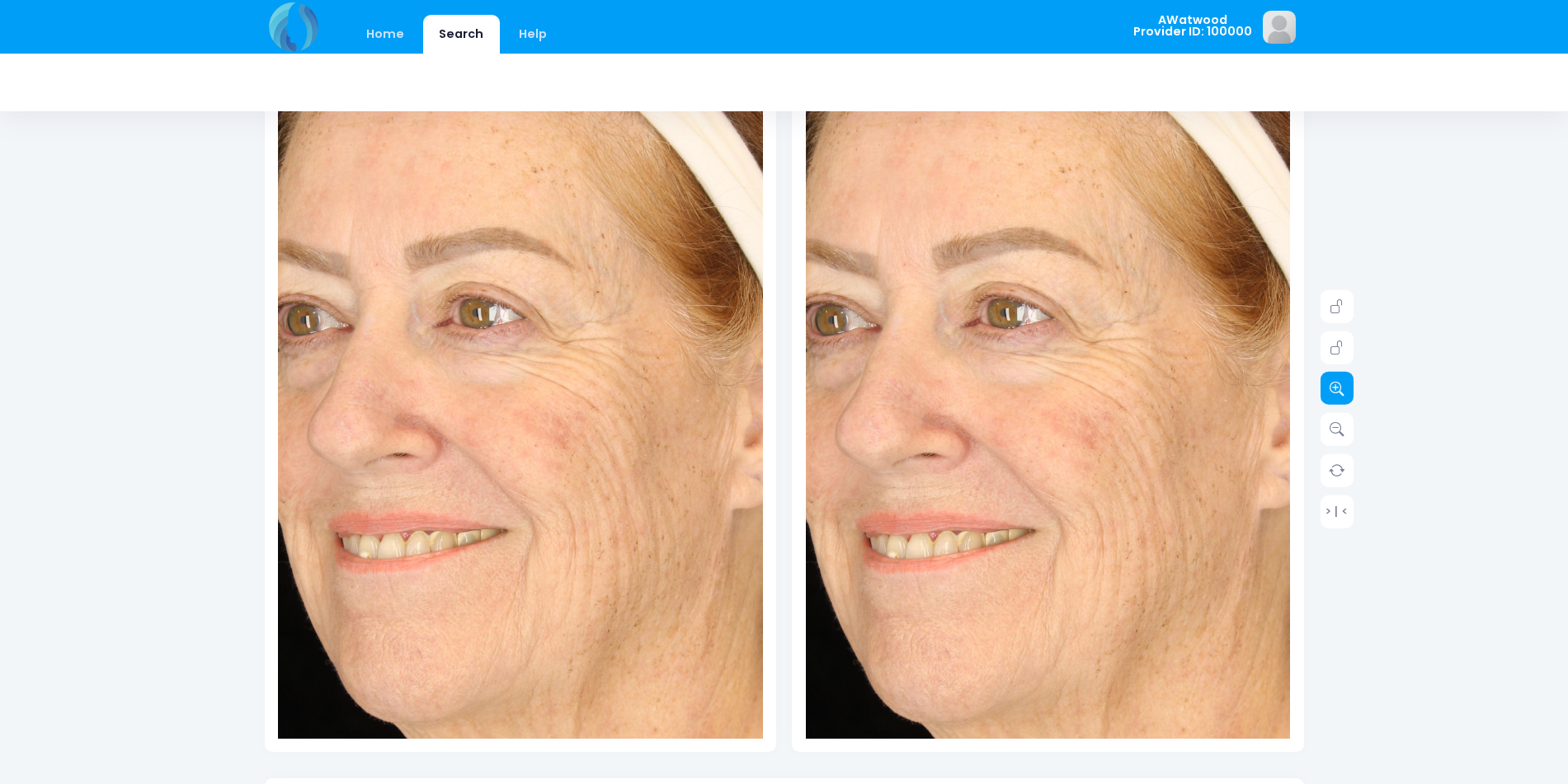
click at [1331, 394] on icon at bounding box center [1337, 389] width 15 height 15
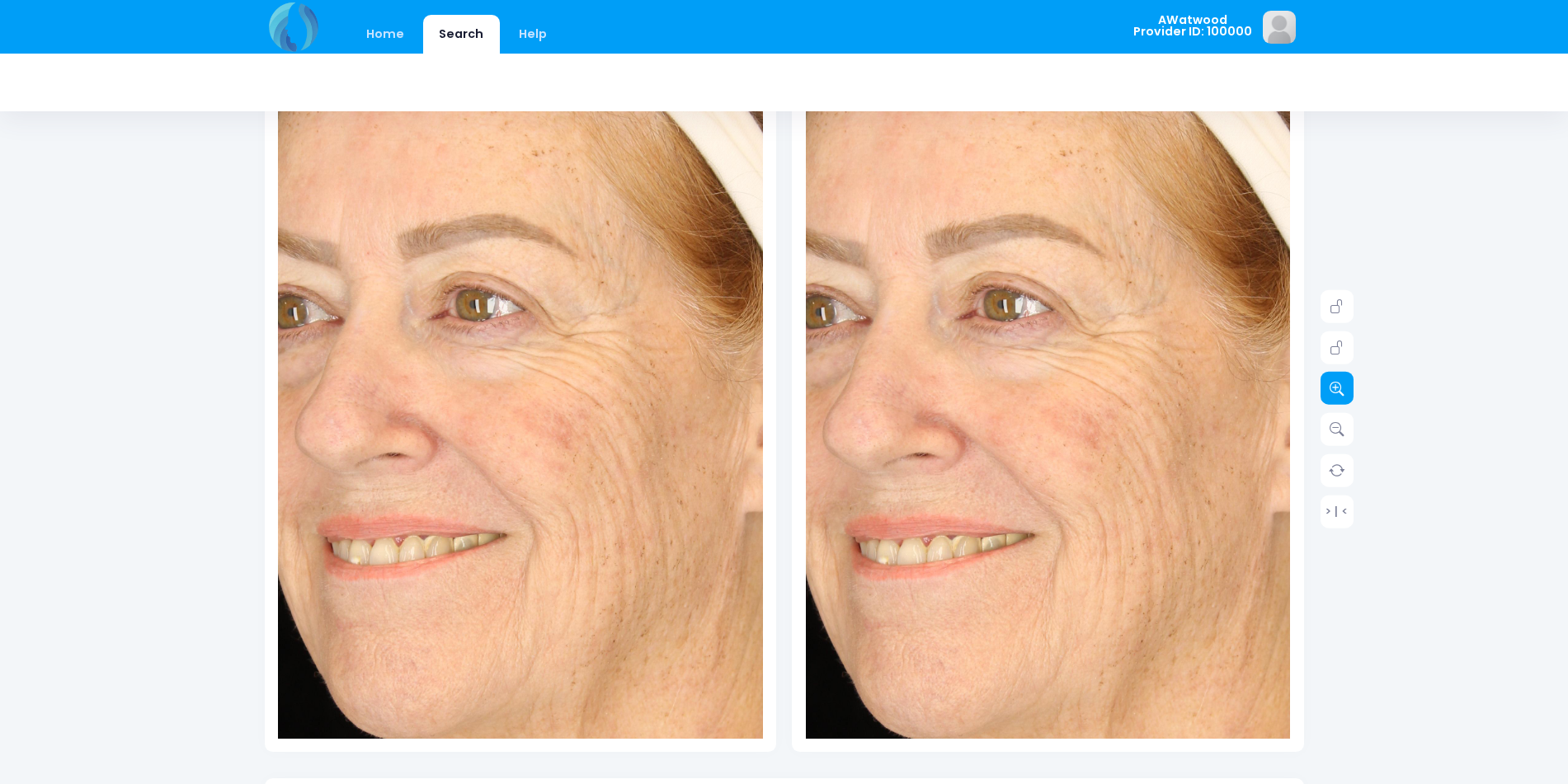
click at [1331, 394] on icon at bounding box center [1337, 389] width 15 height 15
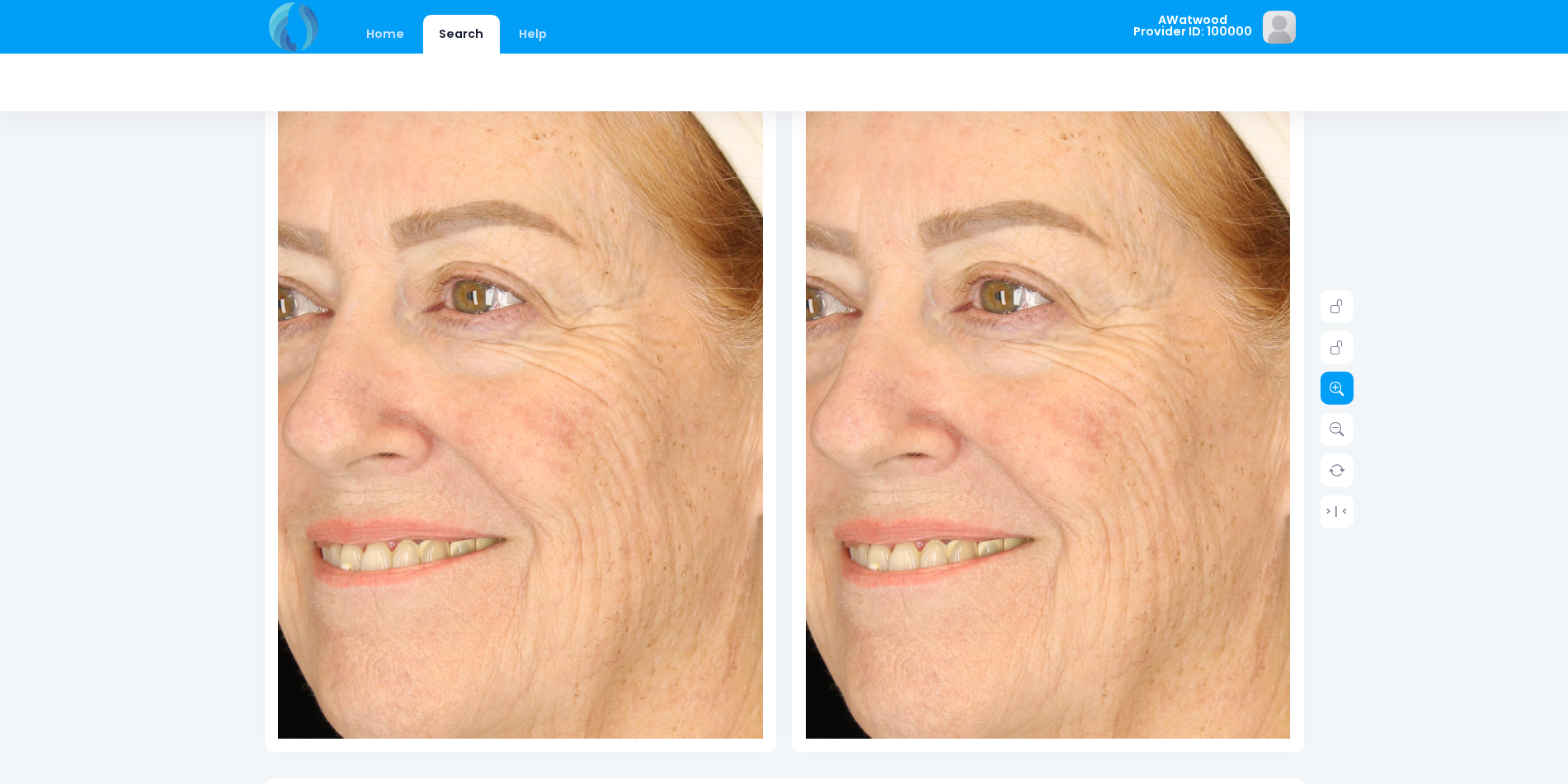
click at [1331, 394] on icon at bounding box center [1337, 389] width 15 height 15
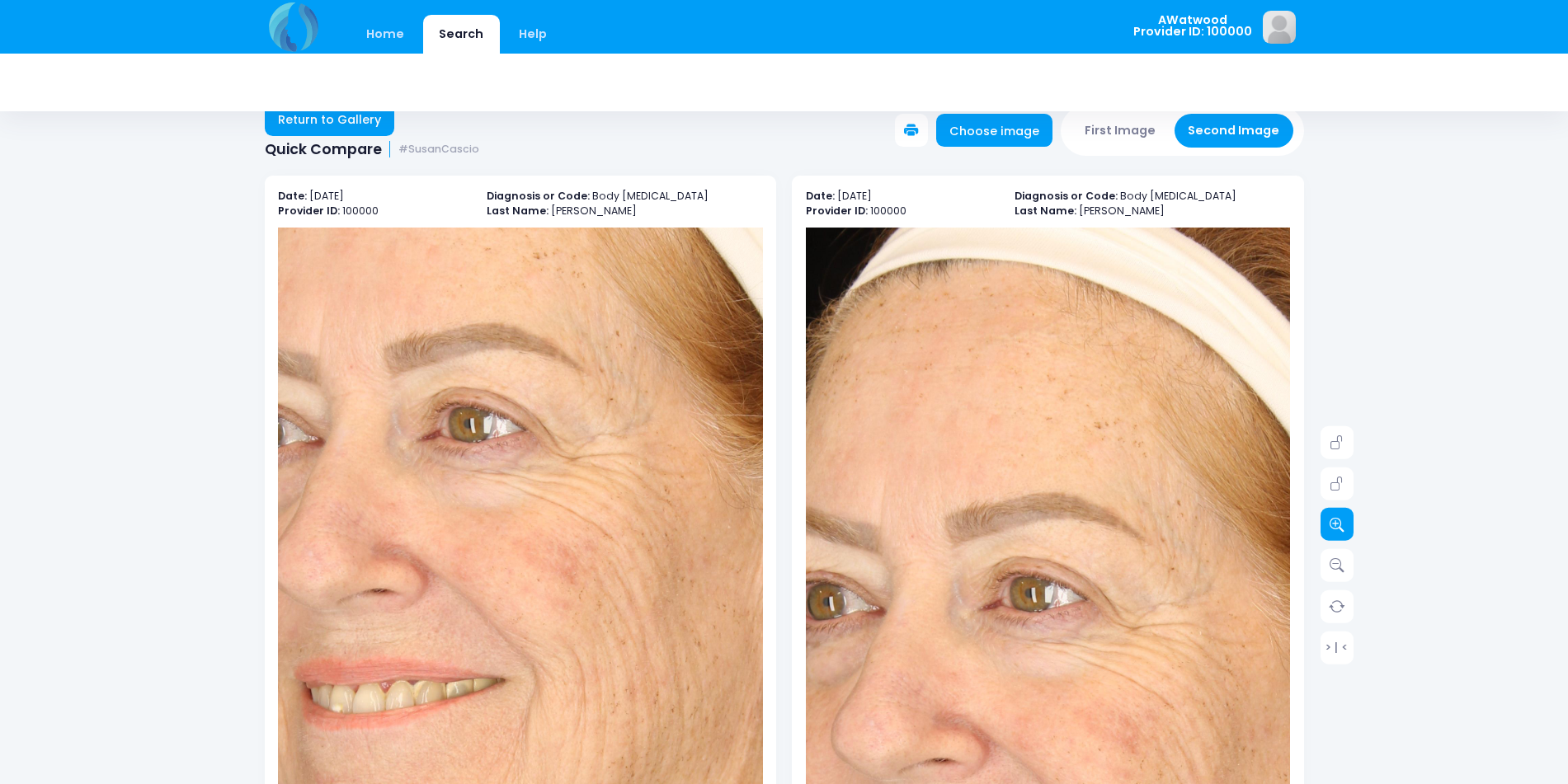
scroll to position [0, 0]
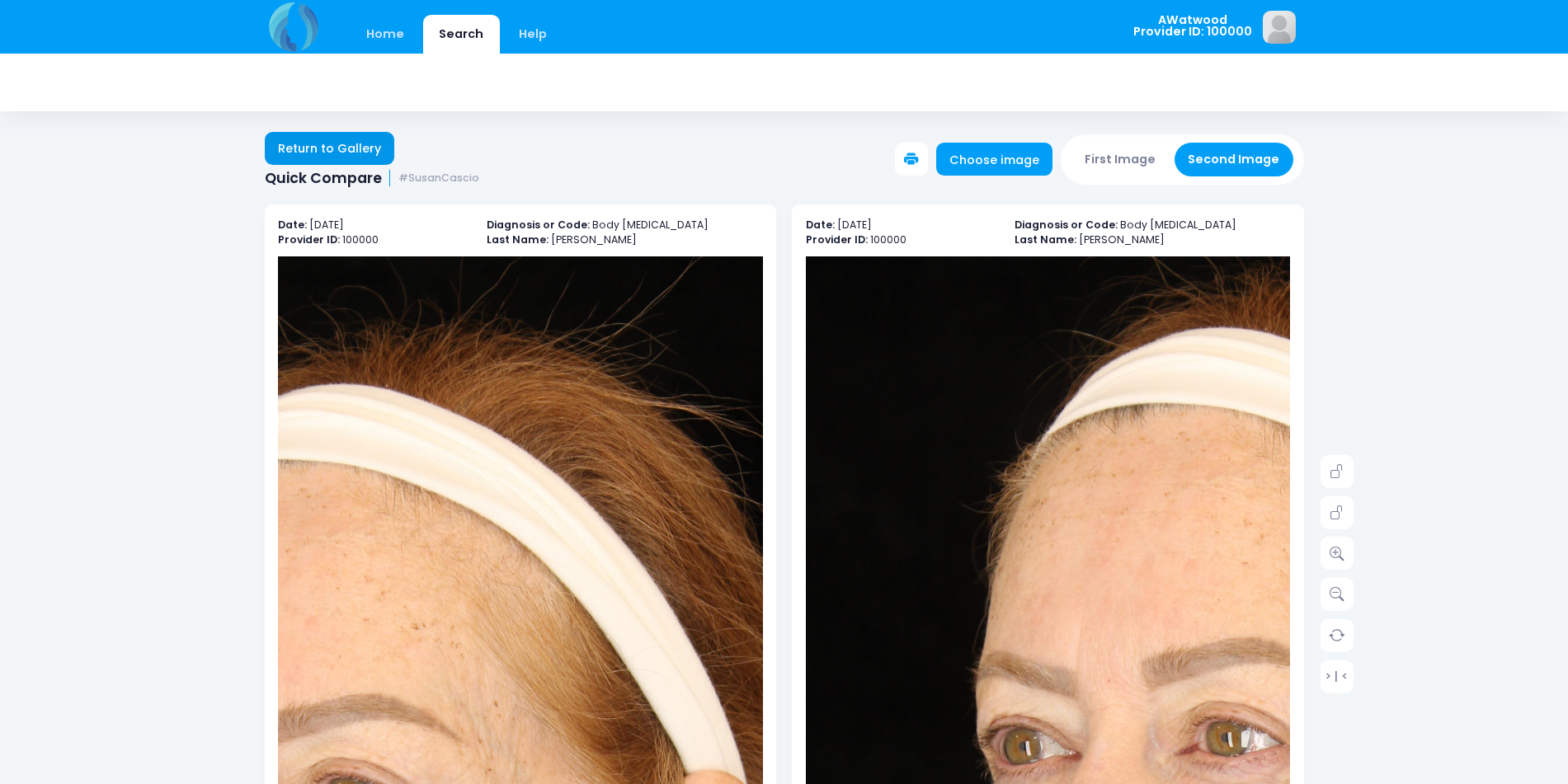
click at [299, 152] on link "Return to Gallery" at bounding box center [330, 147] width 131 height 33
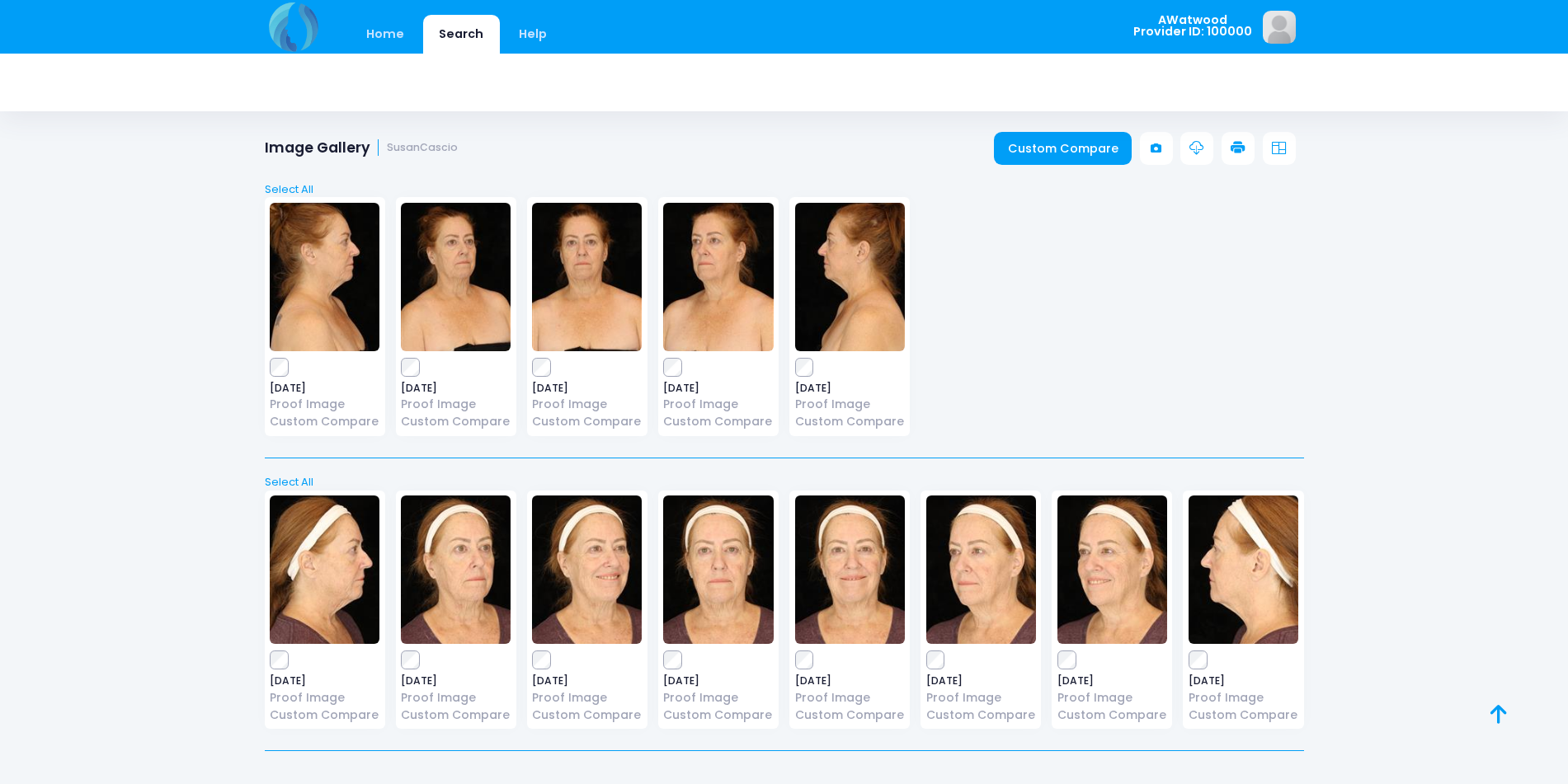
click at [666, 302] on img at bounding box center [718, 277] width 110 height 148
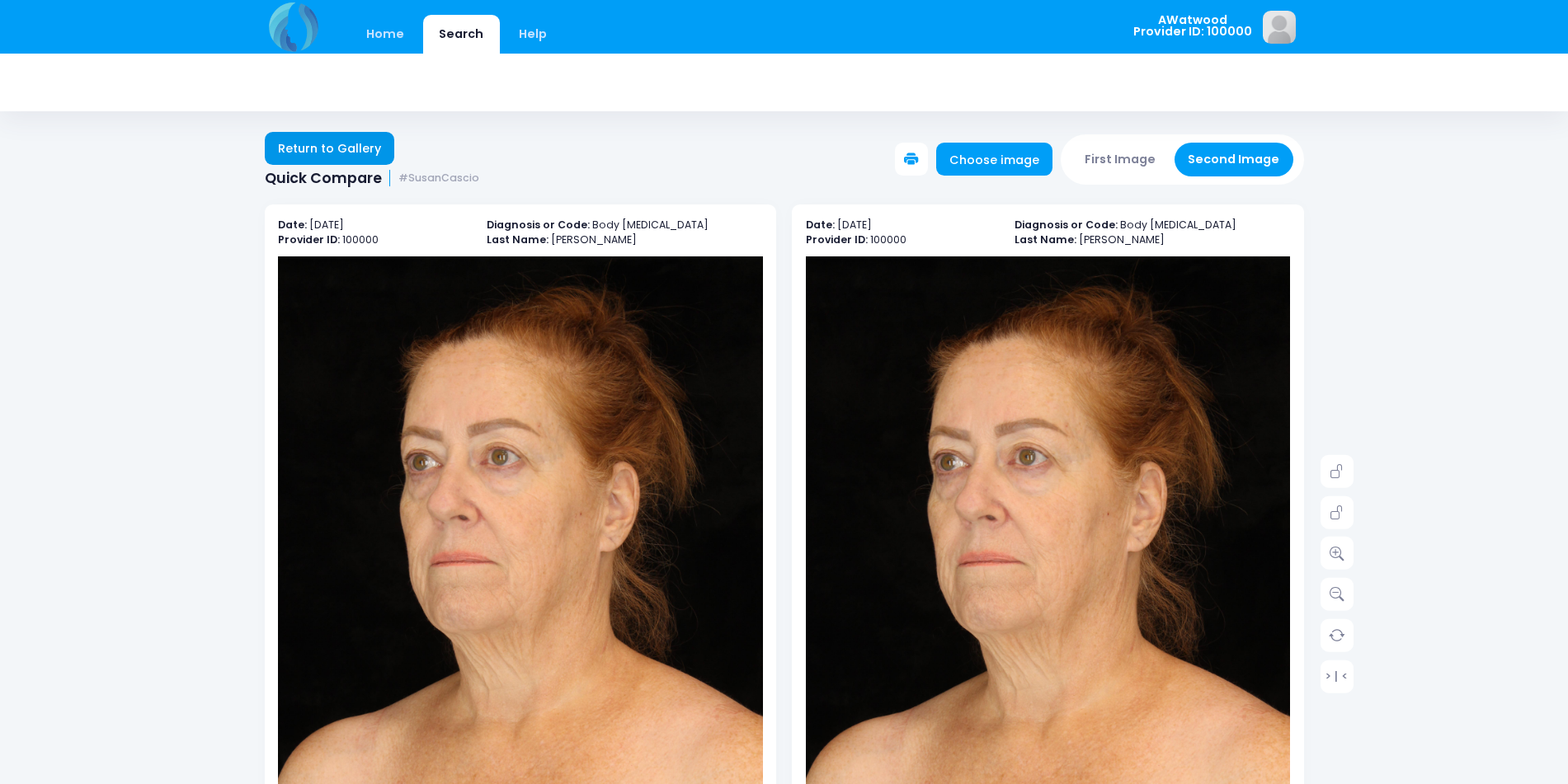
click at [285, 151] on link "Return to Gallery" at bounding box center [330, 147] width 131 height 33
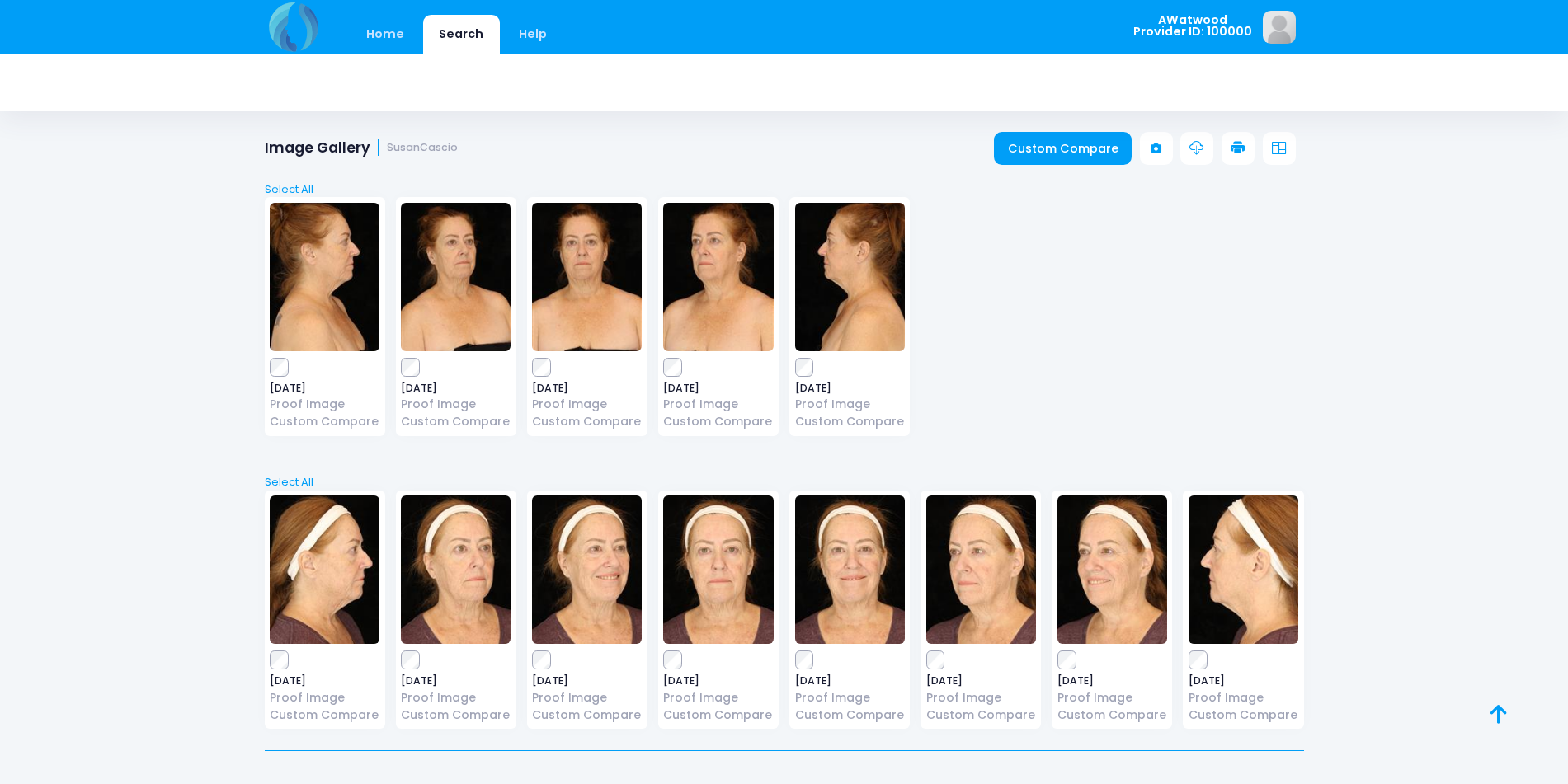
click at [1066, 160] on div "Select All Deselect All 2025-08-05 Proof Image Custom Compare" at bounding box center [784, 462] width 1039 height 610
click at [1068, 152] on link "Custom Compare" at bounding box center [1063, 147] width 138 height 33
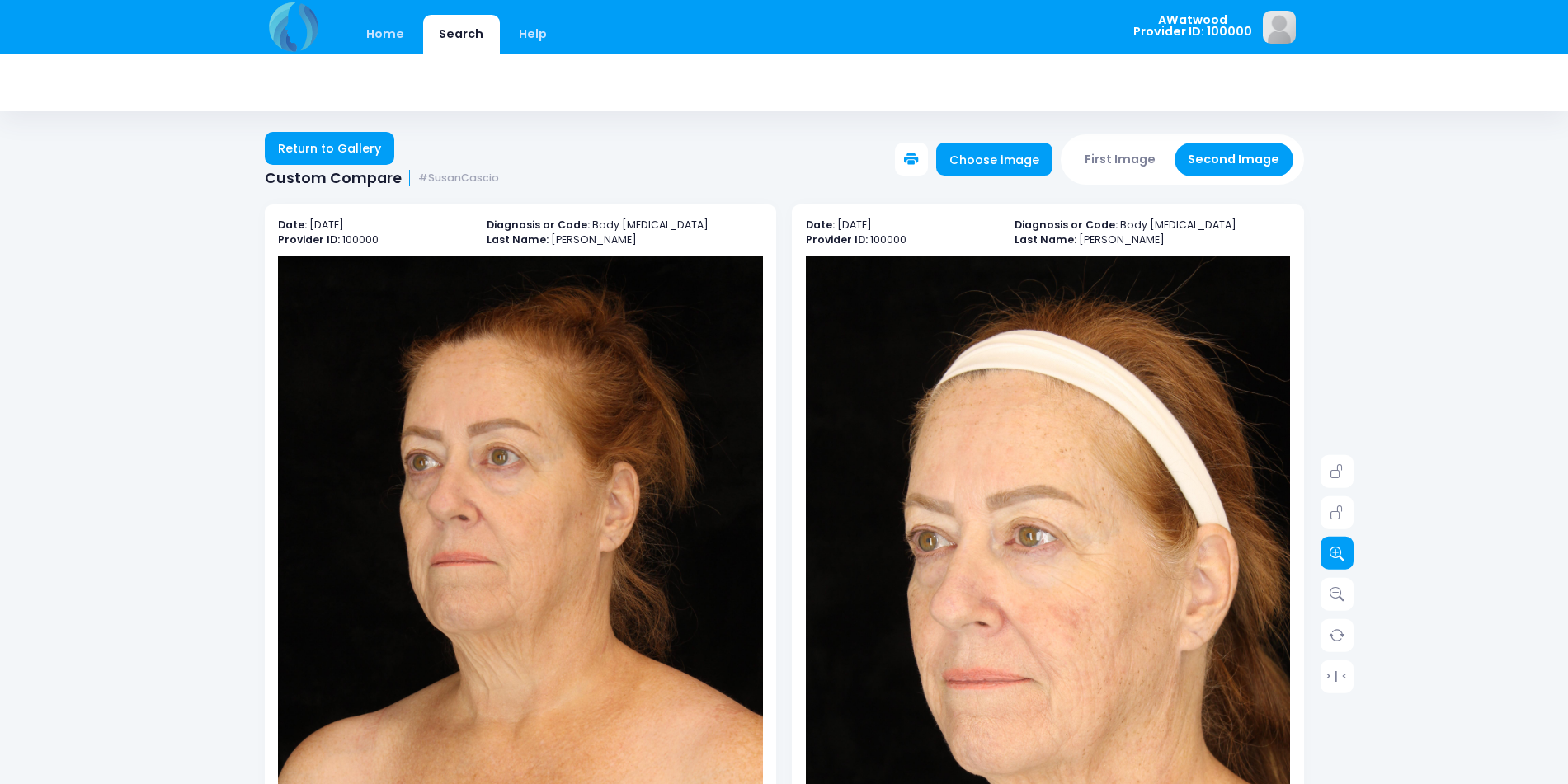
click at [1332, 540] on link at bounding box center [1336, 552] width 33 height 33
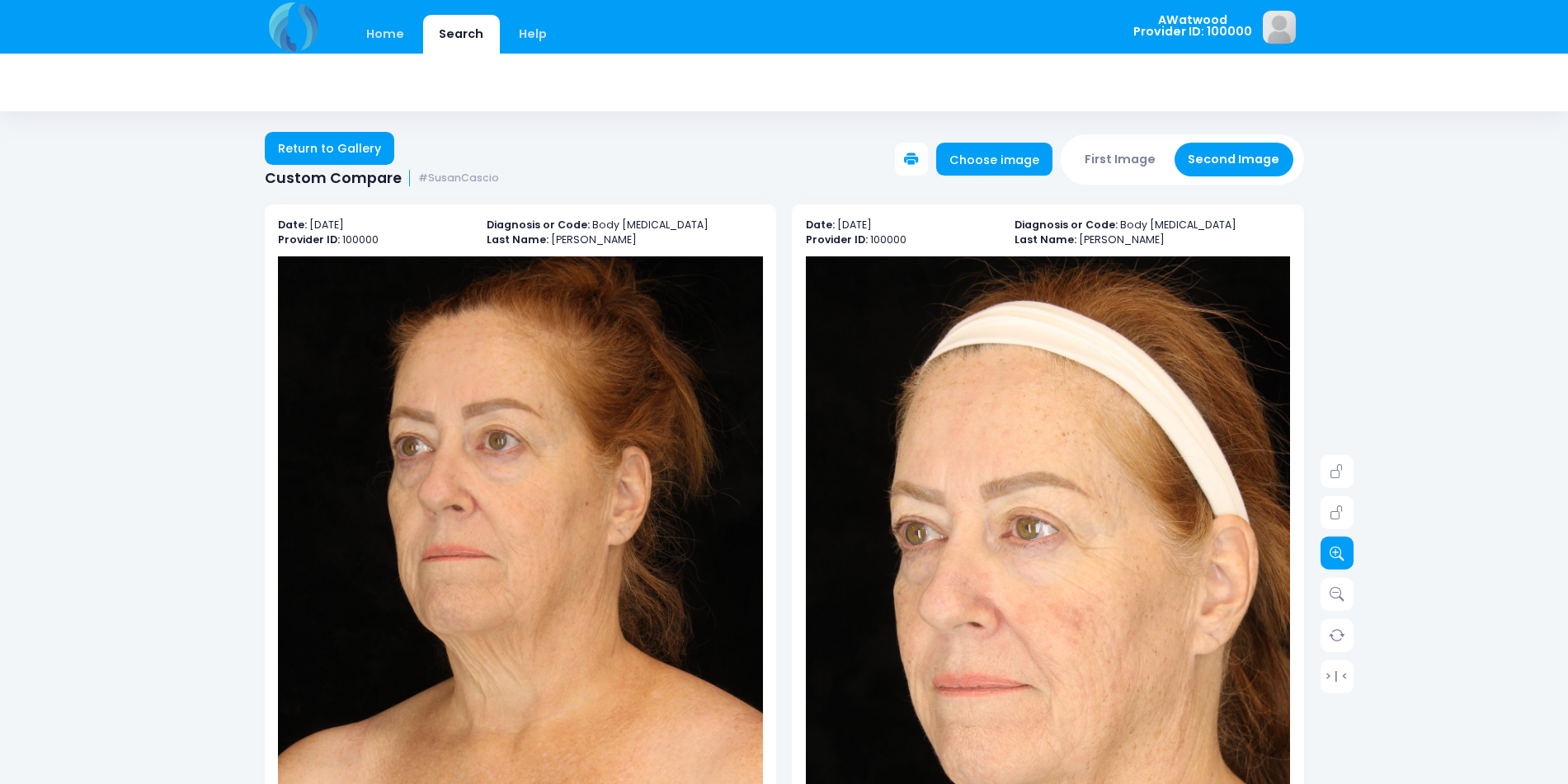
click at [1332, 540] on link at bounding box center [1336, 552] width 33 height 33
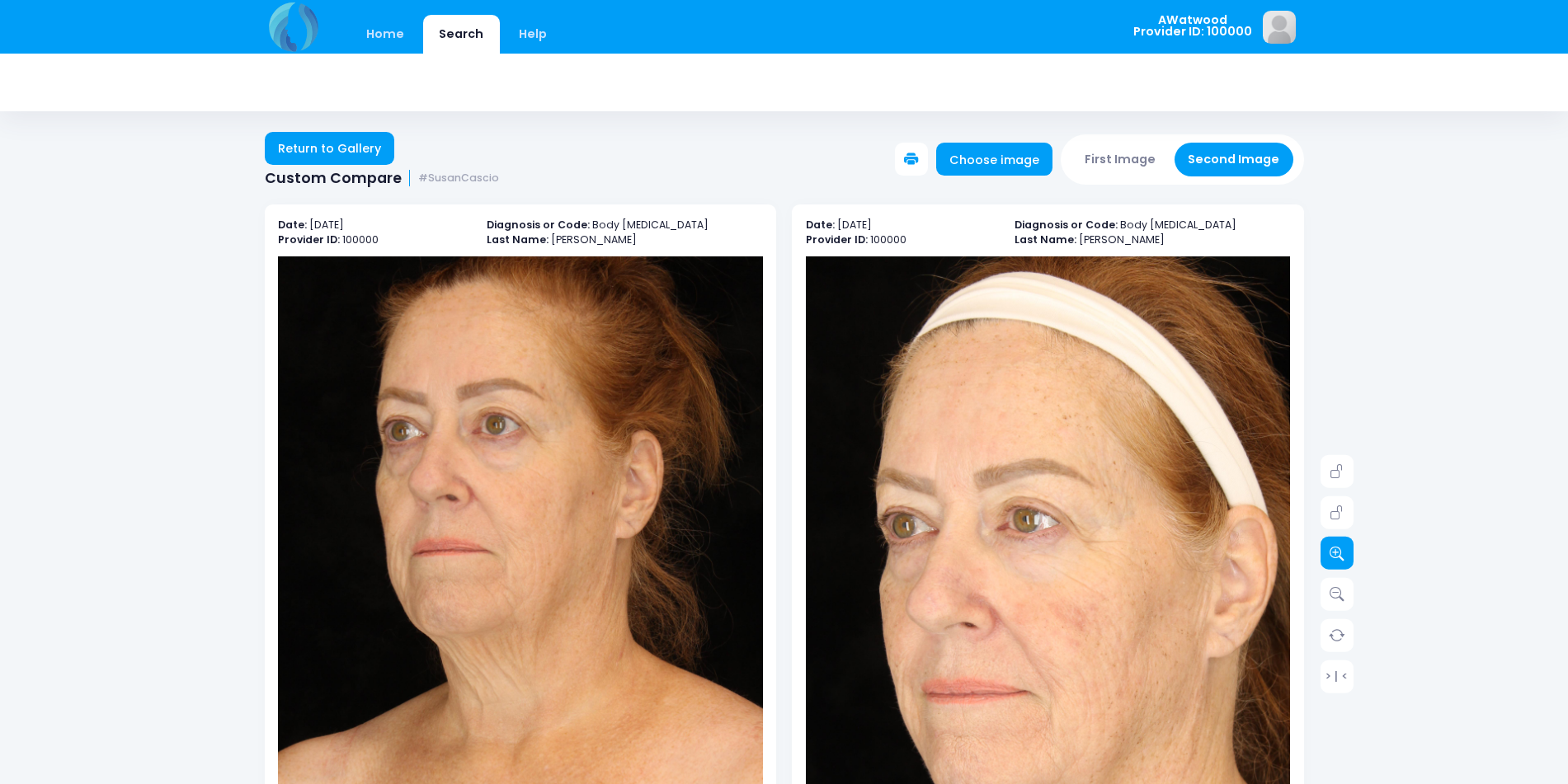
click at [1332, 540] on link at bounding box center [1336, 552] width 33 height 33
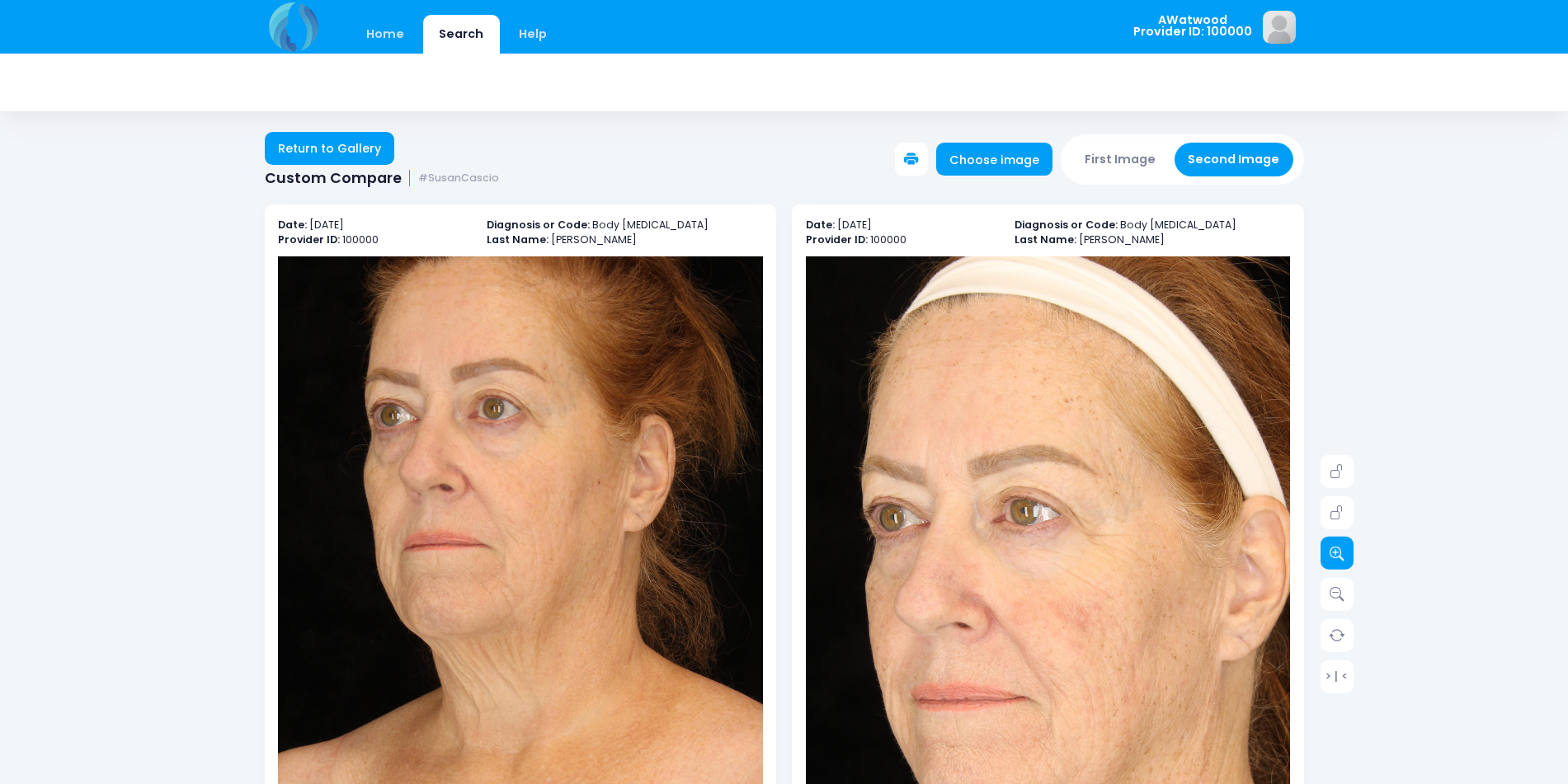
click at [1332, 540] on link at bounding box center [1336, 552] width 33 height 33
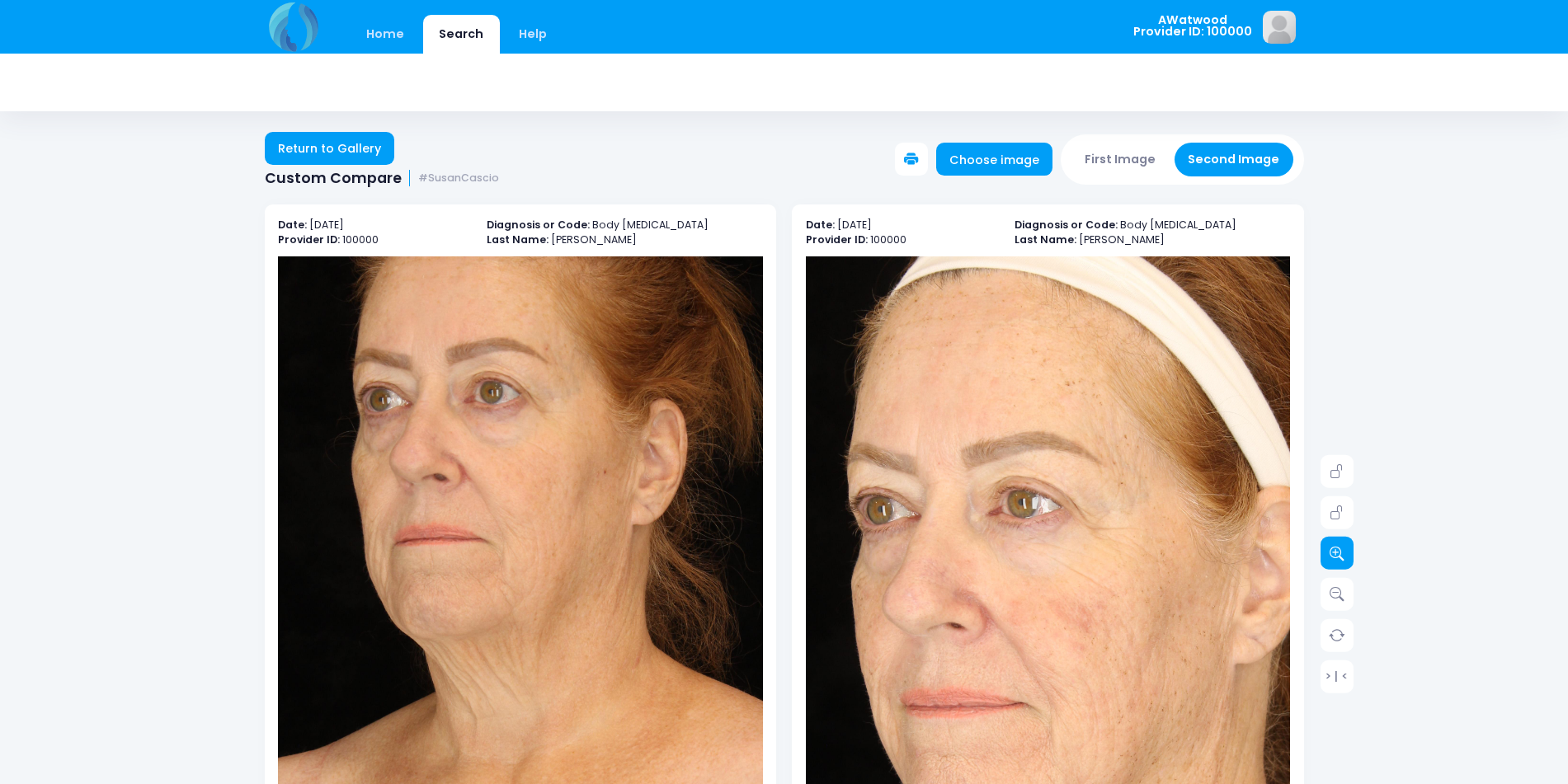
click at [1332, 540] on link at bounding box center [1336, 552] width 33 height 33
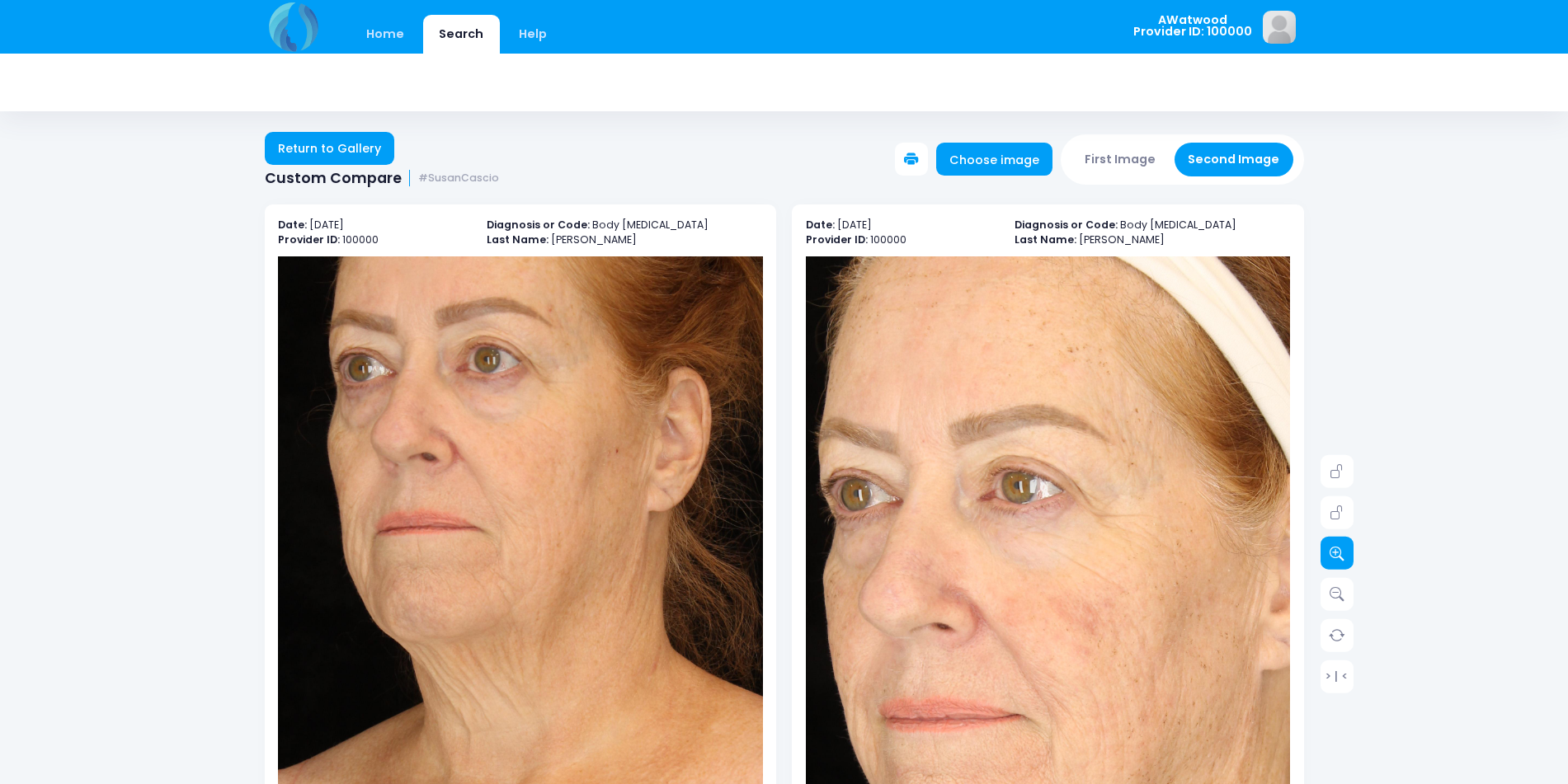
click at [1332, 540] on link at bounding box center [1336, 552] width 33 height 33
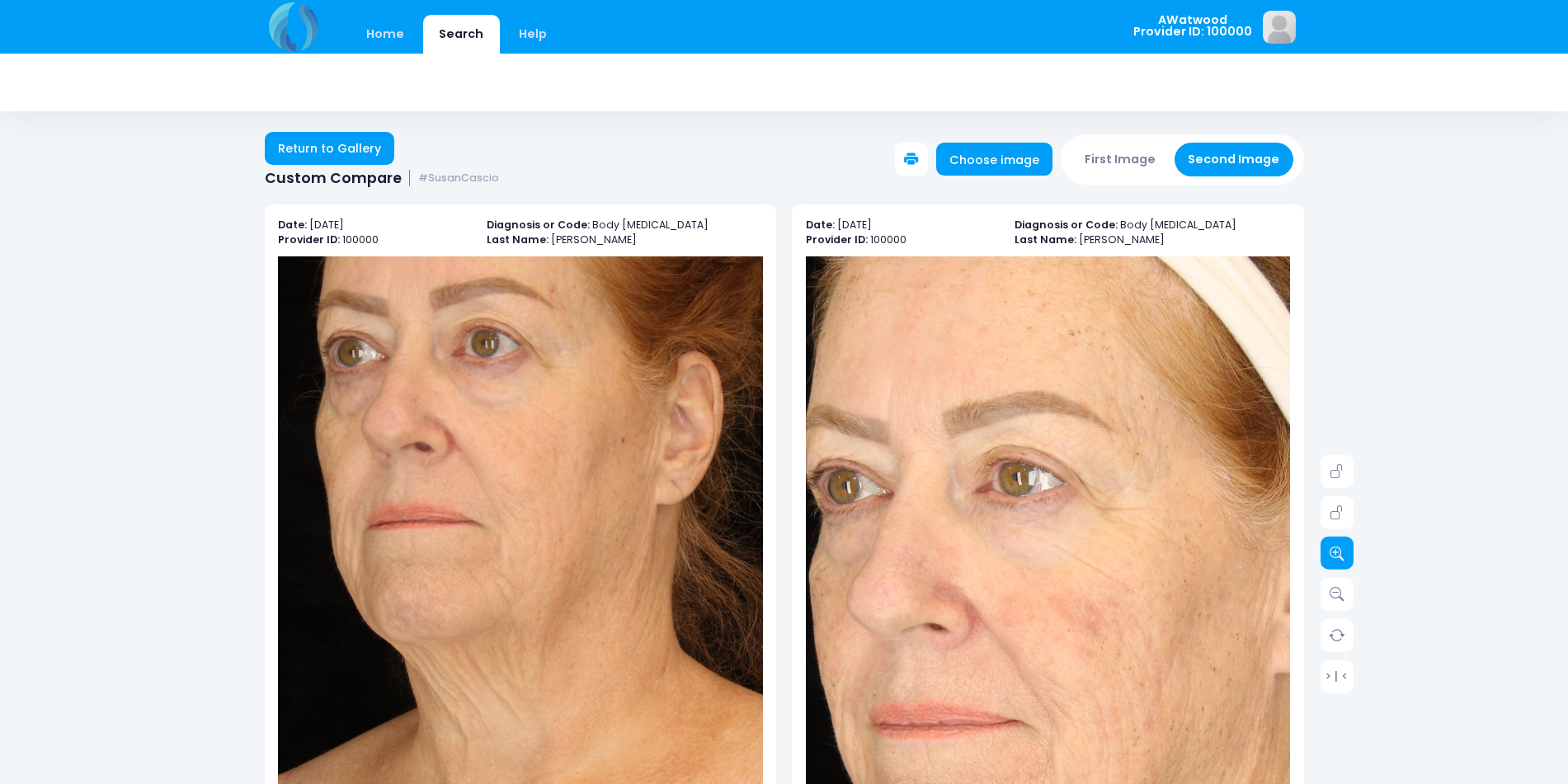
click at [1332, 540] on link at bounding box center [1336, 552] width 33 height 33
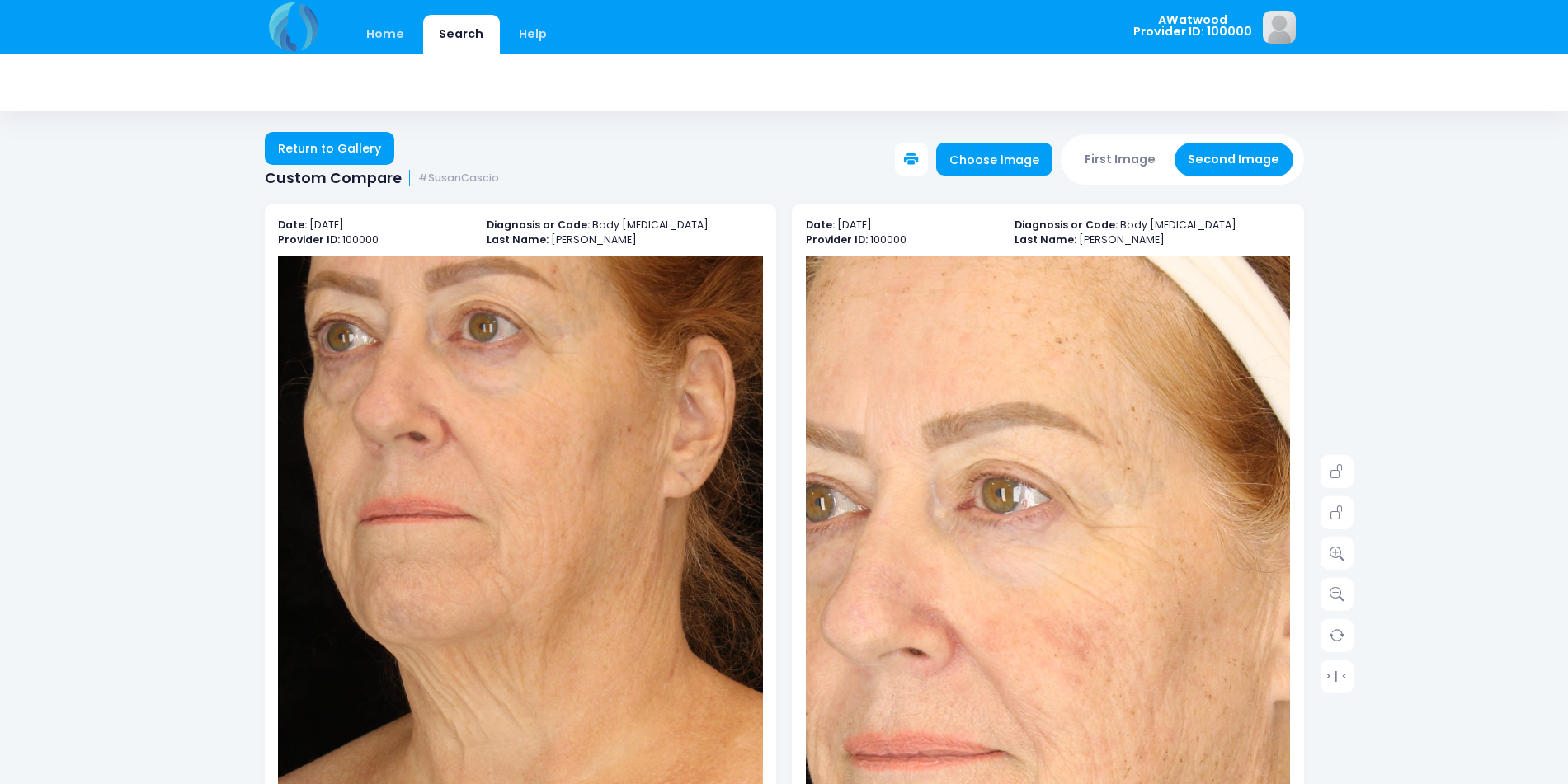
click at [1065, 553] on img at bounding box center [1032, 643] width 873 height 1308
click at [1101, 668] on img at bounding box center [1032, 643] width 873 height 1308
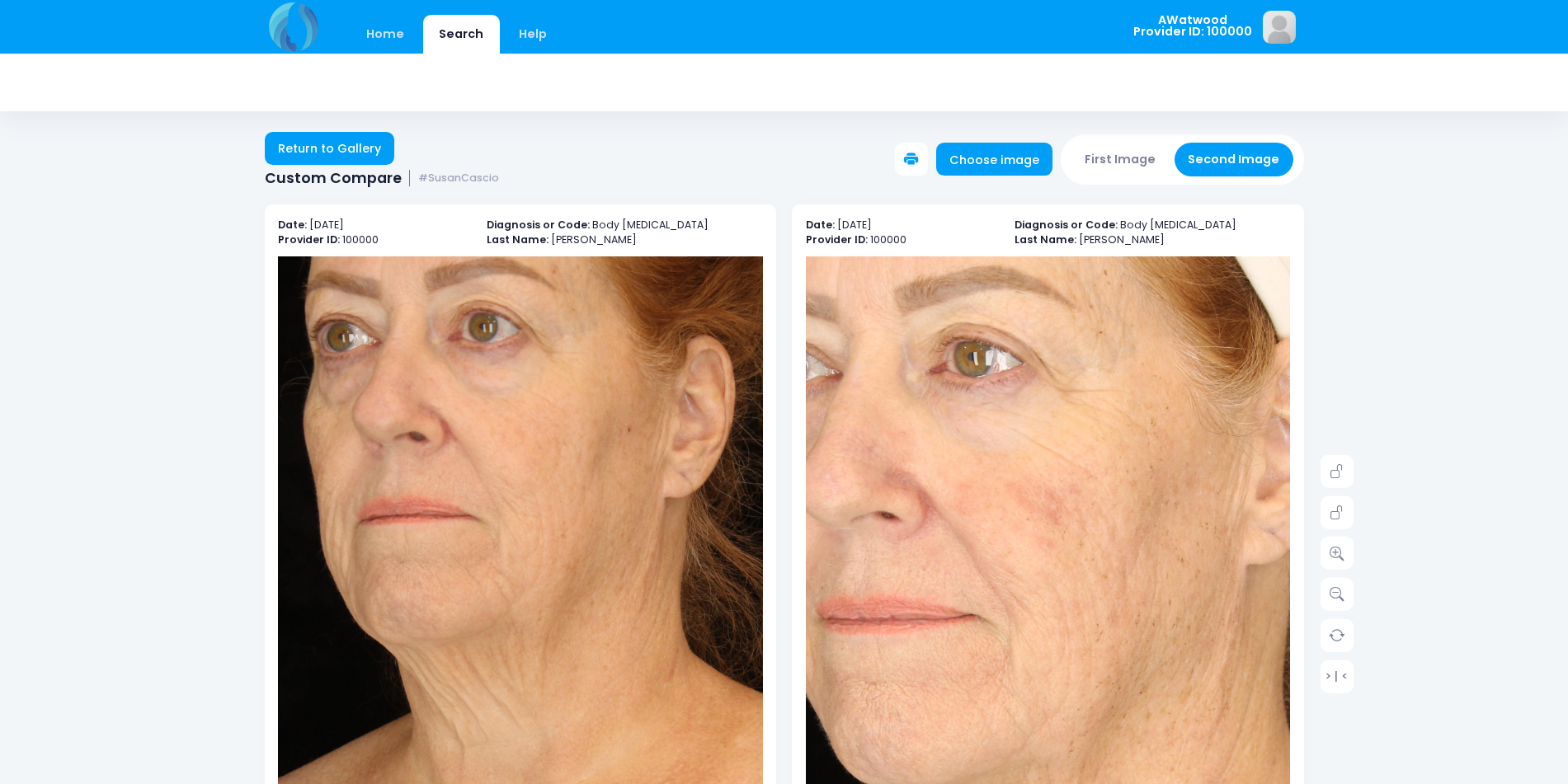
click at [1100, 704] on img at bounding box center [1005, 507] width 873 height 1308
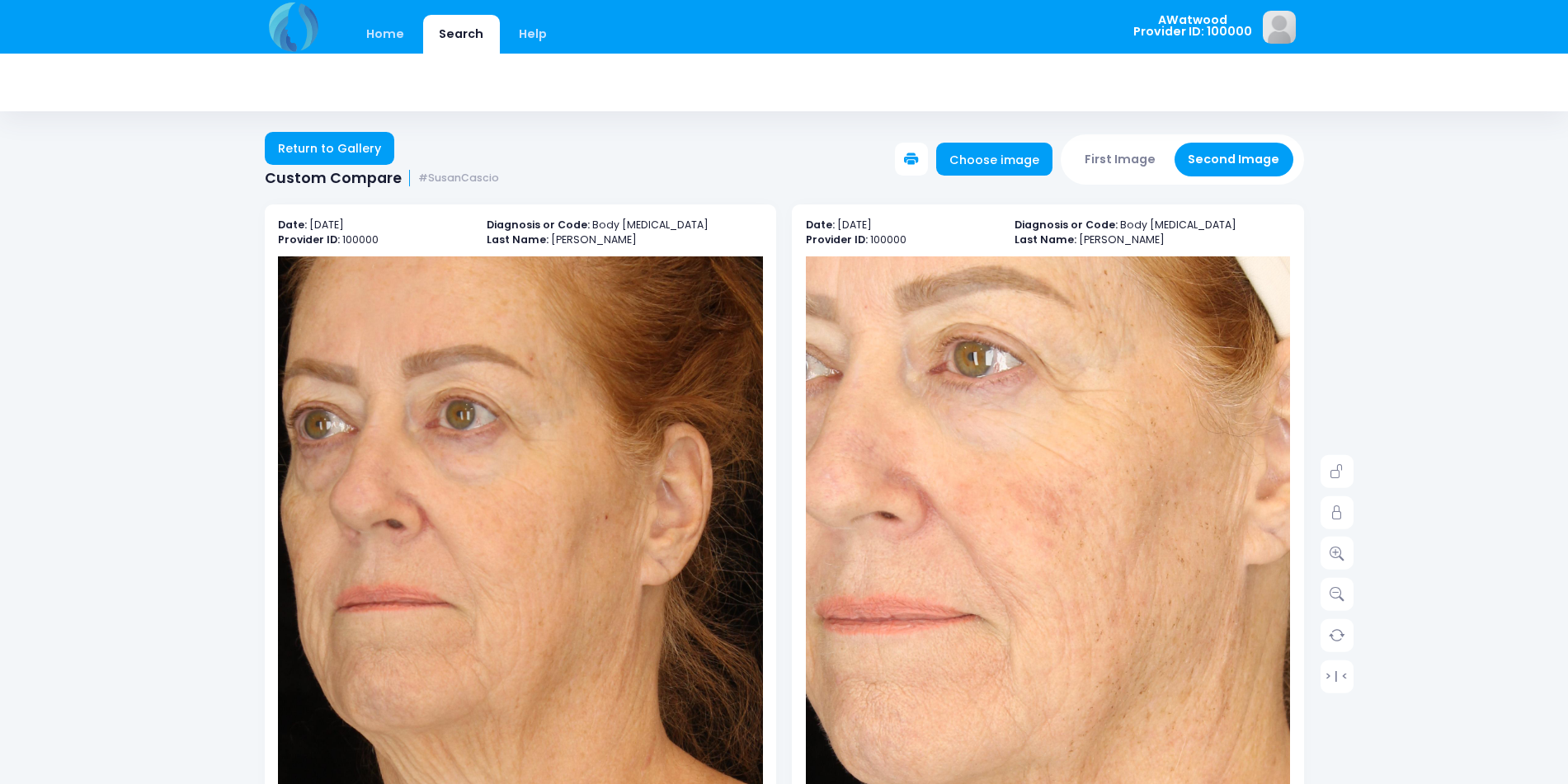
click at [549, 481] on img at bounding box center [497, 706] width 873 height 1308
click at [1341, 469] on icon at bounding box center [1337, 471] width 15 height 15
click at [1344, 558] on link at bounding box center [1336, 552] width 33 height 33
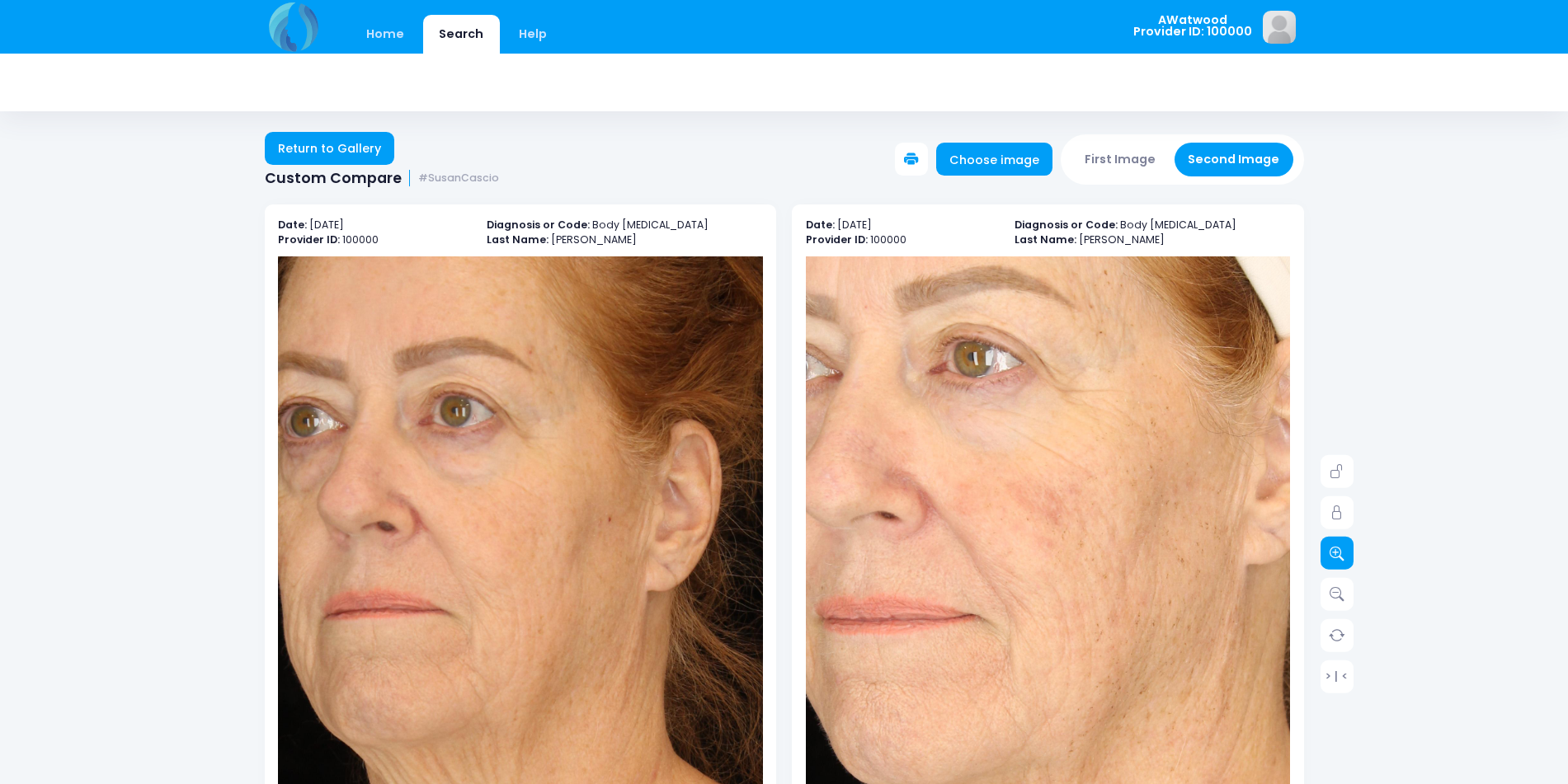
click at [1344, 558] on link at bounding box center [1336, 552] width 33 height 33
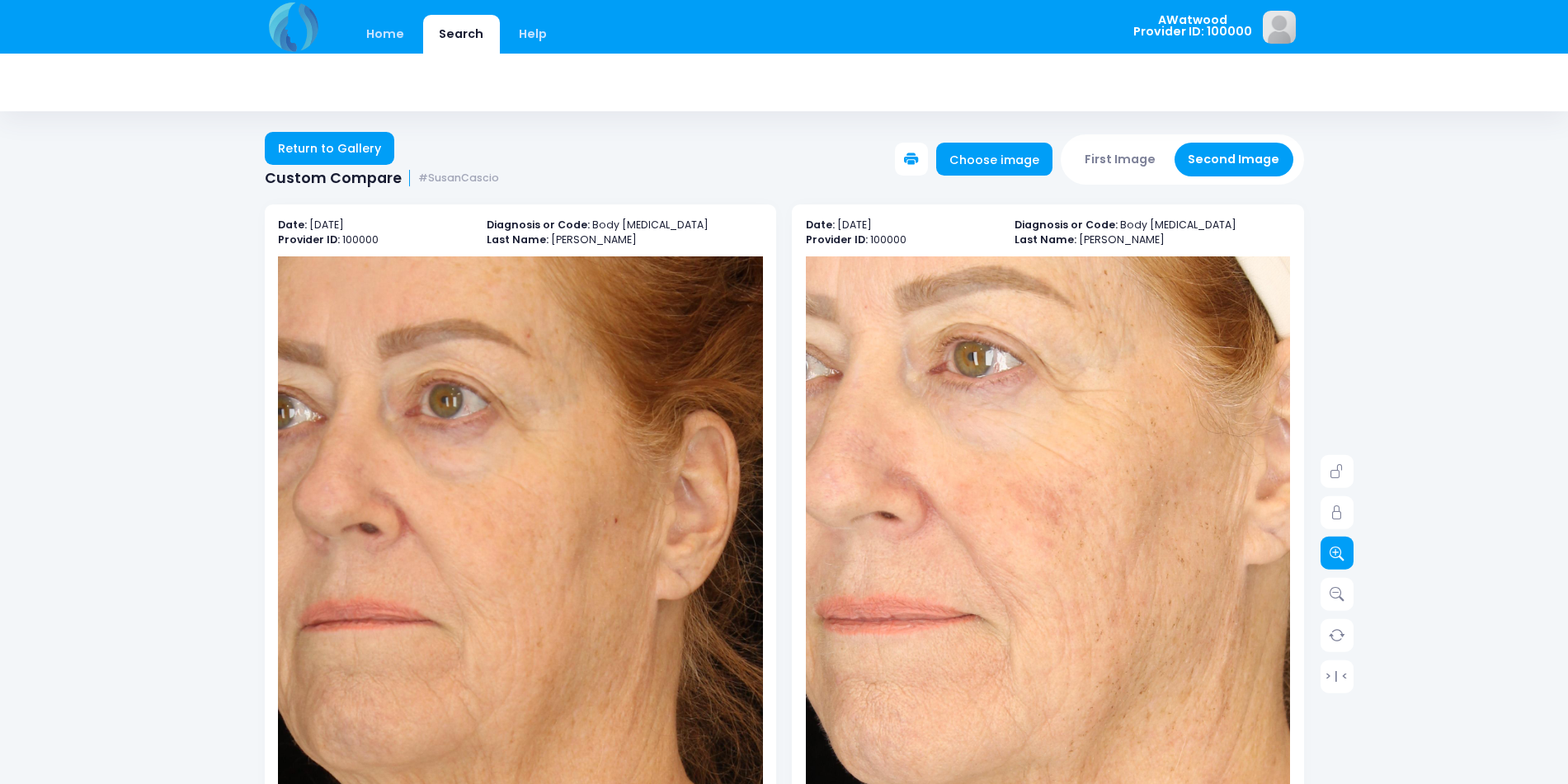
click at [1344, 558] on link at bounding box center [1336, 552] width 33 height 33
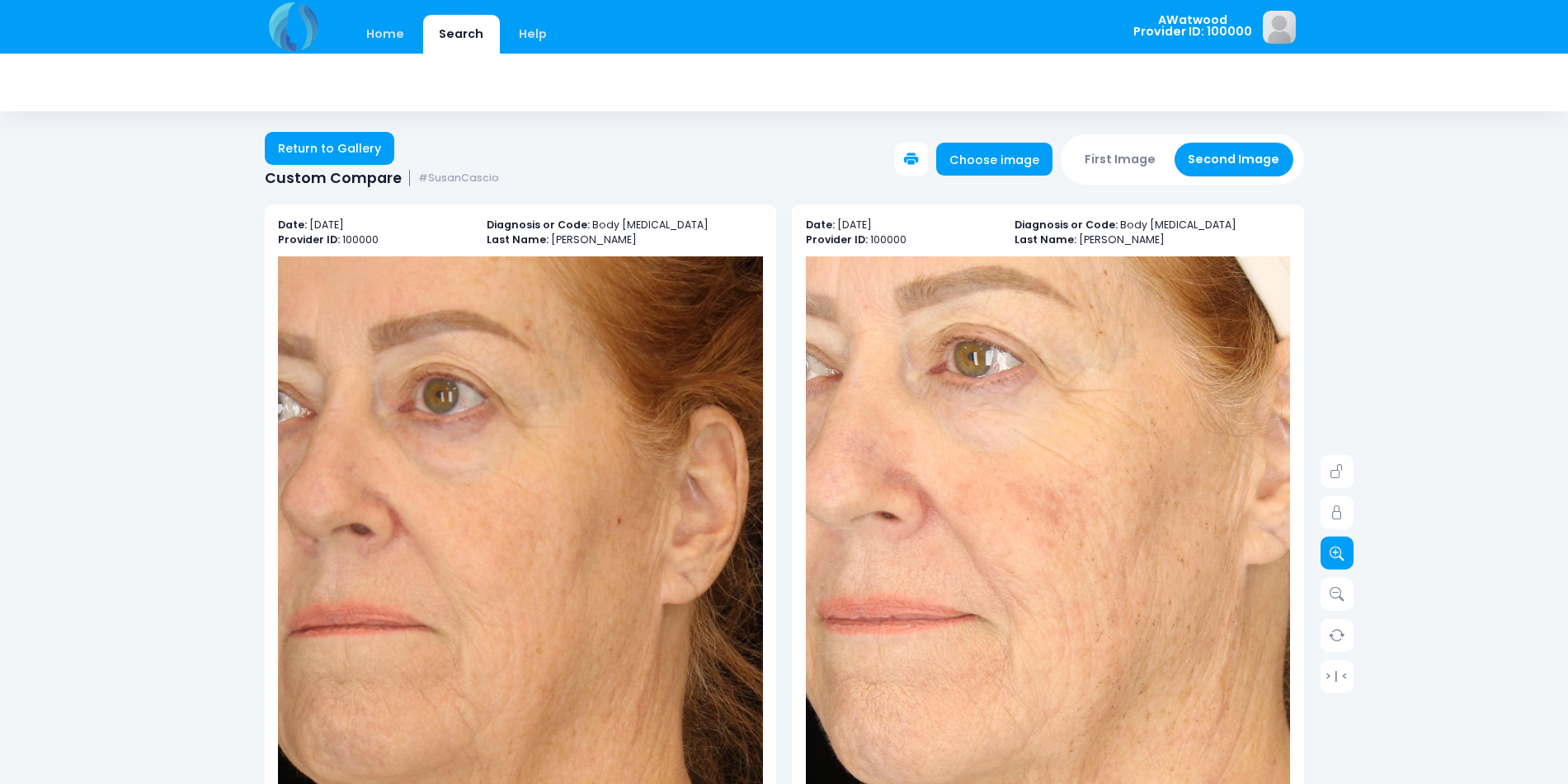
click at [1344, 558] on link at bounding box center [1336, 552] width 33 height 33
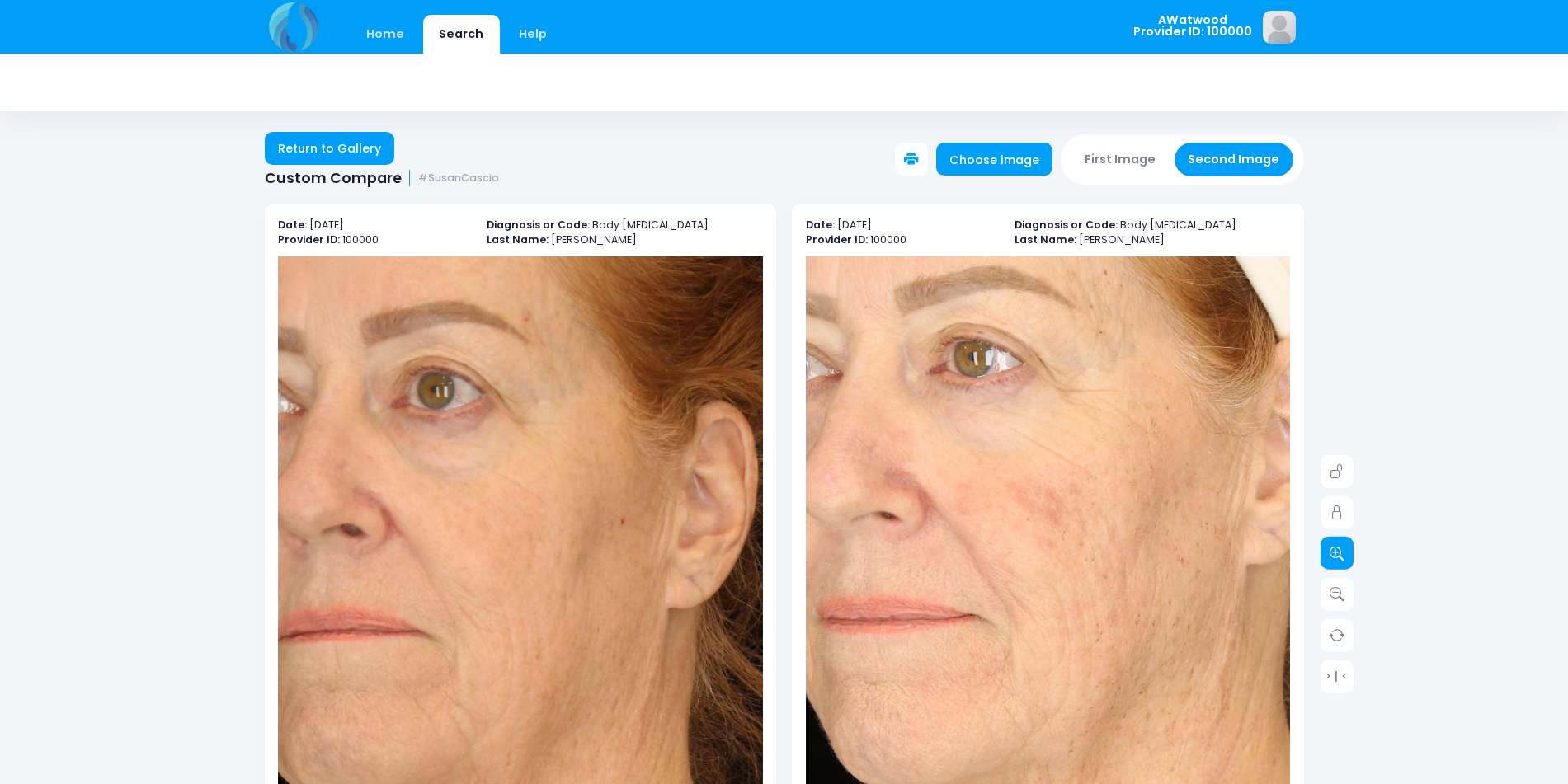
click at [1344, 558] on link at bounding box center [1336, 552] width 33 height 33
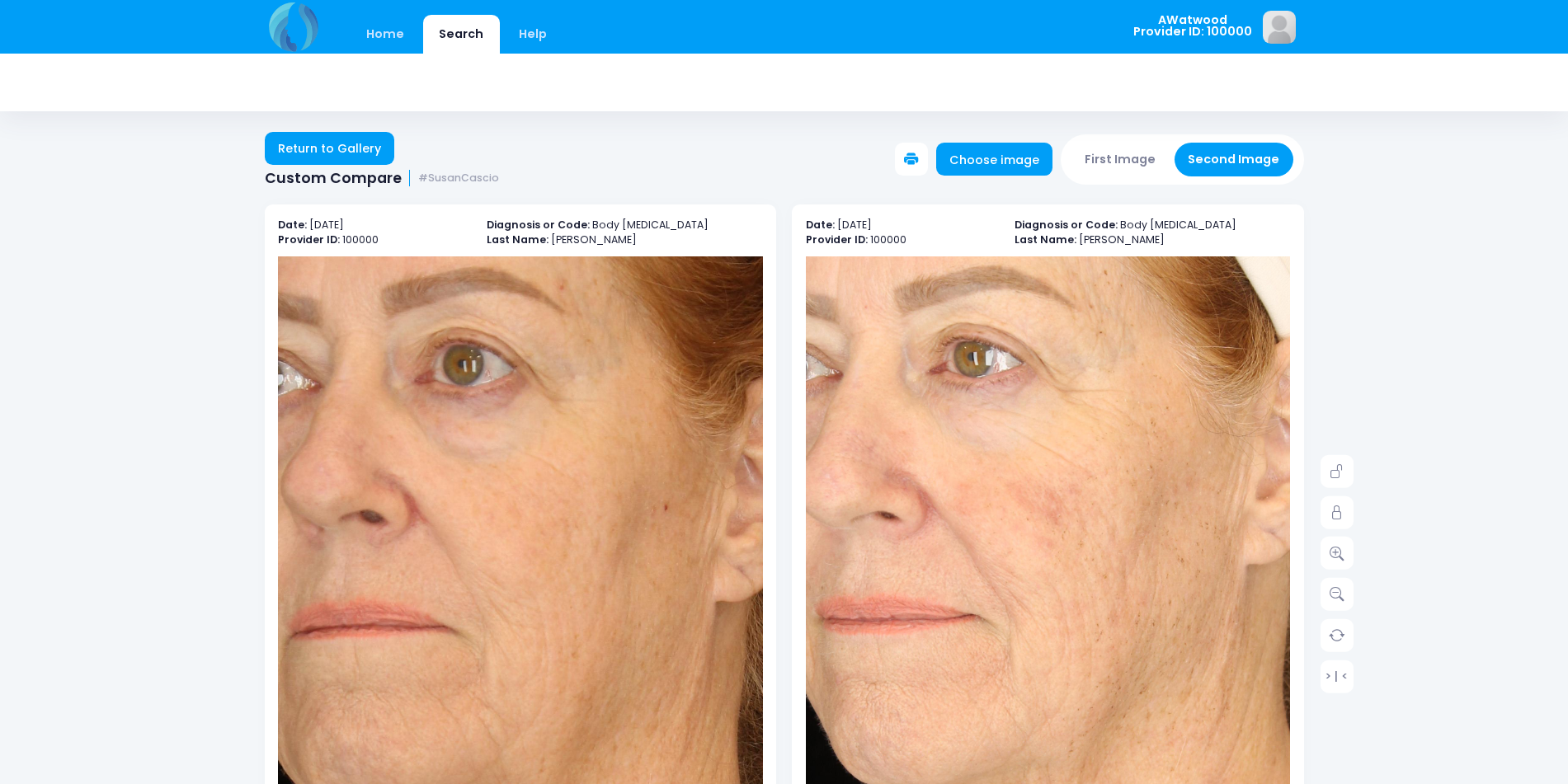
click at [523, 489] on img at bounding box center [514, 770] width 1211 height 1817
click at [645, 400] on img at bounding box center [514, 770] width 1211 height 1817
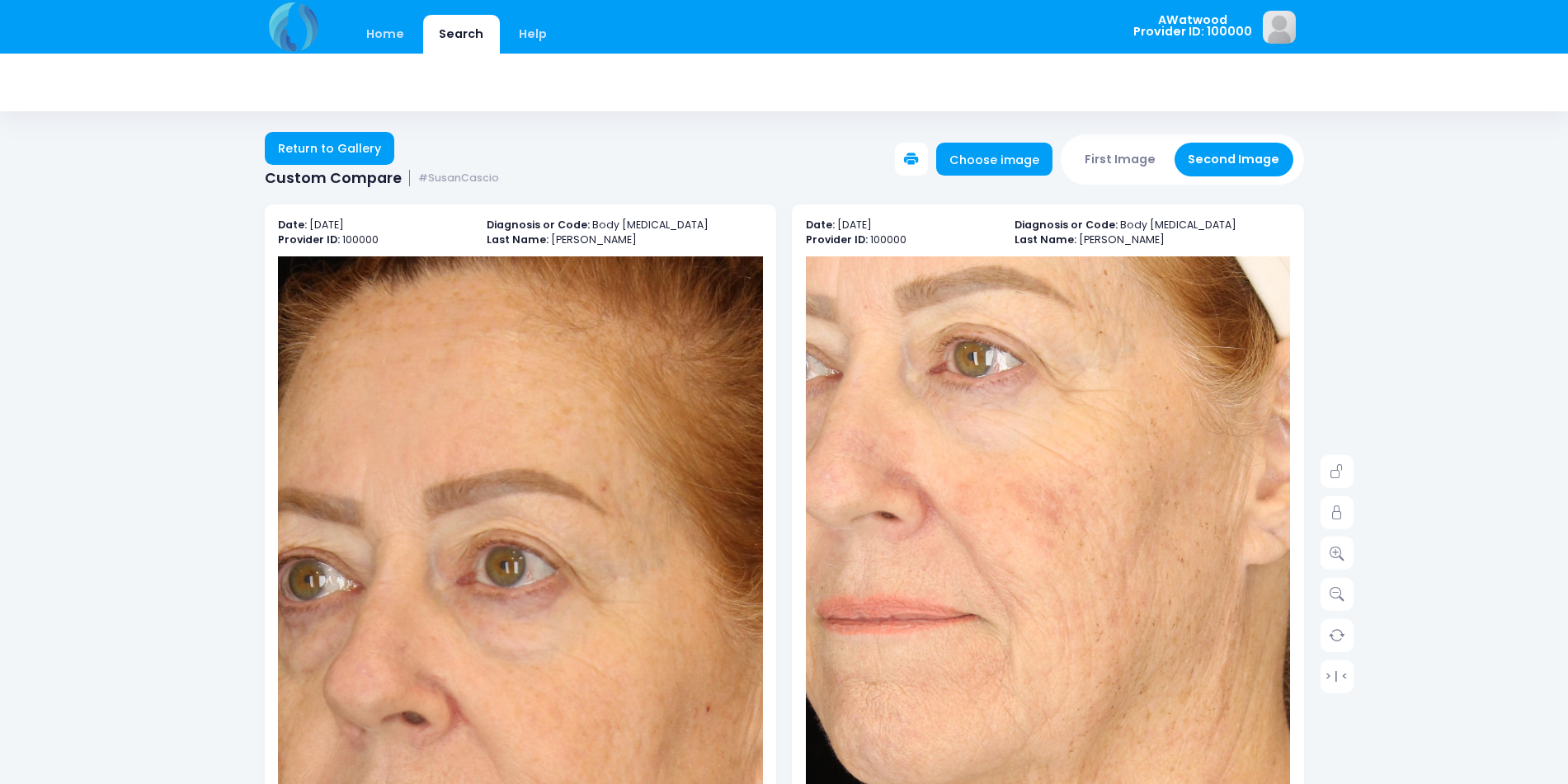
click at [1294, 446] on div "Date: 2025-08-14 Provider ID: 100000 Diagnosis or Code: Body Cellulite Last Nam…" at bounding box center [1048, 561] width 511 height 712
click at [1147, 389] on img at bounding box center [1005, 507] width 873 height 1308
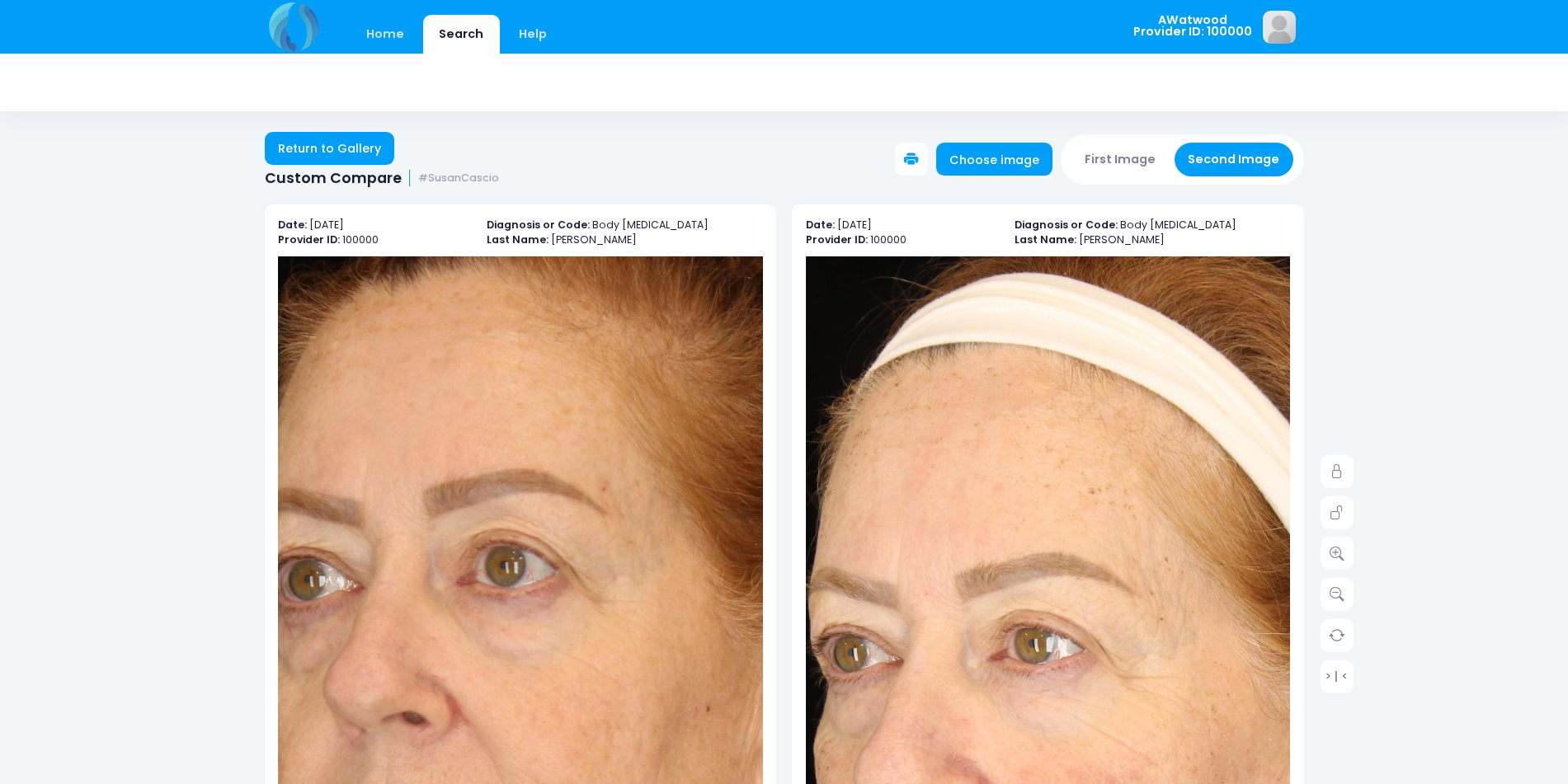
click at [1019, 389] on img at bounding box center [1066, 793] width 873 height 1308
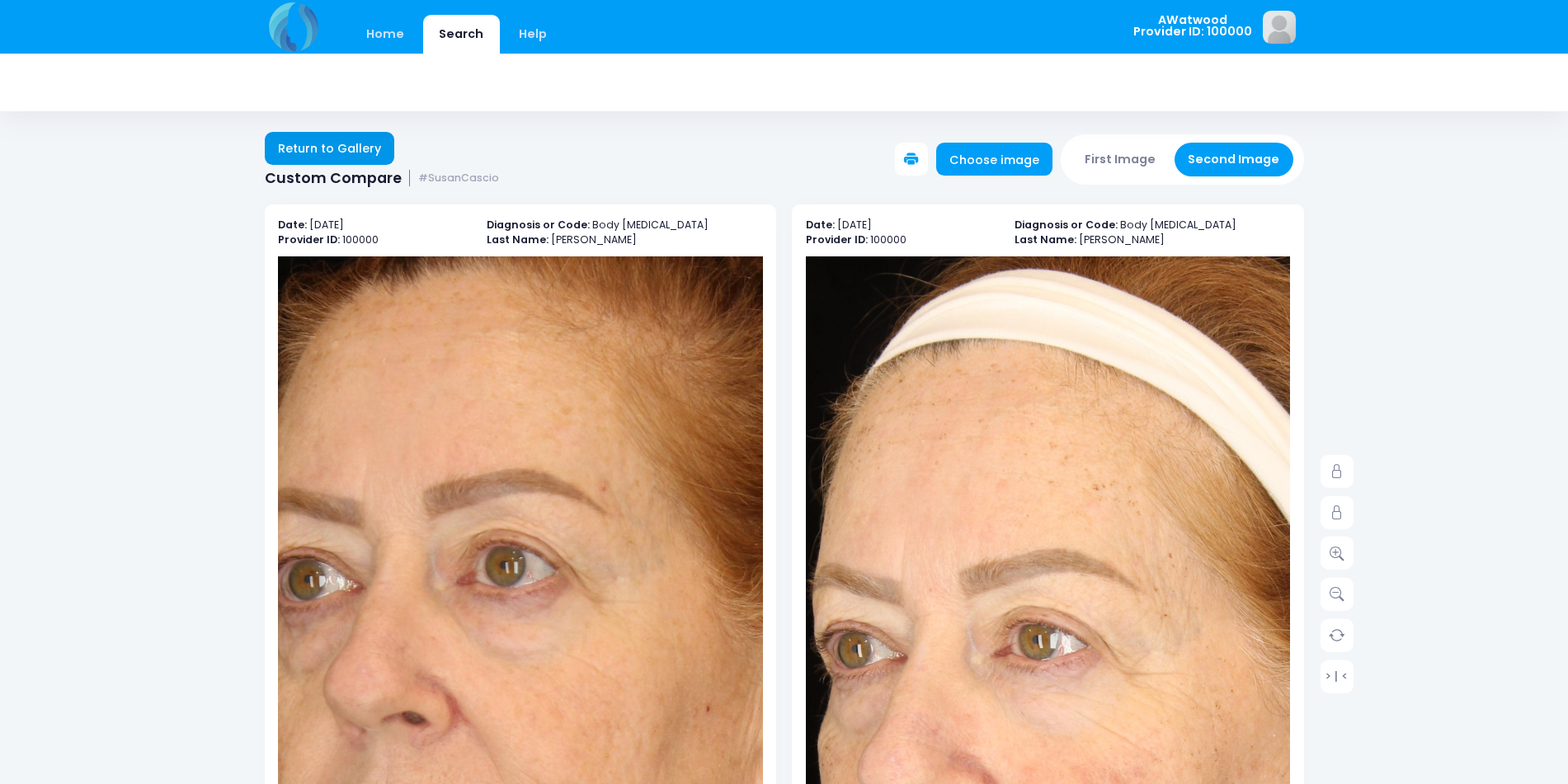
click at [353, 146] on link "Return to Gallery" at bounding box center [330, 147] width 131 height 33
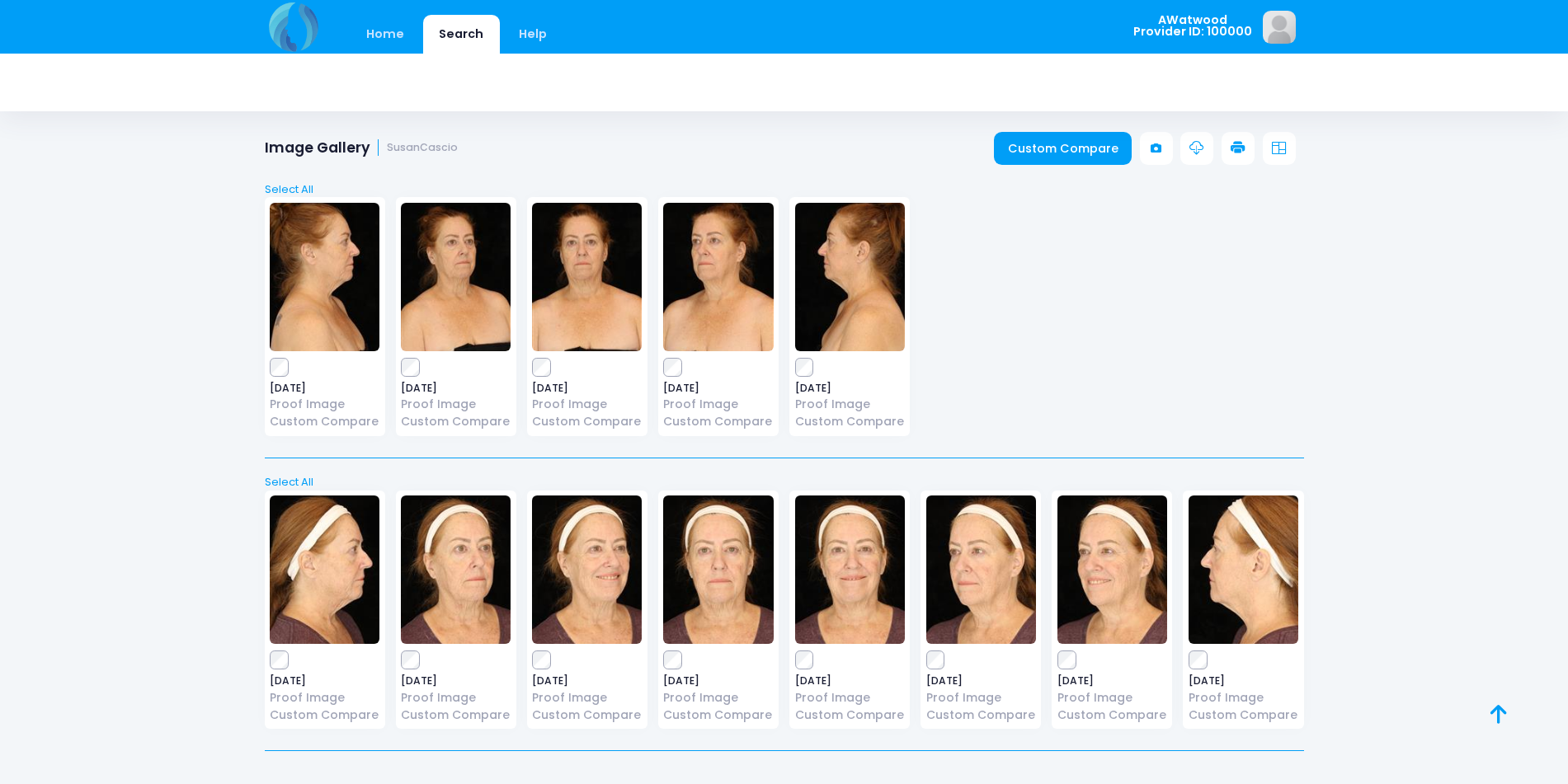
click at [445, 280] on img at bounding box center [456, 277] width 110 height 148
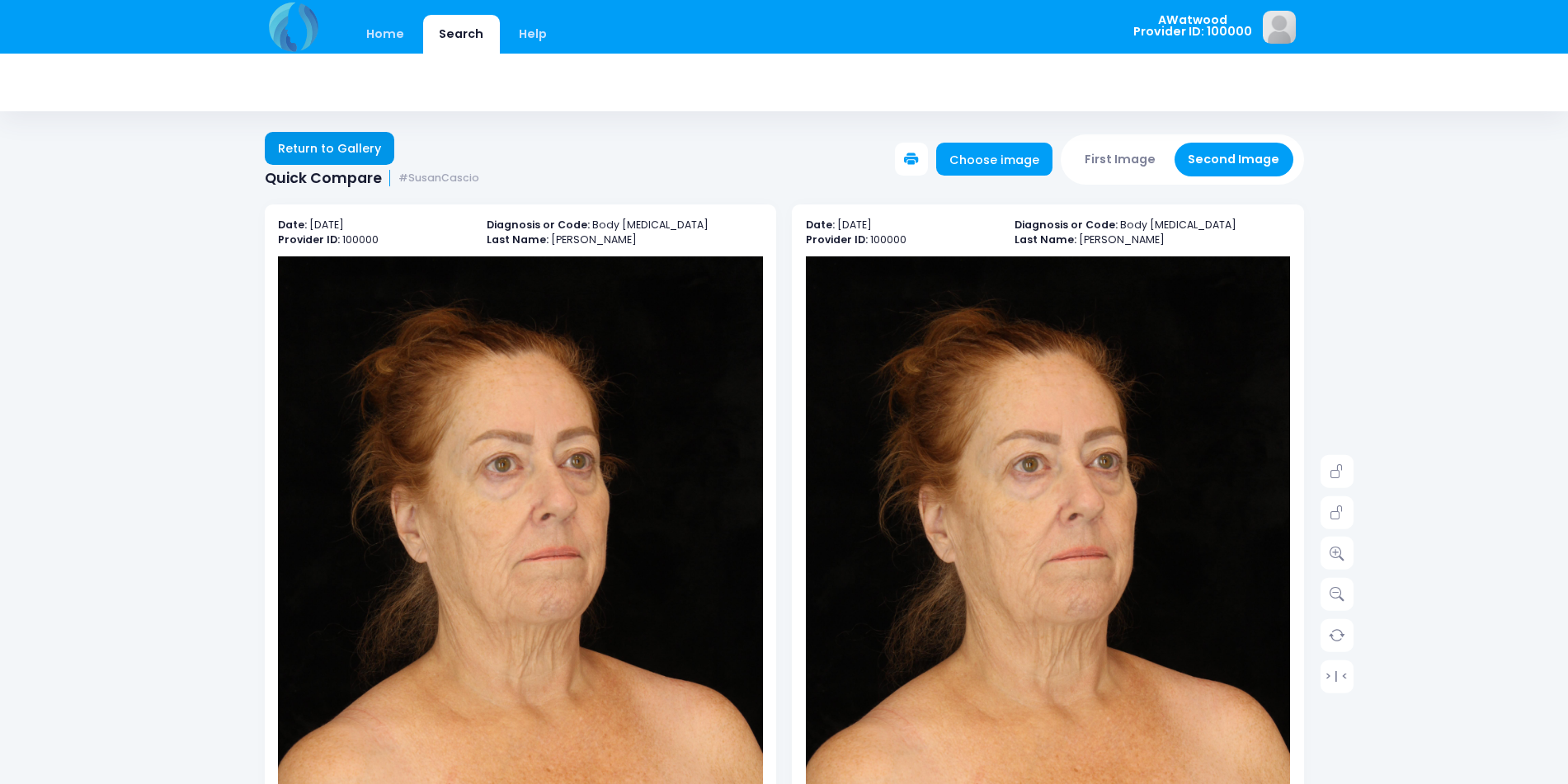
click at [289, 158] on link "Return to Gallery" at bounding box center [330, 147] width 131 height 33
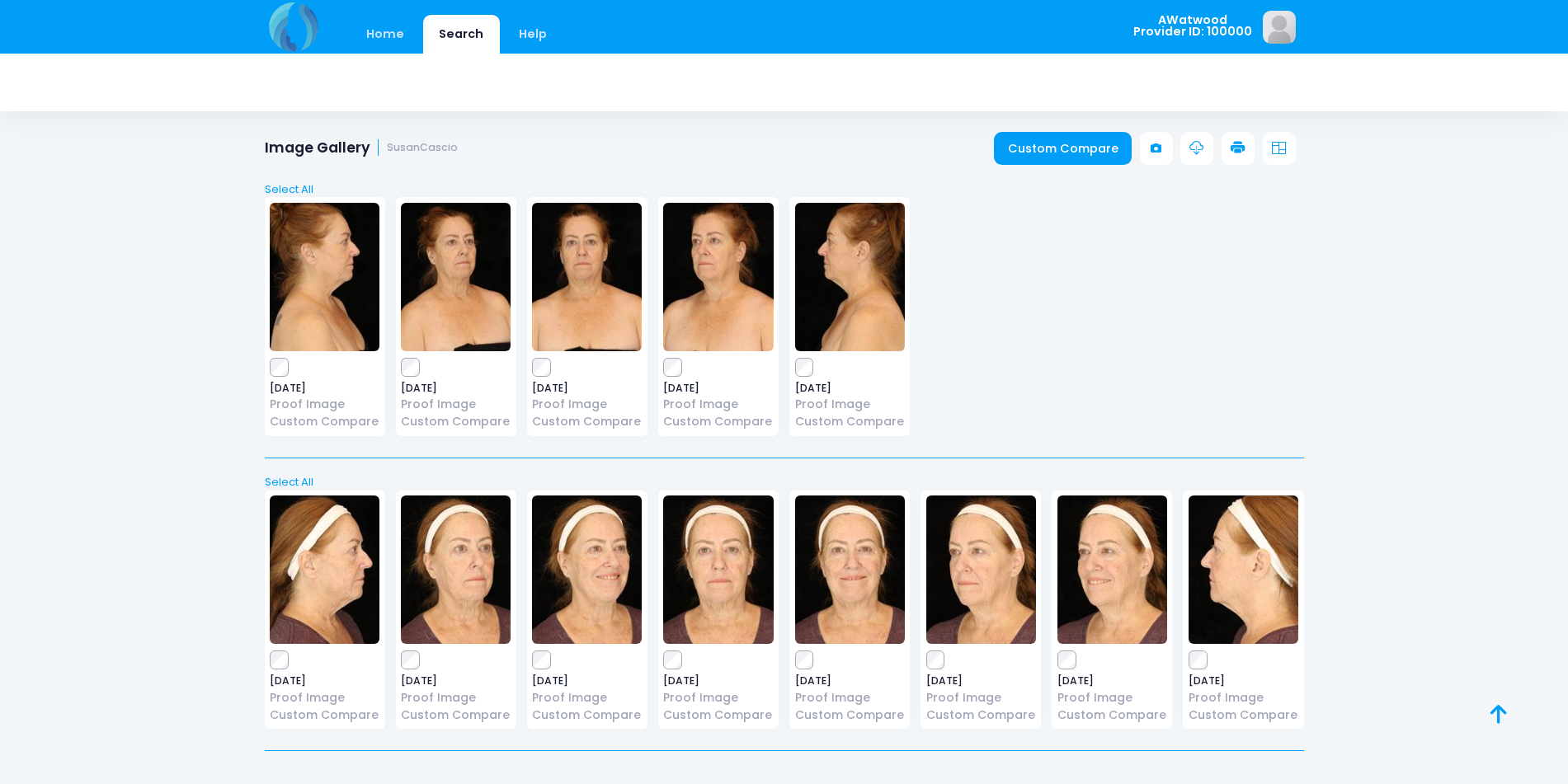
click at [401, 377] on div "[DATE] Proof Image Custom Compare" at bounding box center [456, 316] width 120 height 239
click at [1026, 136] on link "Custom Compare" at bounding box center [1063, 147] width 138 height 33
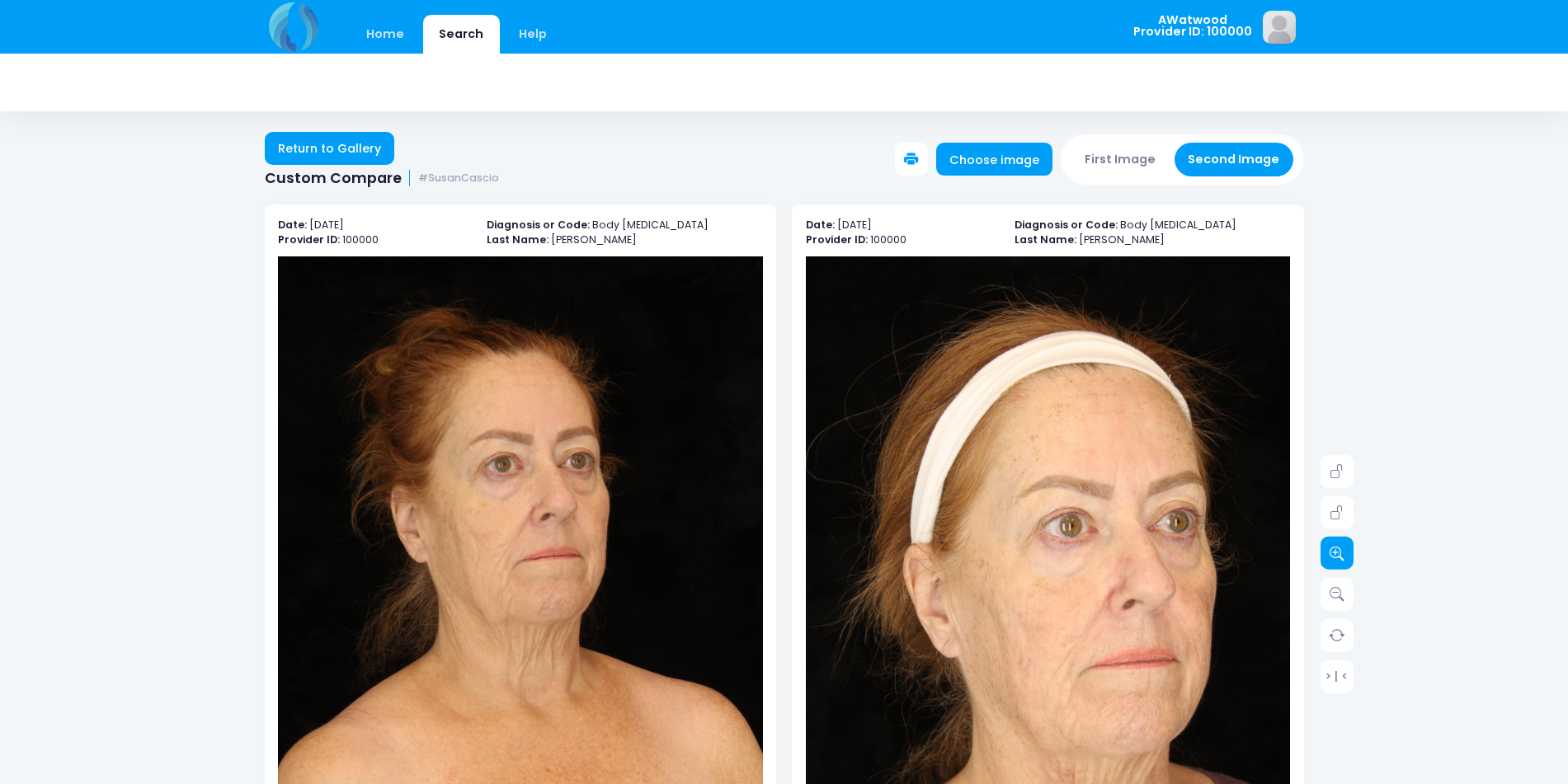
click at [1339, 562] on link at bounding box center [1336, 552] width 33 height 33
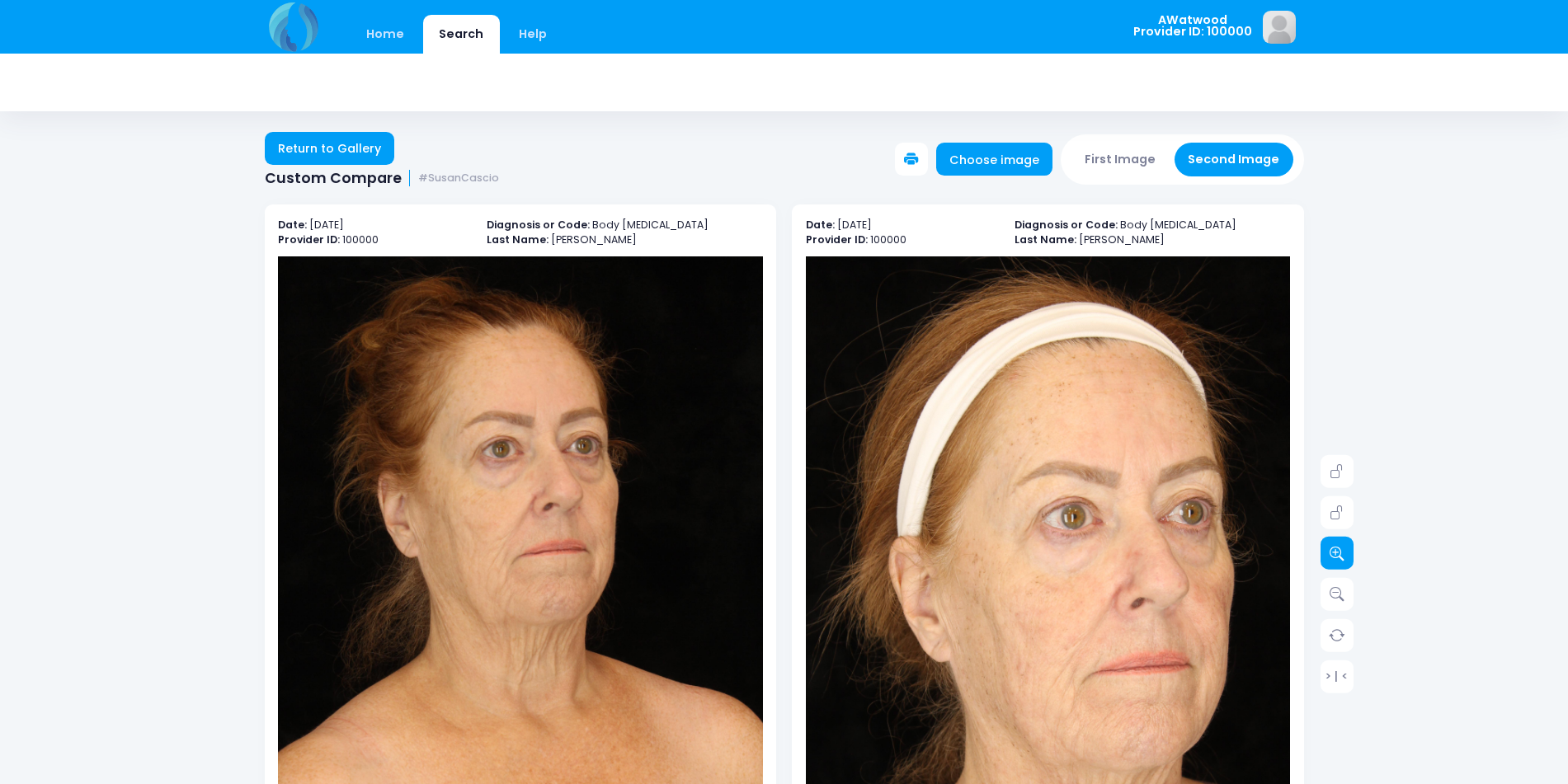
click at [1339, 562] on link at bounding box center [1336, 552] width 33 height 33
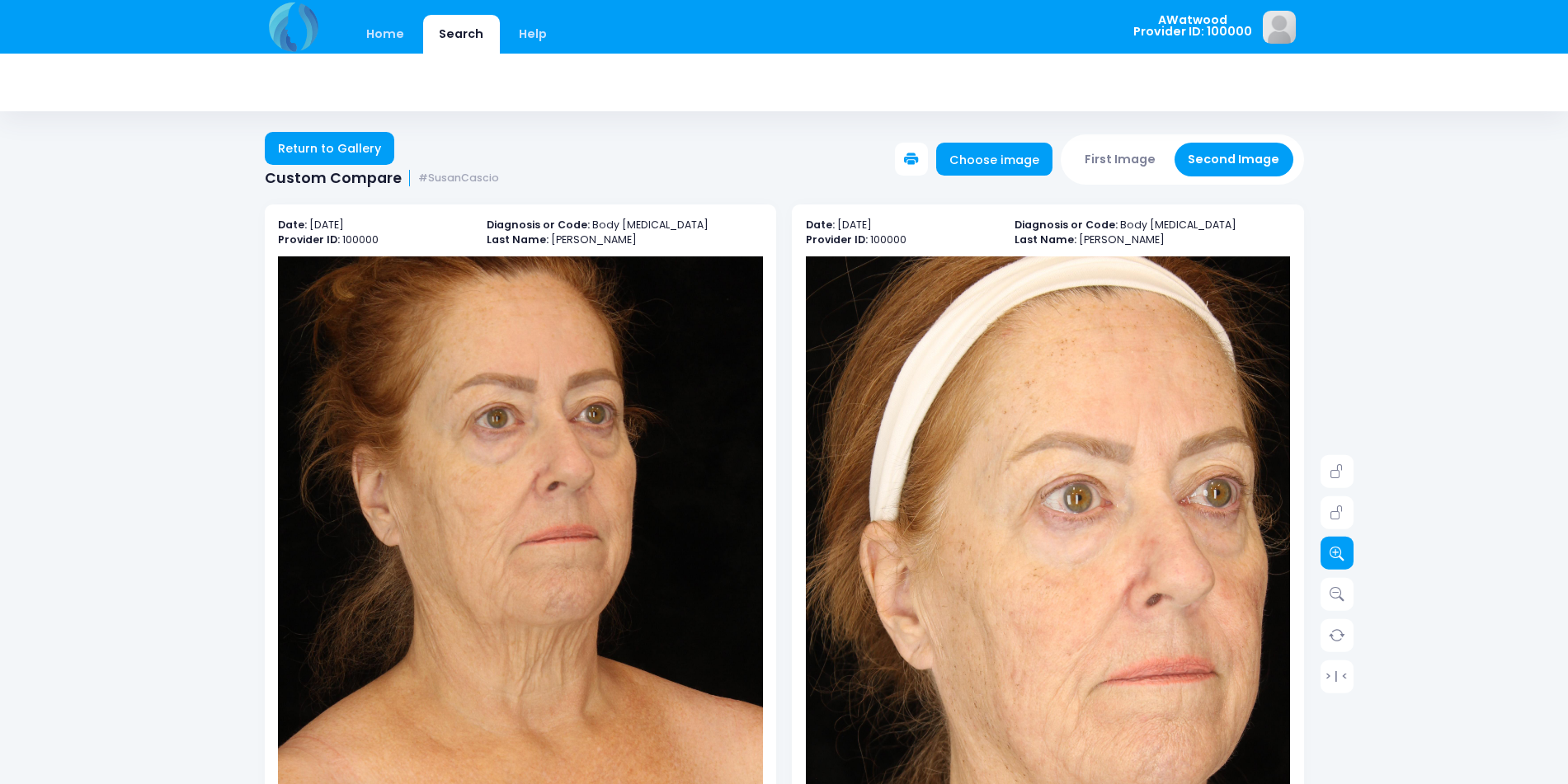
click at [1339, 562] on link at bounding box center [1336, 552] width 33 height 33
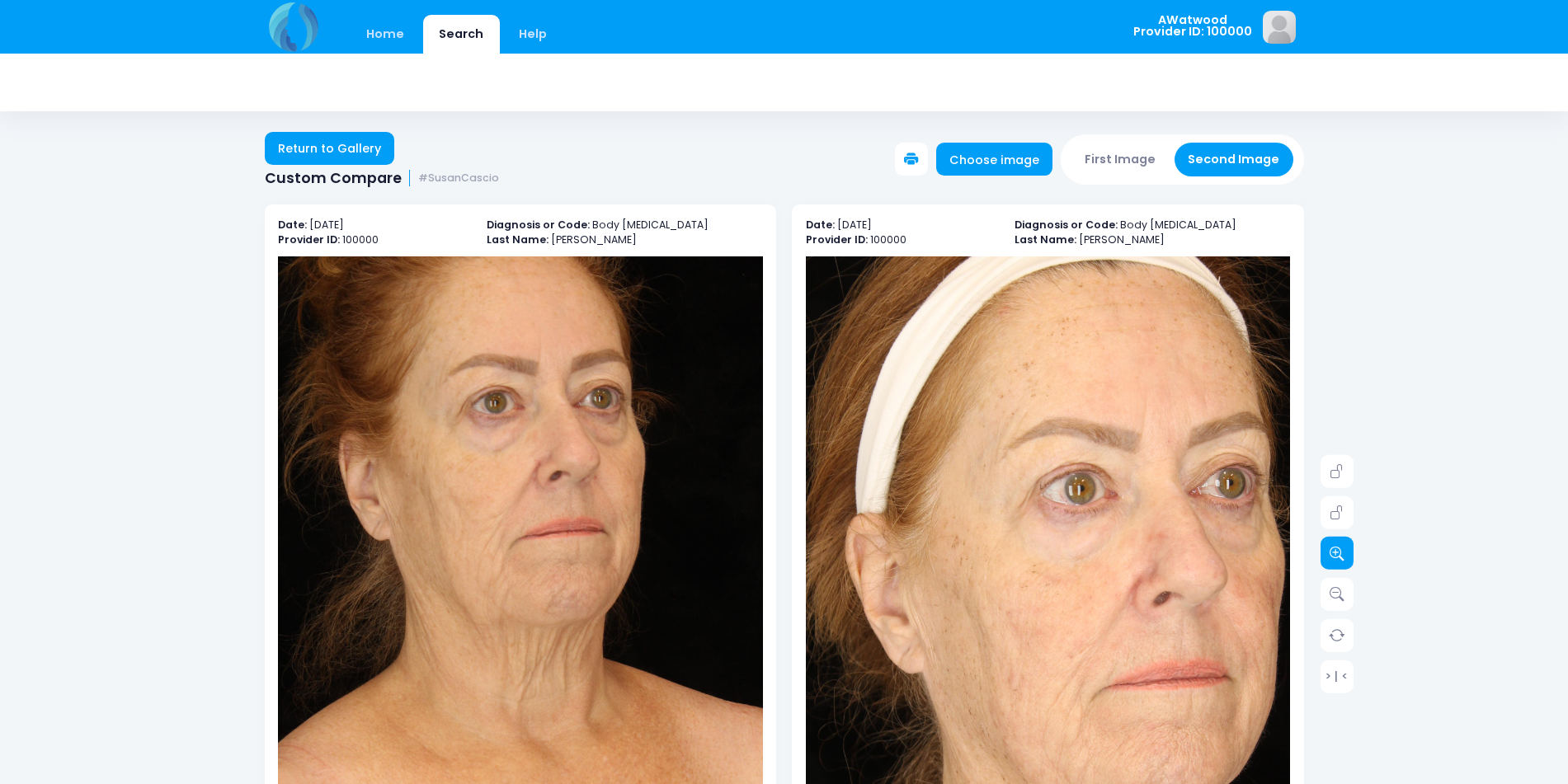
click at [1339, 561] on link at bounding box center [1336, 552] width 33 height 33
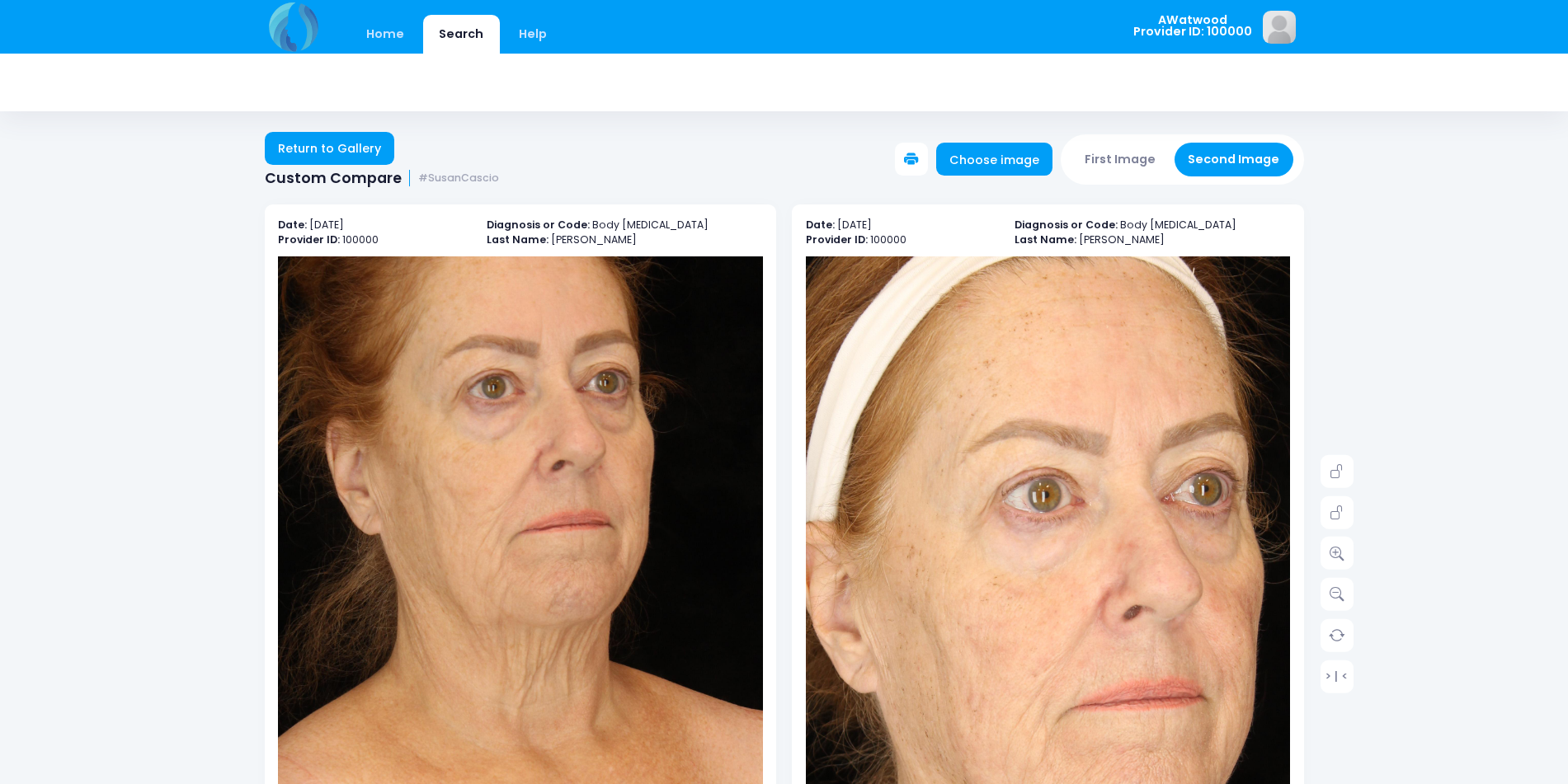
click at [1123, 551] on img at bounding box center [1010, 635] width 727 height 1089
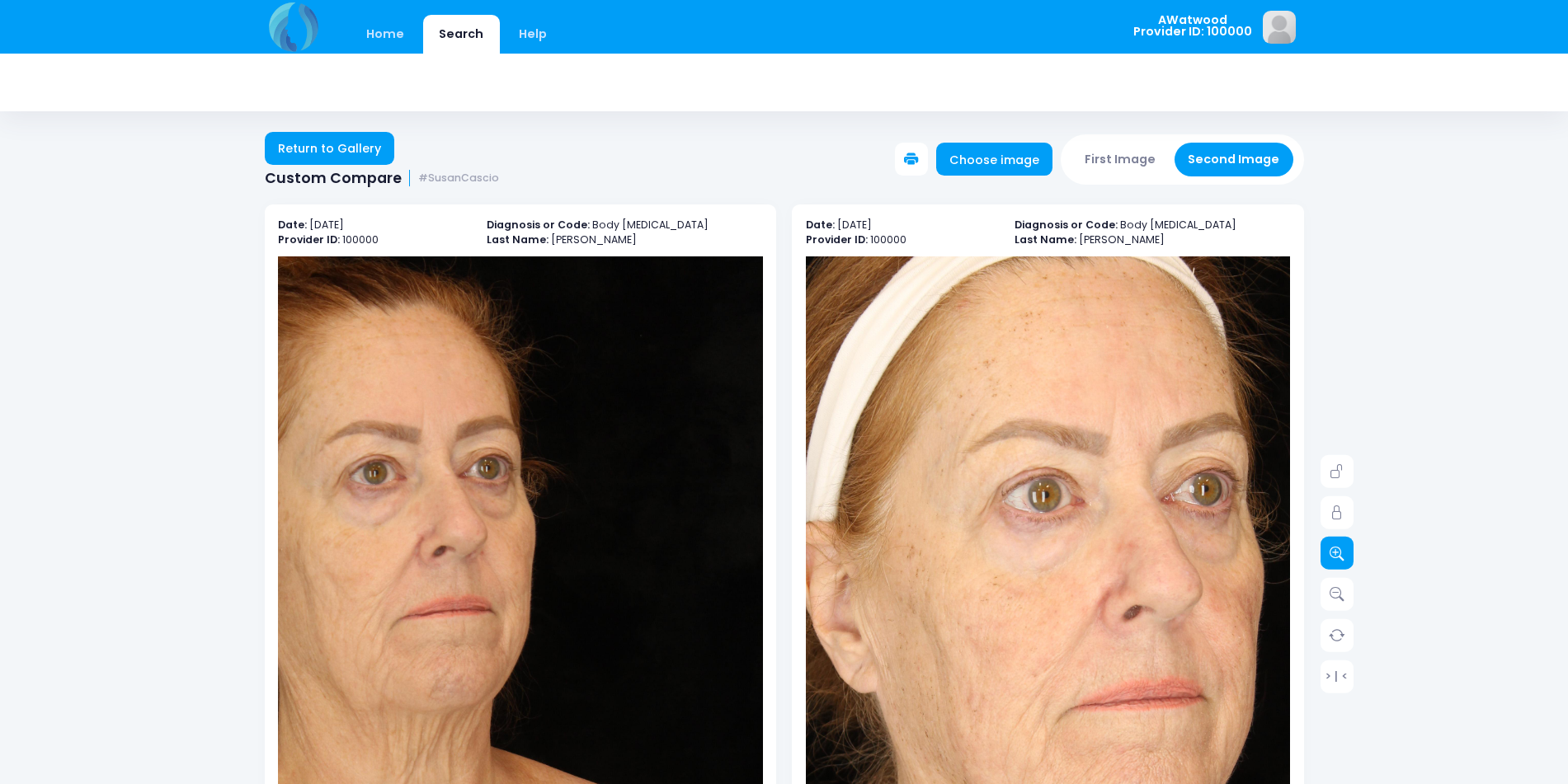
click at [1339, 549] on icon at bounding box center [1337, 553] width 15 height 15
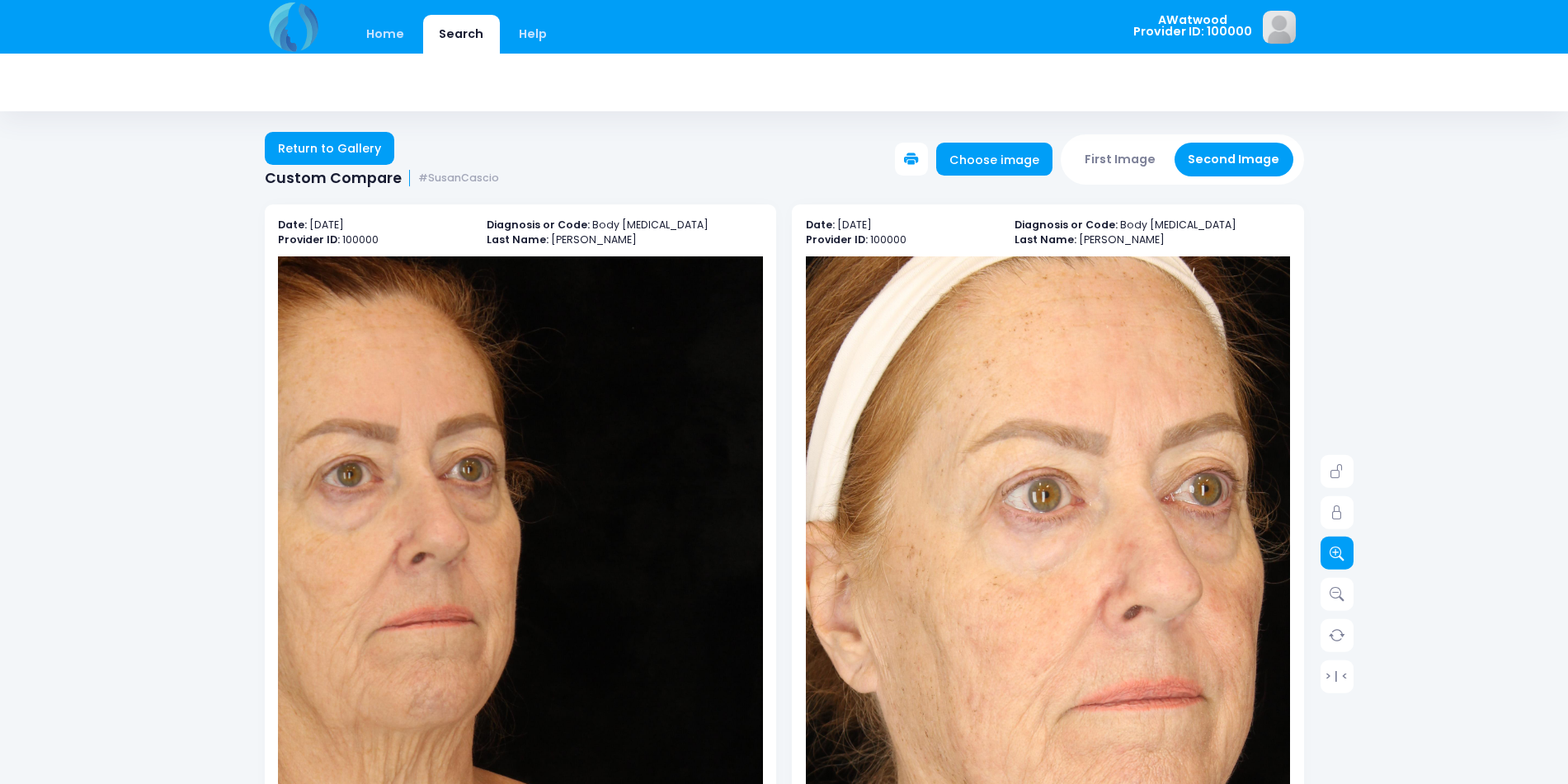
click at [1339, 549] on icon at bounding box center [1337, 553] width 15 height 15
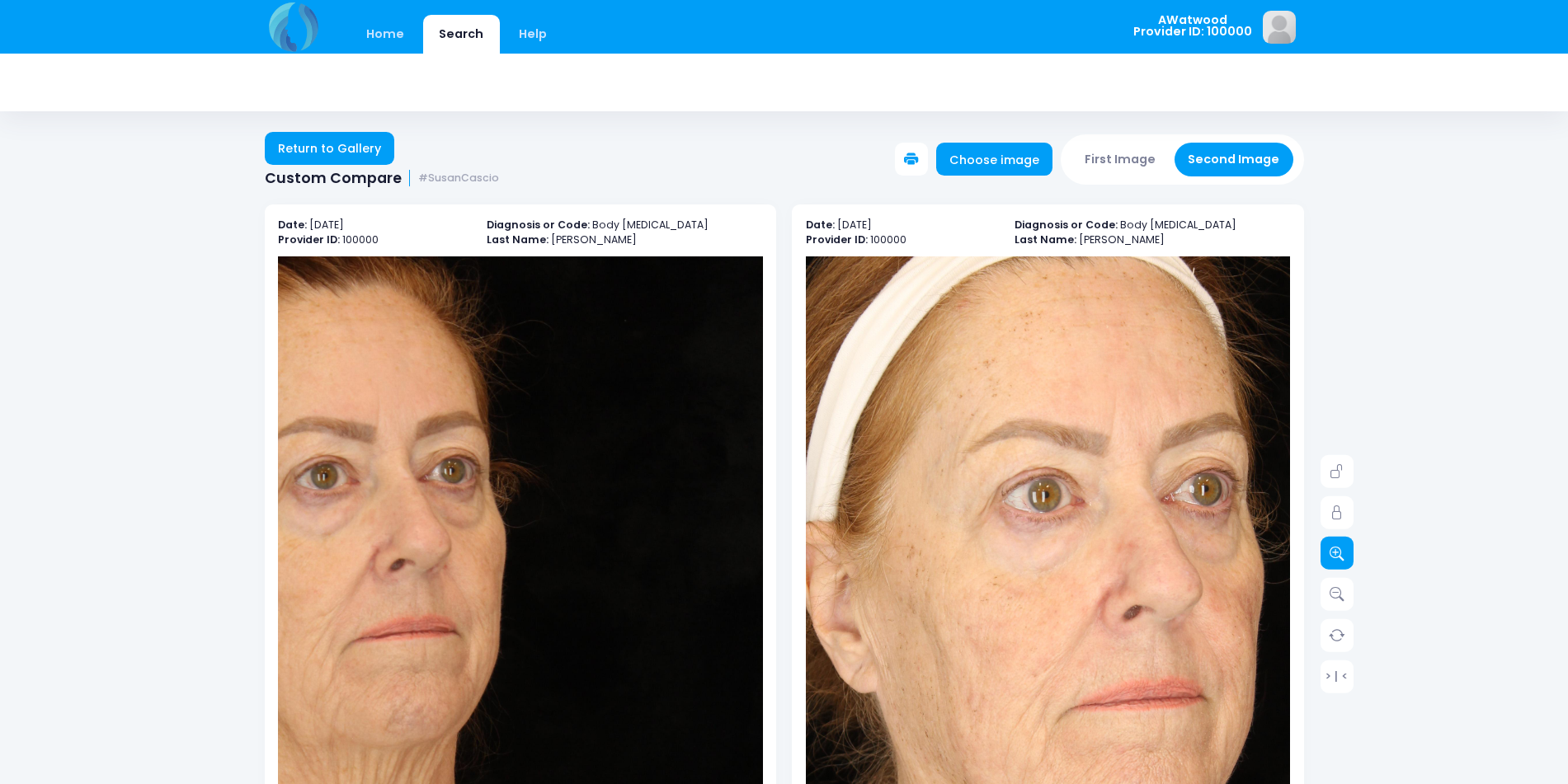
click at [1339, 549] on icon at bounding box center [1337, 553] width 15 height 15
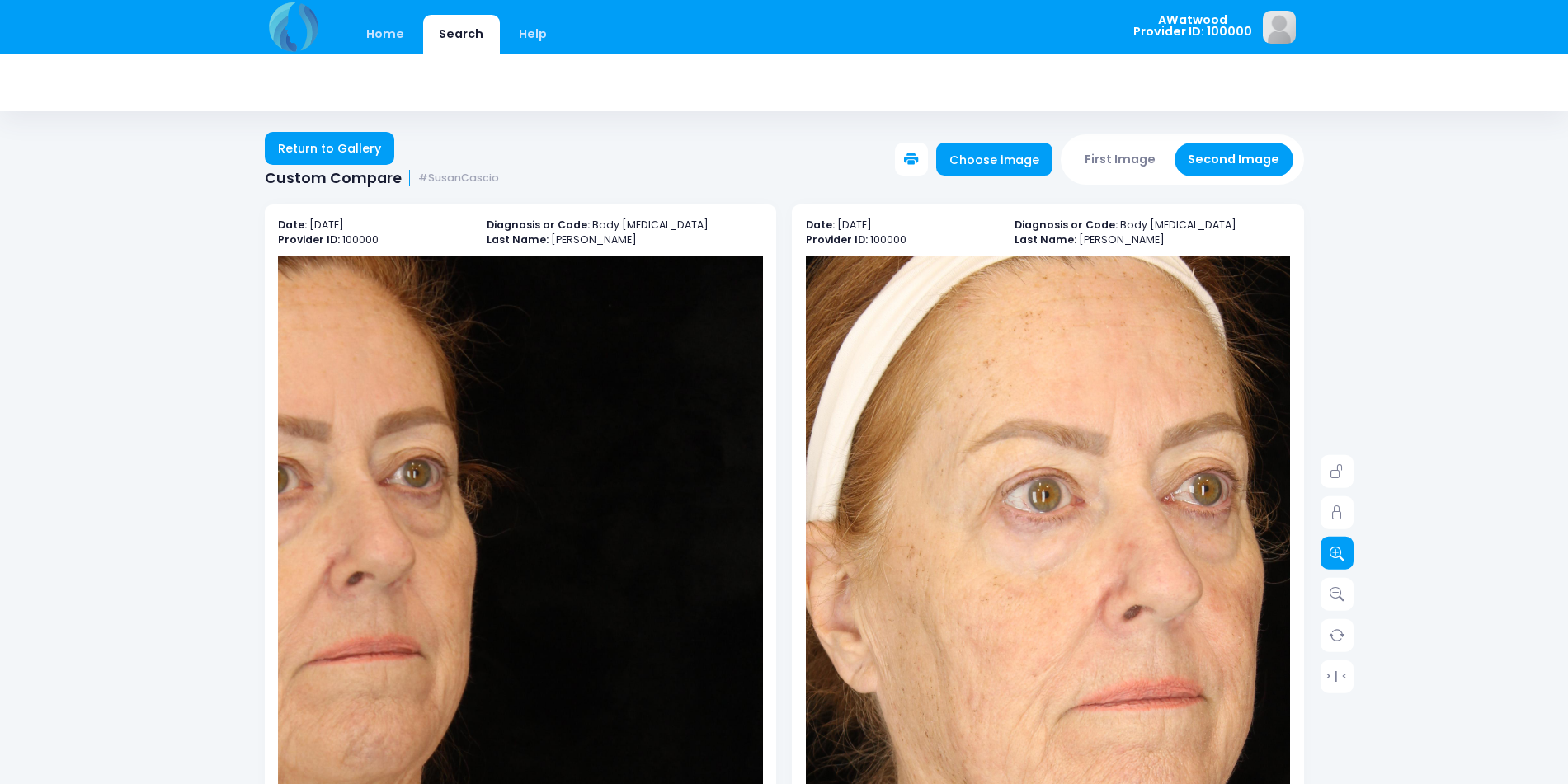
click at [1339, 549] on icon at bounding box center [1337, 553] width 15 height 15
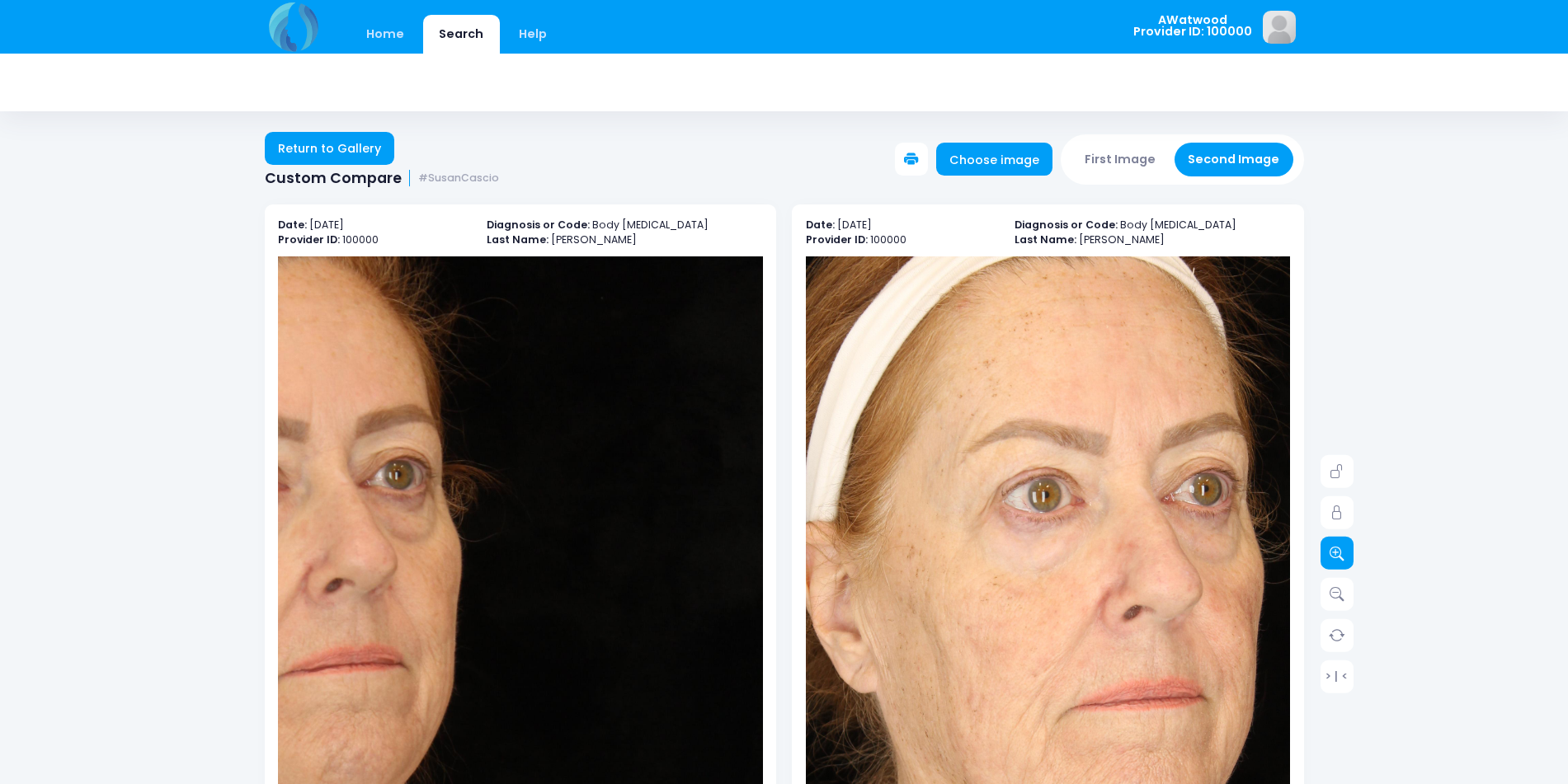
click at [1339, 549] on icon at bounding box center [1337, 553] width 15 height 15
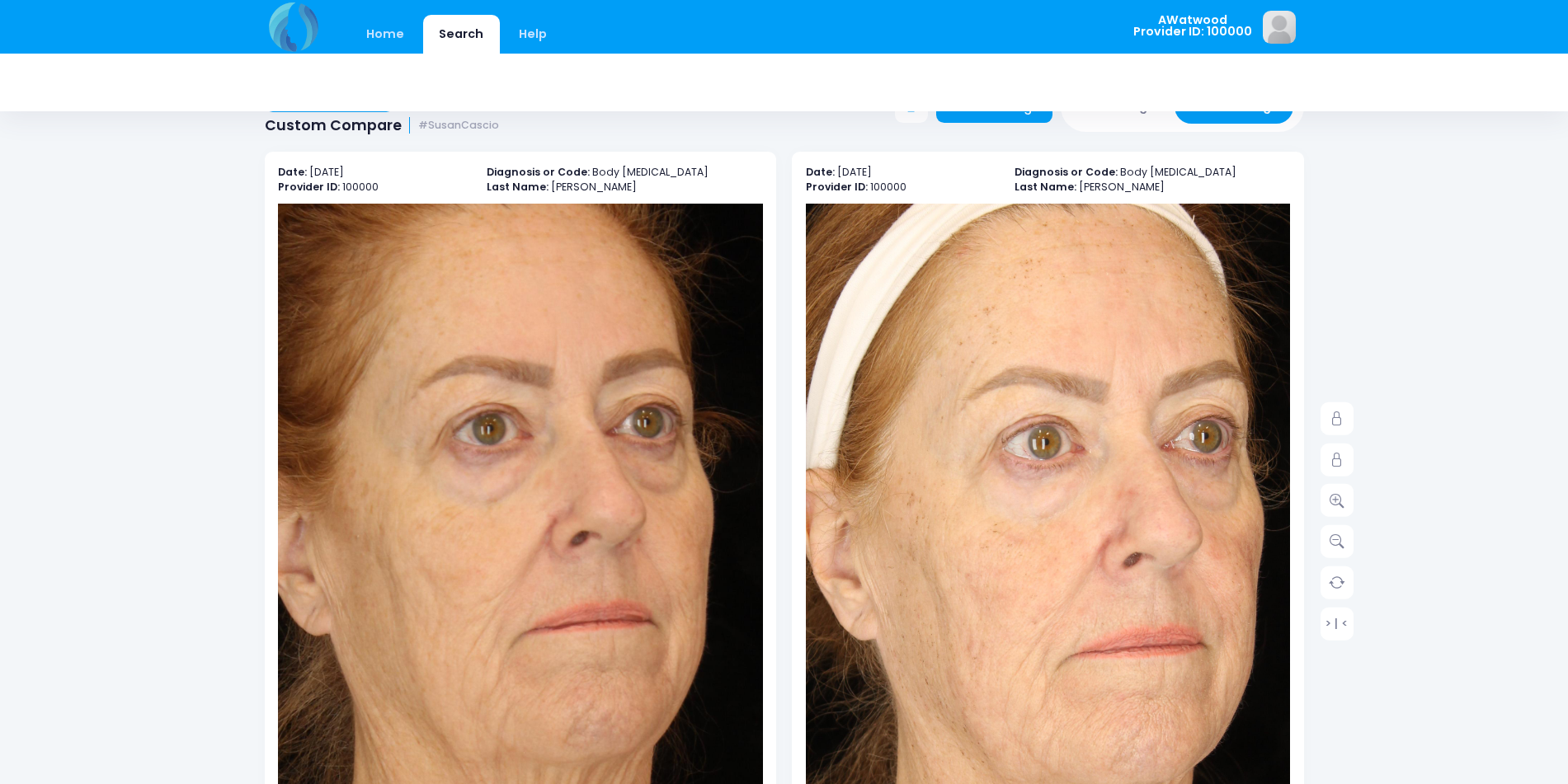
scroll to position [83, 0]
